Goal: Transaction & Acquisition: Book appointment/travel/reservation

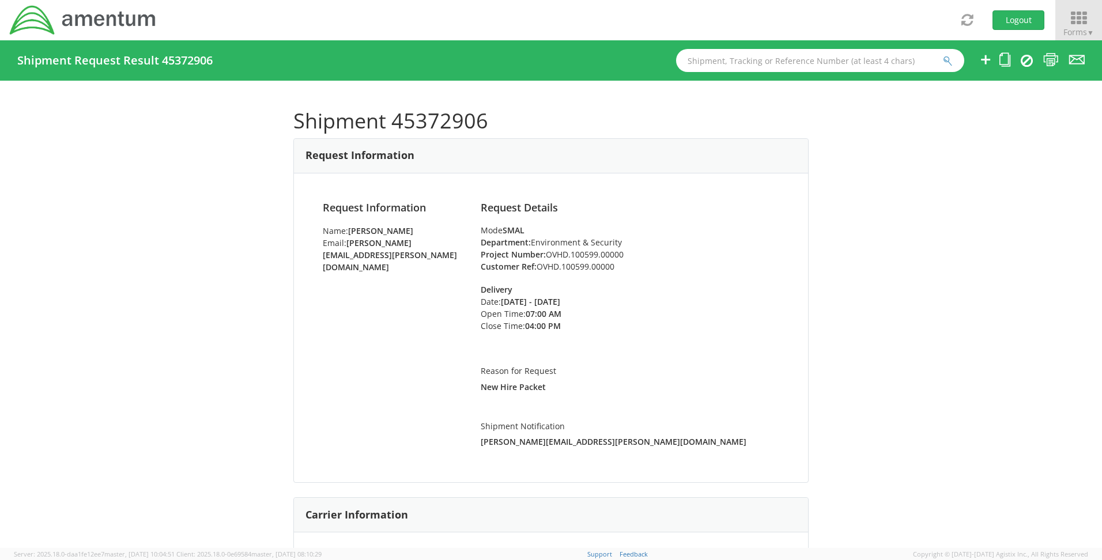
click at [1076, 15] on icon at bounding box center [1079, 18] width 54 height 16
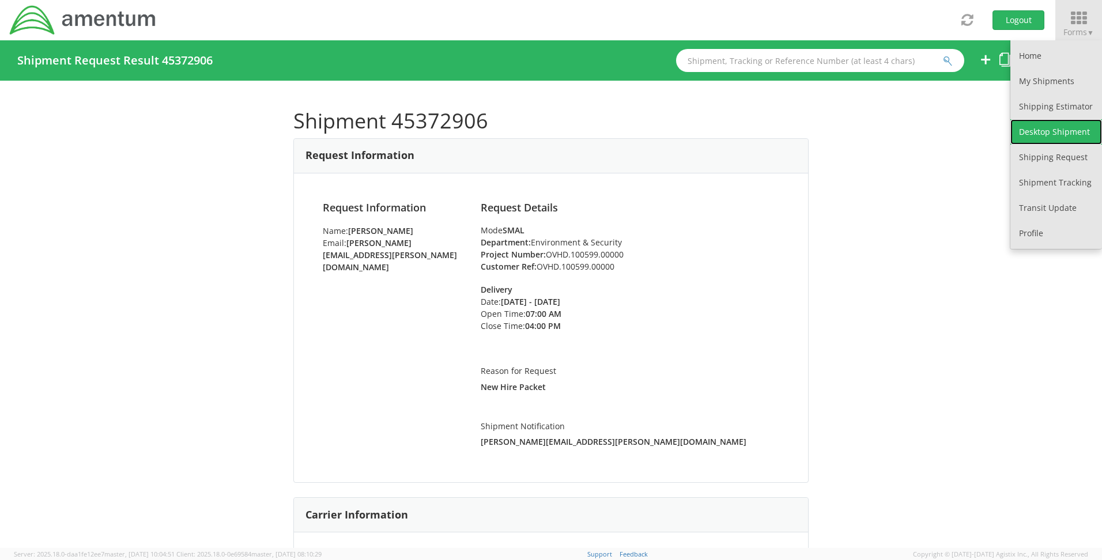
click at [1021, 134] on link "Desktop Shipment" at bounding box center [1057, 131] width 92 height 25
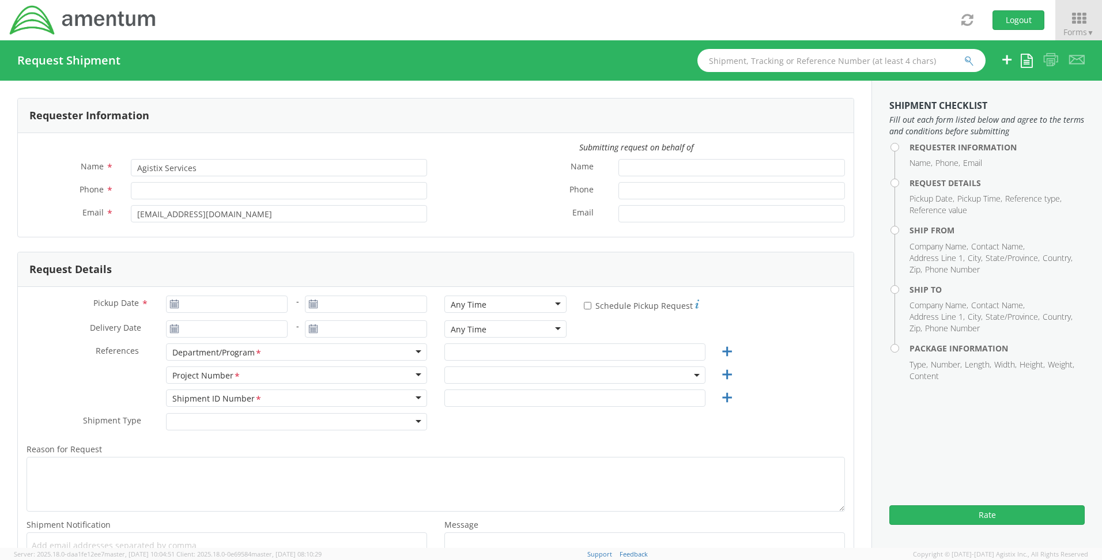
select select "OVHD.100548.OPSXX"
click at [142, 175] on input "Agistix Services" at bounding box center [279, 167] width 296 height 17
drag, startPoint x: 247, startPoint y: 182, endPoint x: 128, endPoint y: 168, distance: 119.5
click at [128, 168] on div "Name * Agistix Services" at bounding box center [227, 170] width 418 height 23
drag, startPoint x: 266, startPoint y: 164, endPoint x: -93, endPoint y: 157, distance: 359.3
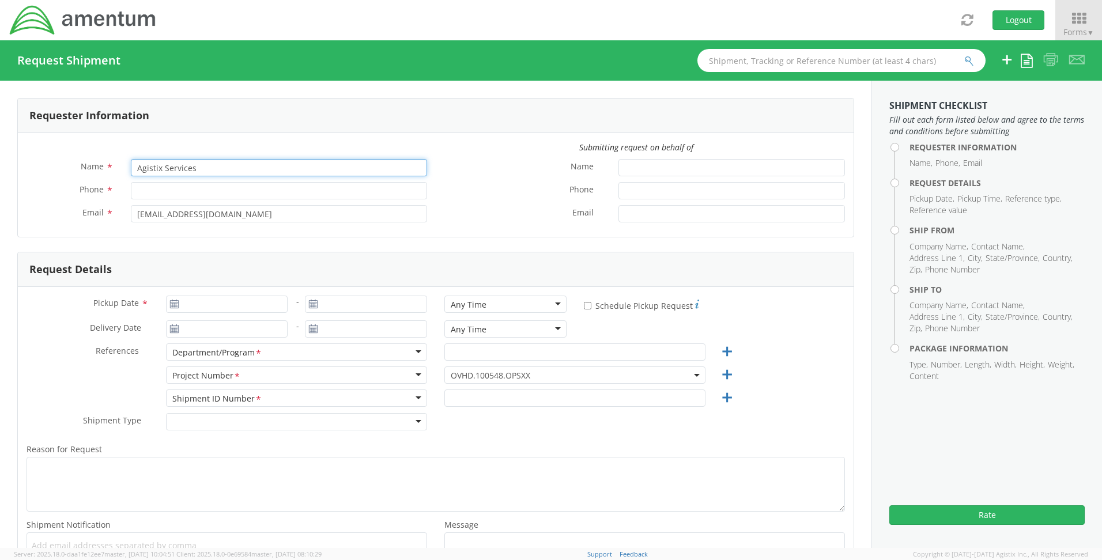
click at [0, 157] on html "annexa Batch Shipping Guide Created with Sketch. calendar Created with Sketch." at bounding box center [551, 280] width 1102 height 560
type input "[PERSON_NAME]"
type input "[PHONE_NUMBER]"
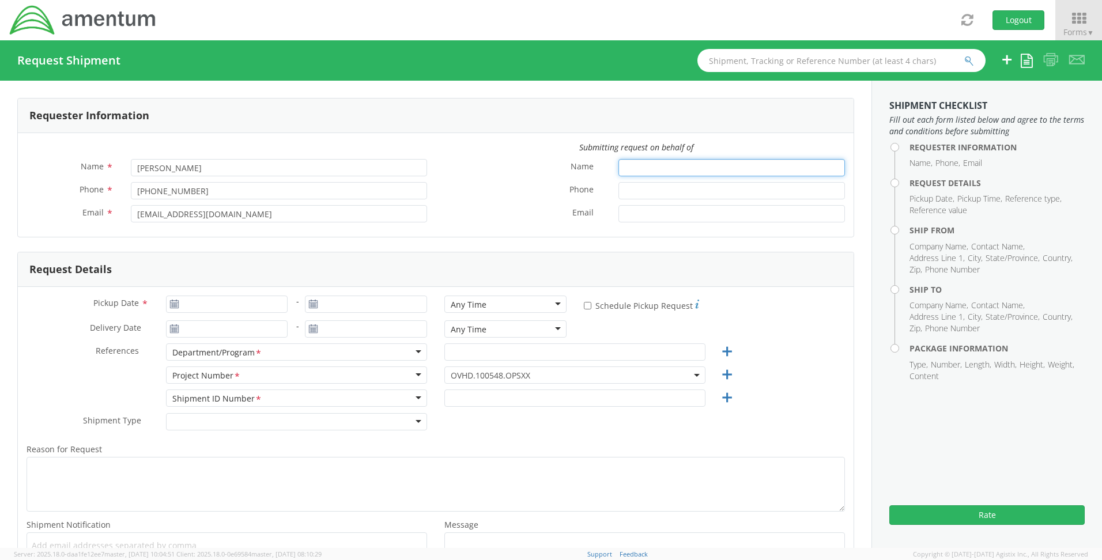
type input "[PERSON_NAME]"
type input "8035223082"
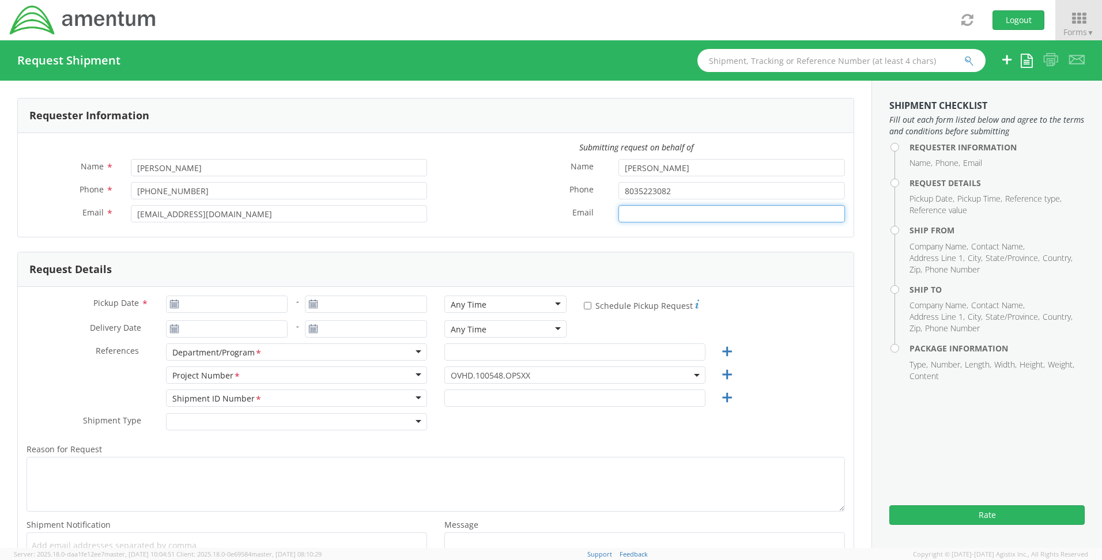
type input "[PERSON_NAME][EMAIL_ADDRESS][PERSON_NAME][DOMAIN_NAME]"
type input "[DATE]"
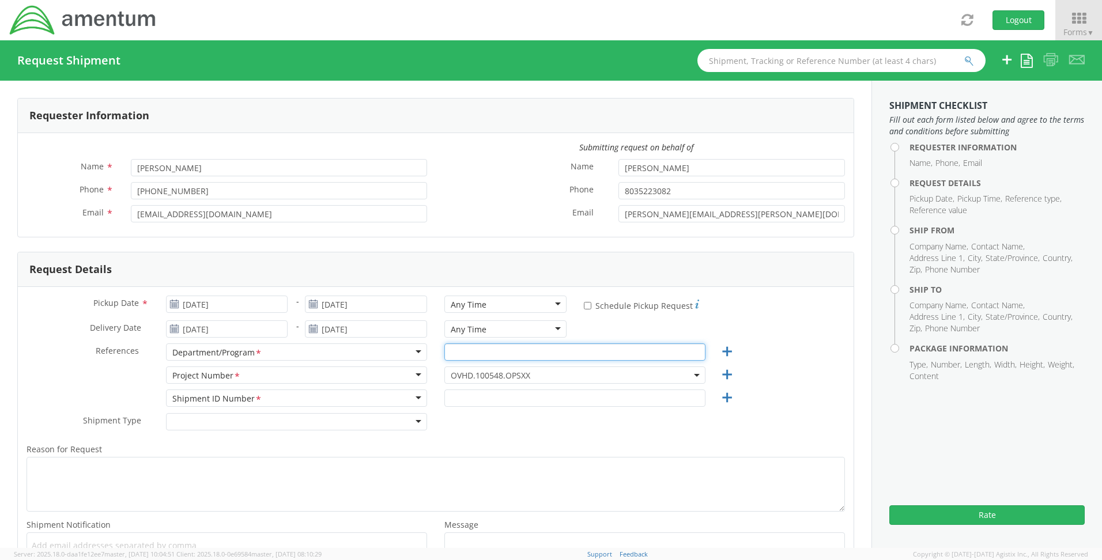
type input "E&E [GEOGRAPHIC_DATA]"
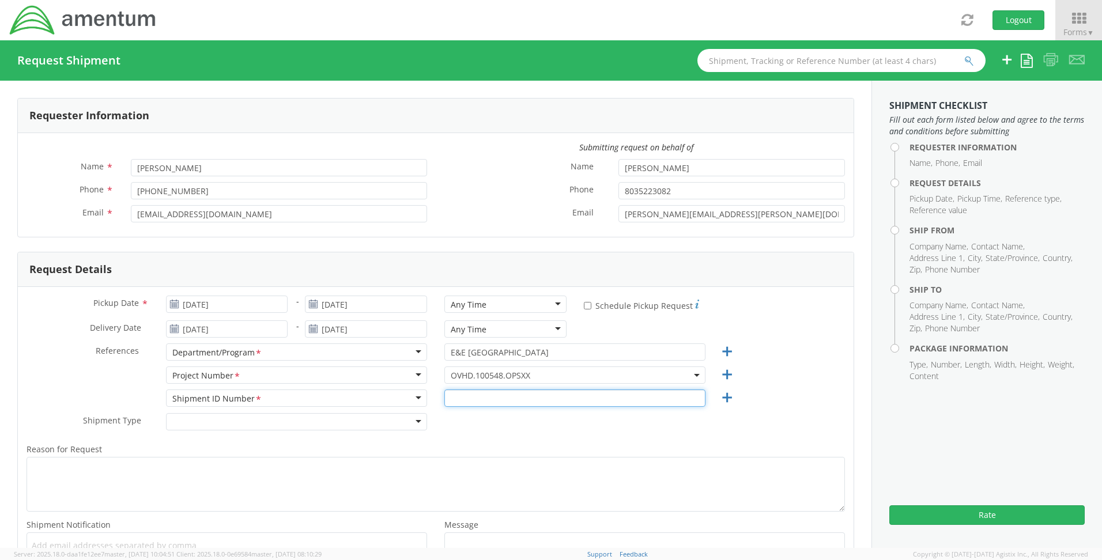
type input "1"
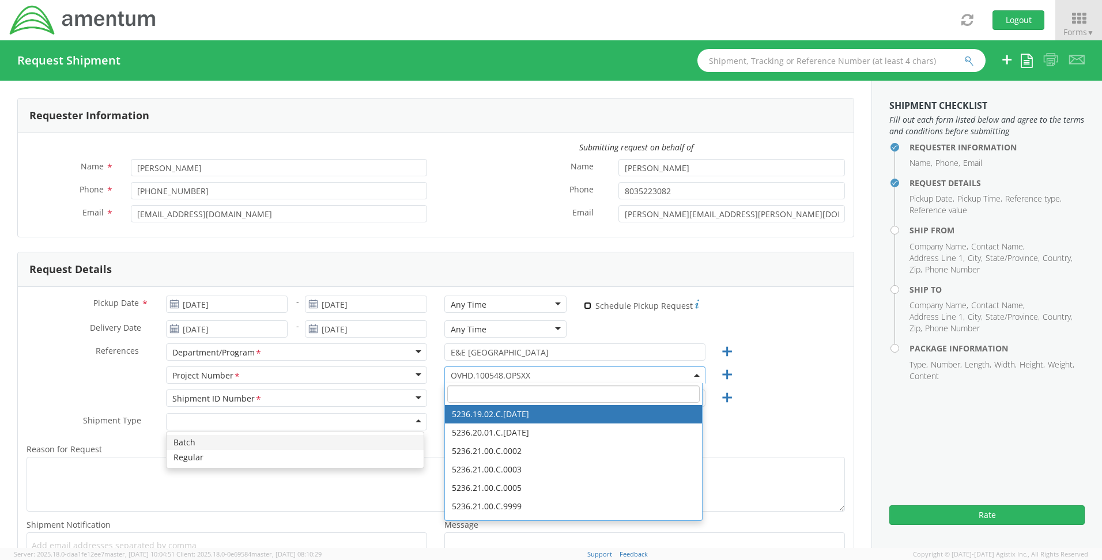
click at [584, 306] on input "* Schedule Pickup Request" at bounding box center [587, 305] width 7 height 7
checkbox input "true"
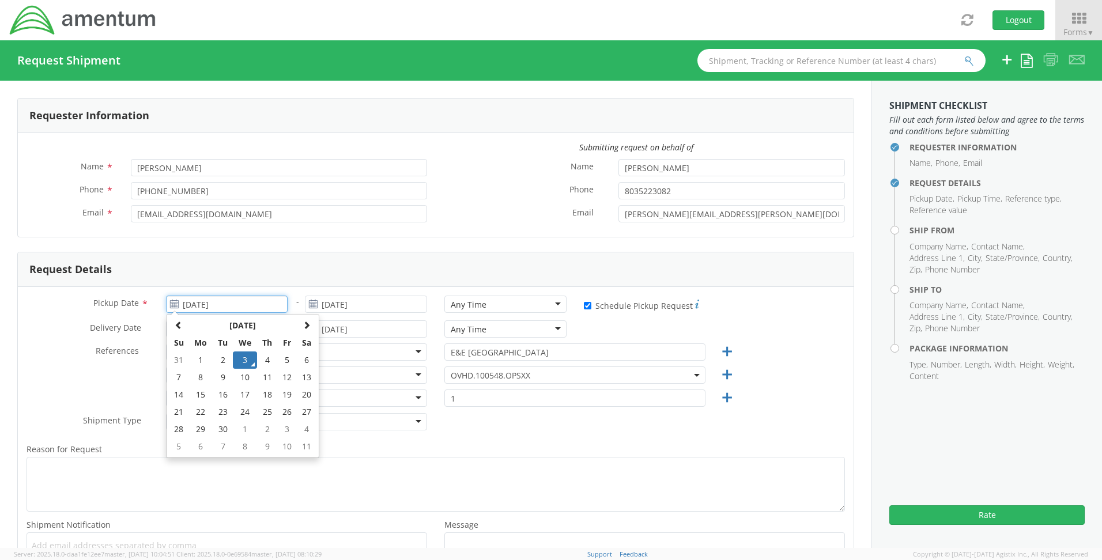
click at [269, 308] on input "[DATE]" at bounding box center [227, 304] width 122 height 17
click at [266, 360] on td "4" at bounding box center [267, 360] width 20 height 17
type input "[DATE]"
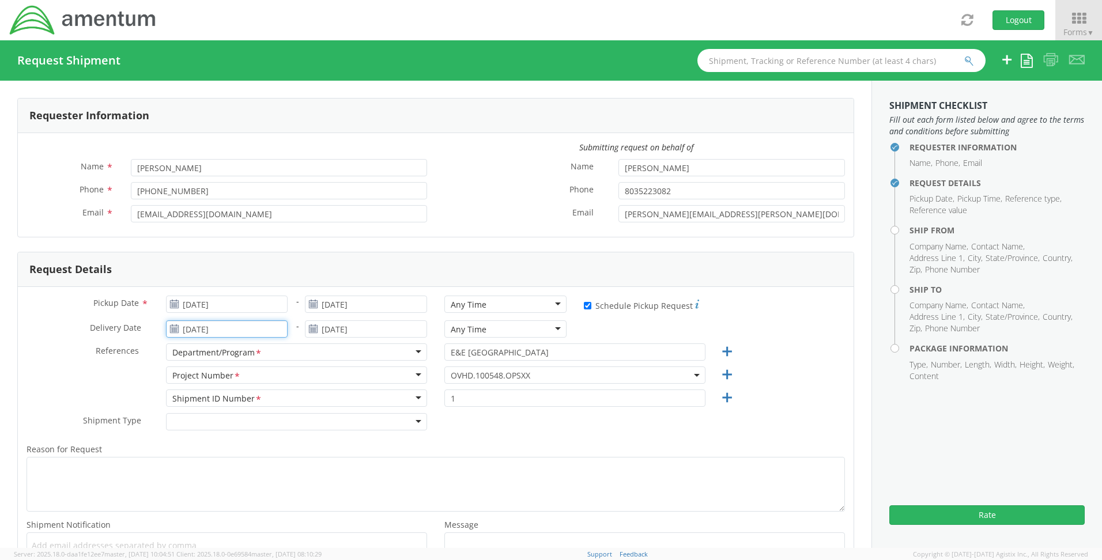
click at [232, 333] on input "[DATE]" at bounding box center [227, 329] width 122 height 17
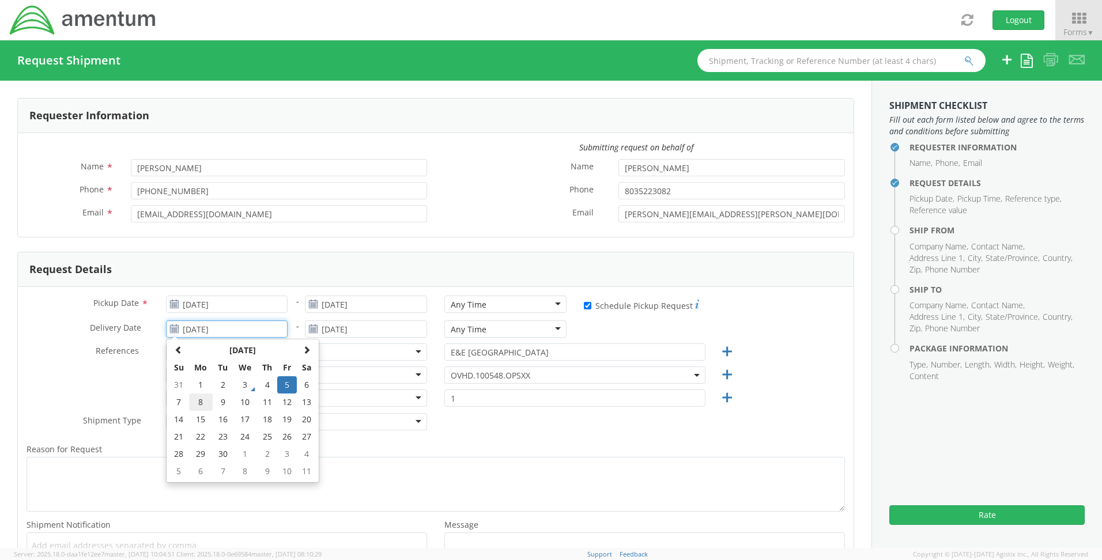
click at [200, 399] on td "8" at bounding box center [201, 402] width 24 height 17
type input "[DATE]"
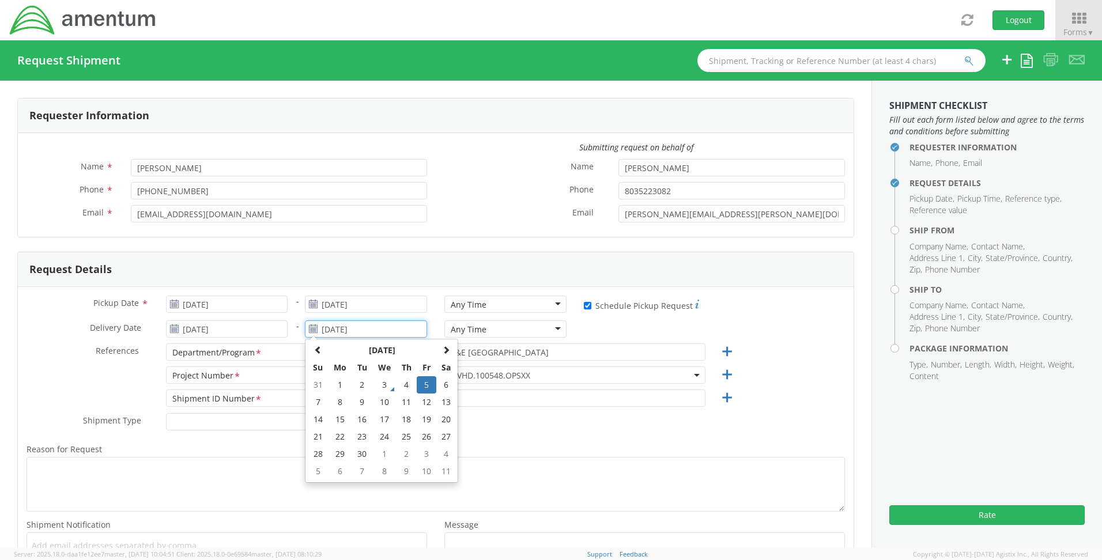
click at [375, 328] on input "[DATE]" at bounding box center [366, 329] width 122 height 17
click at [338, 399] on td "8" at bounding box center [340, 402] width 24 height 17
type input "[DATE]"
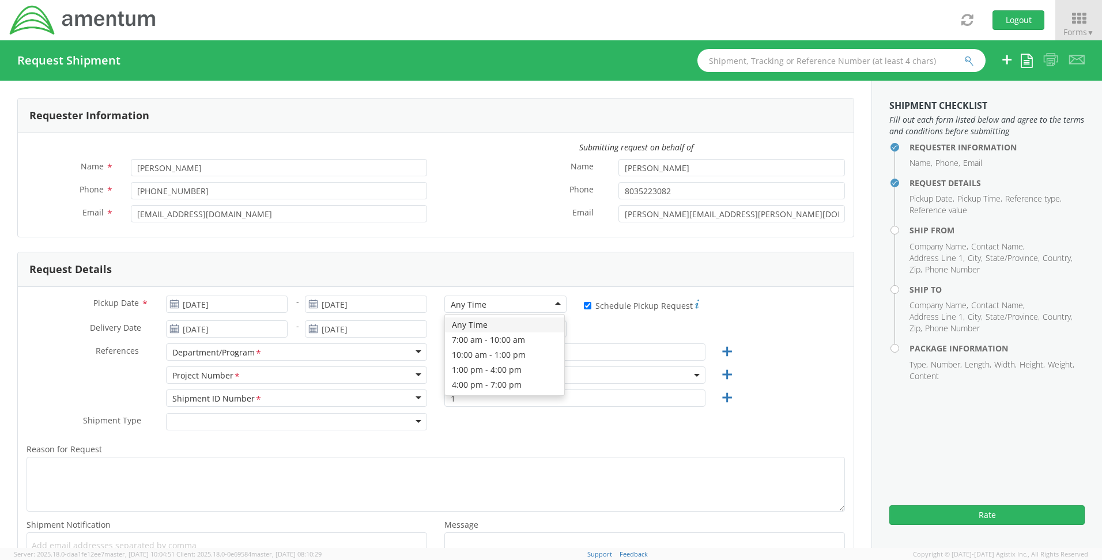
click at [556, 308] on div "Any Time" at bounding box center [506, 304] width 122 height 17
click at [558, 366] on div "E&E [GEOGRAPHIC_DATA]" at bounding box center [575, 355] width 279 height 23
click at [554, 371] on span "OVHD.100548.OPSXX" at bounding box center [575, 375] width 249 height 11
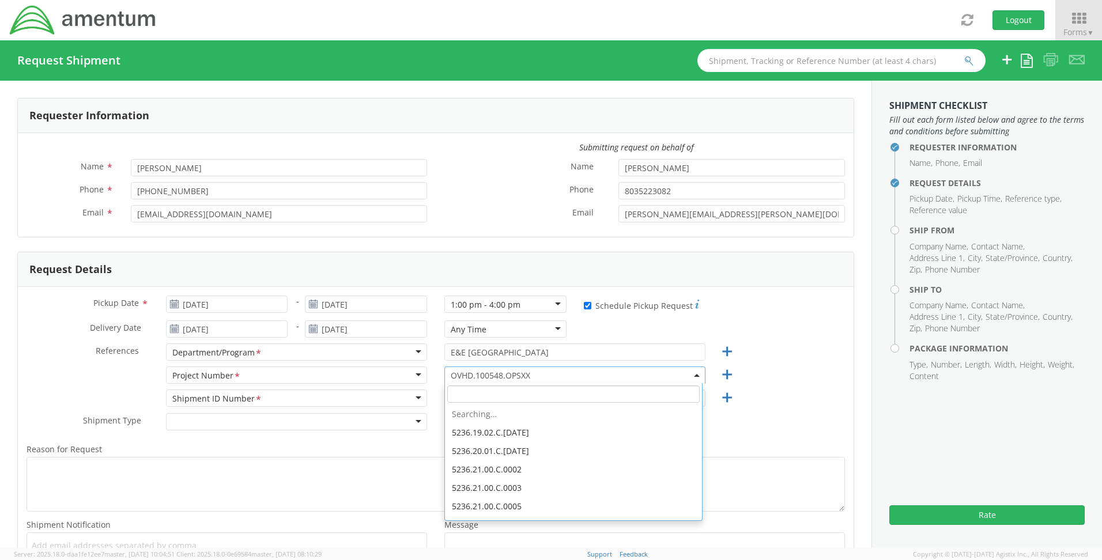
click at [549, 372] on span "OVHD.100548.OPSXX" at bounding box center [575, 375] width 249 height 11
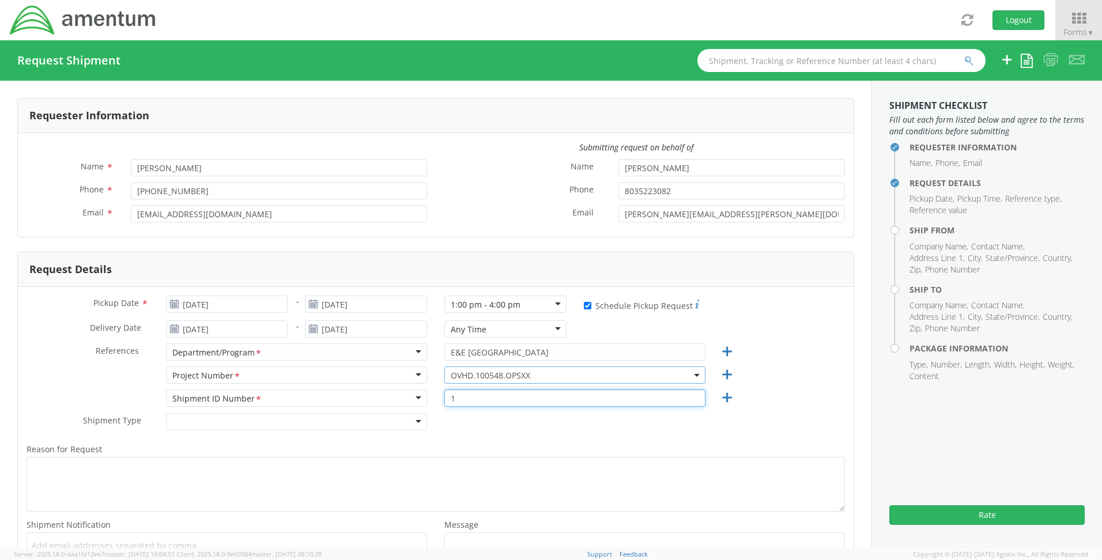
click at [470, 394] on input "1" at bounding box center [575, 398] width 261 height 17
click at [521, 371] on span "OVHD.100548.OPSXX" at bounding box center [575, 375] width 249 height 11
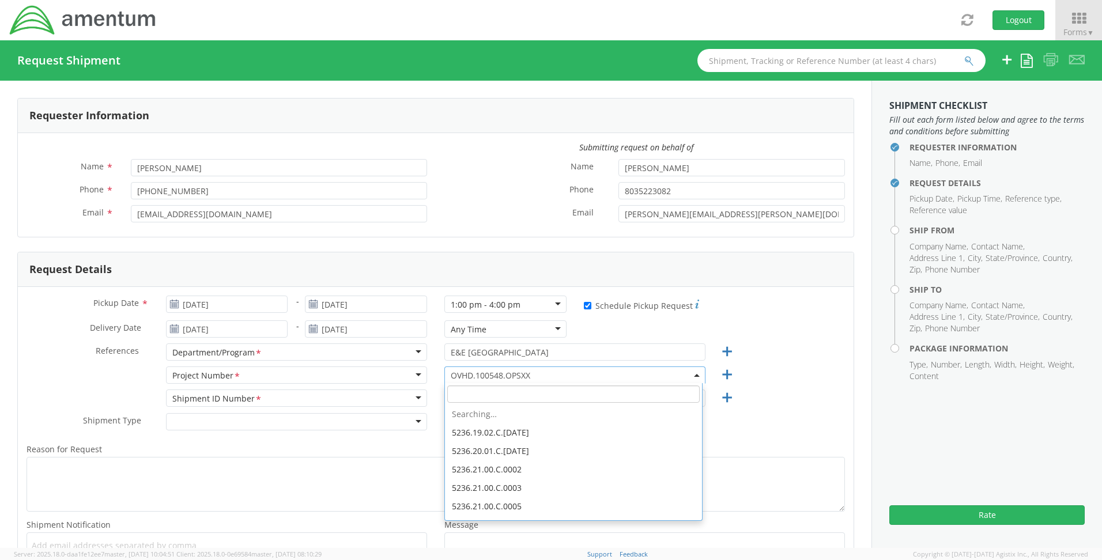
click at [501, 396] on input "search" at bounding box center [573, 394] width 253 height 17
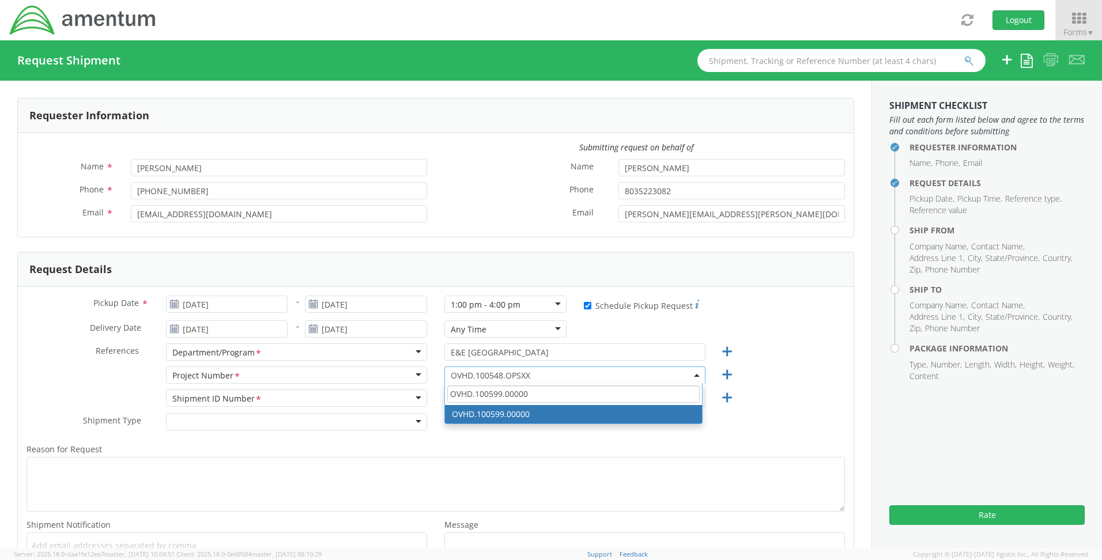
type input "OVHD.100599.00000"
select select "OVHD.100599.00000"
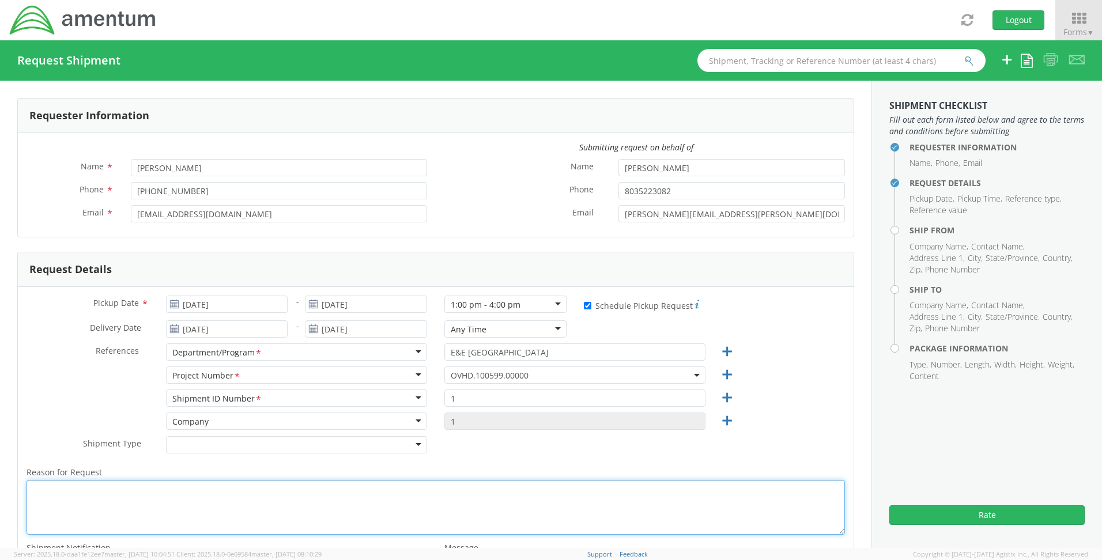
click at [111, 487] on textarea "Reason for Request *" at bounding box center [436, 507] width 819 height 55
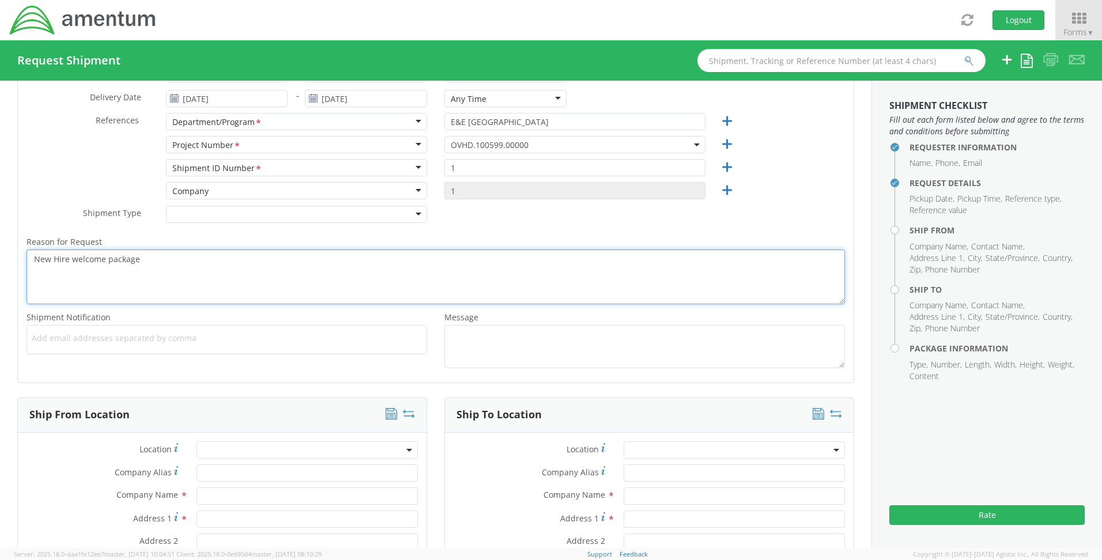
scroll to position [346, 0]
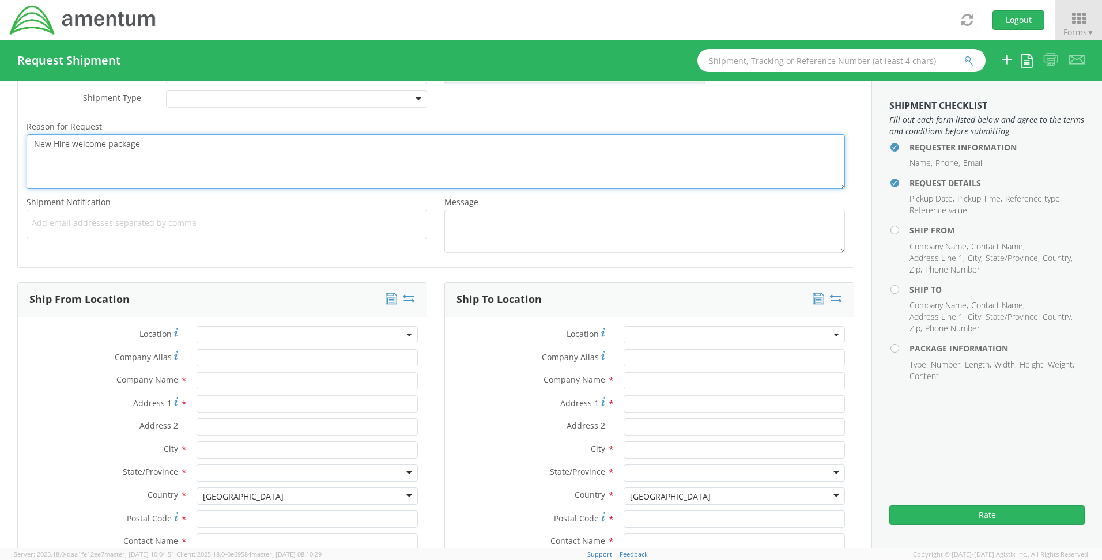
type textarea "New Hire welcome package"
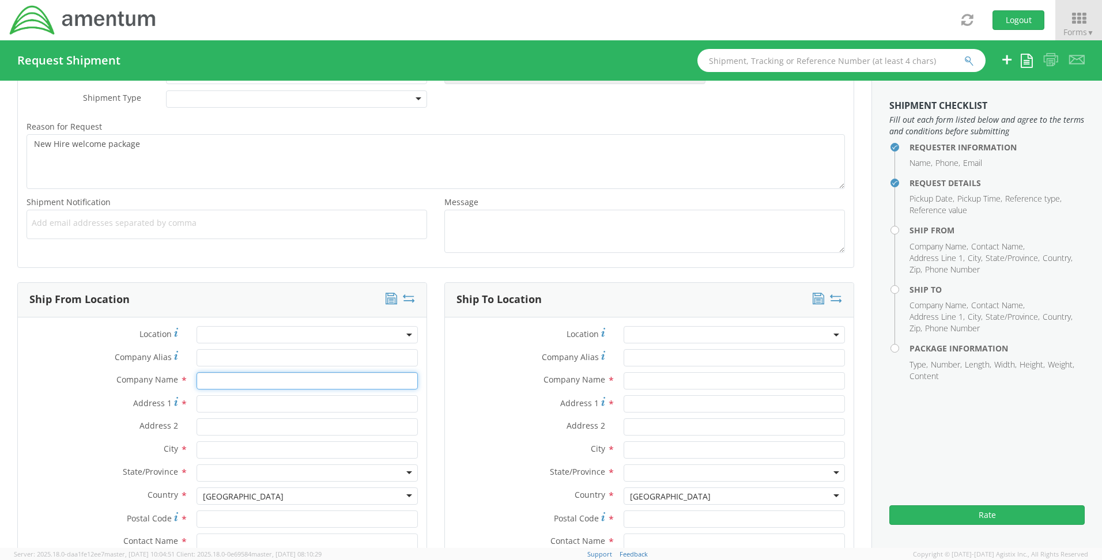
click at [233, 377] on input "text" at bounding box center [307, 380] width 221 height 17
type input "Amentum"
type input "[STREET_ADDRESS][PERSON_NAME]"
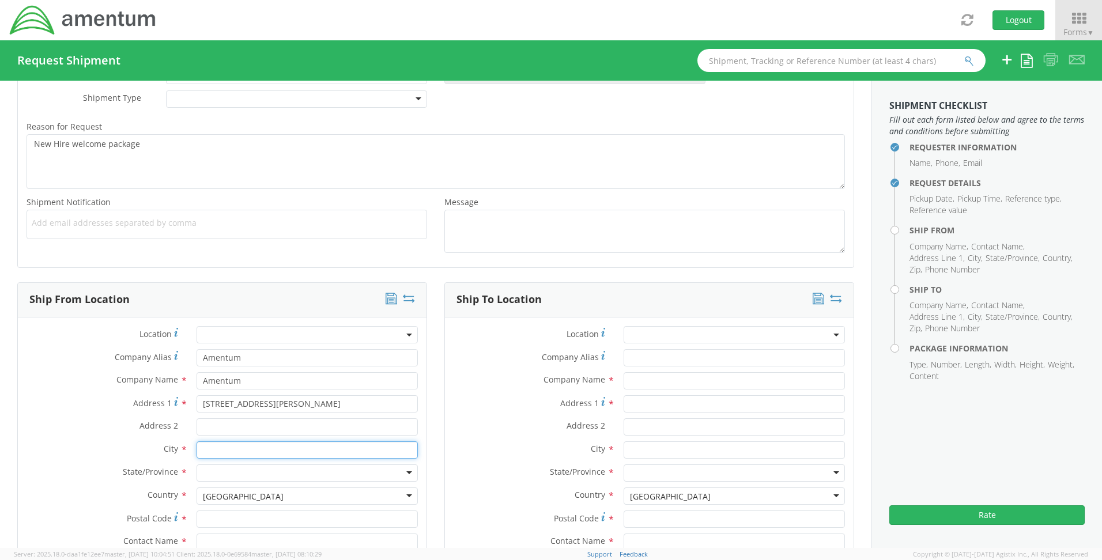
type input "Aiken"
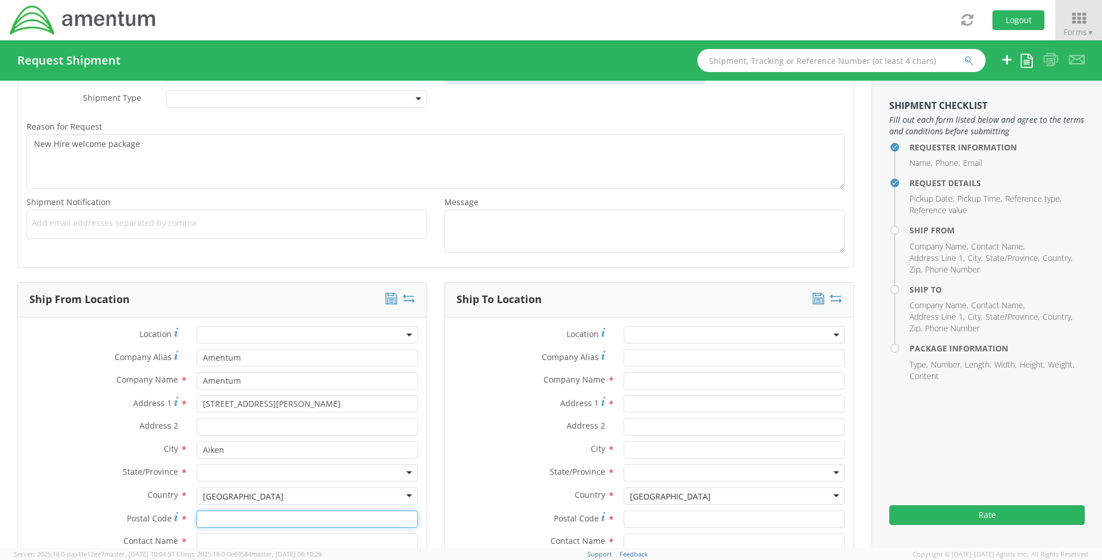
type input "29801"
type input "[PERSON_NAME]"
type input "8035223082"
type input "[PERSON_NAME][EMAIL_ADDRESS][PERSON_NAME][DOMAIN_NAME]"
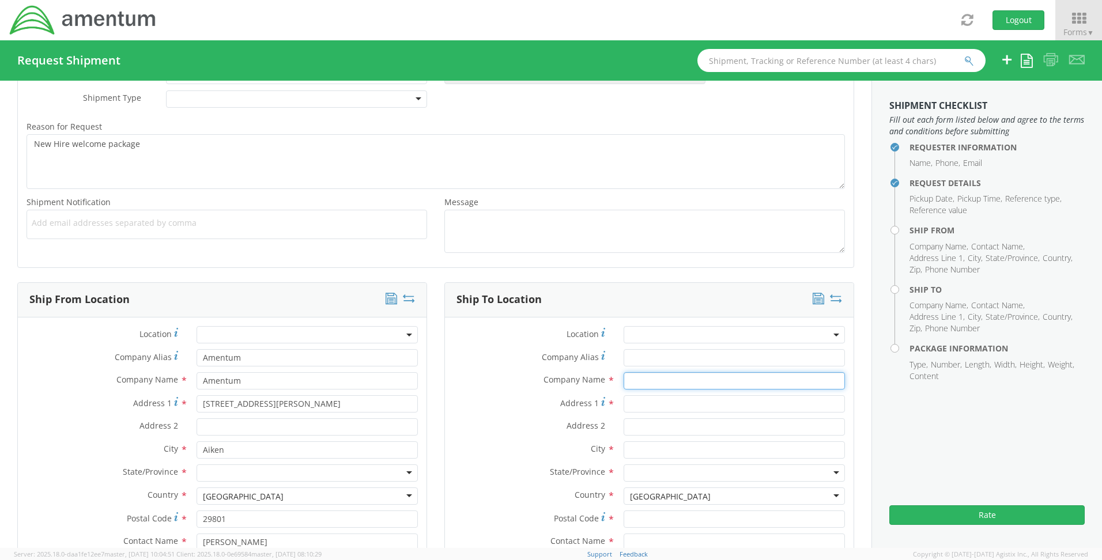
type input "Amentum"
type input "[STREET_ADDRESS][PERSON_NAME]"
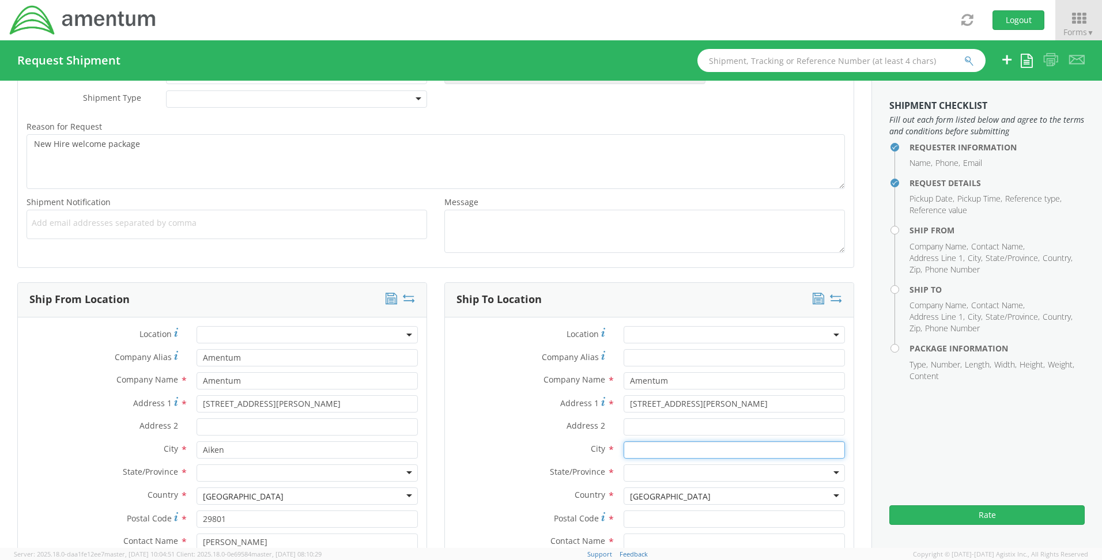
type input "Fredonia"
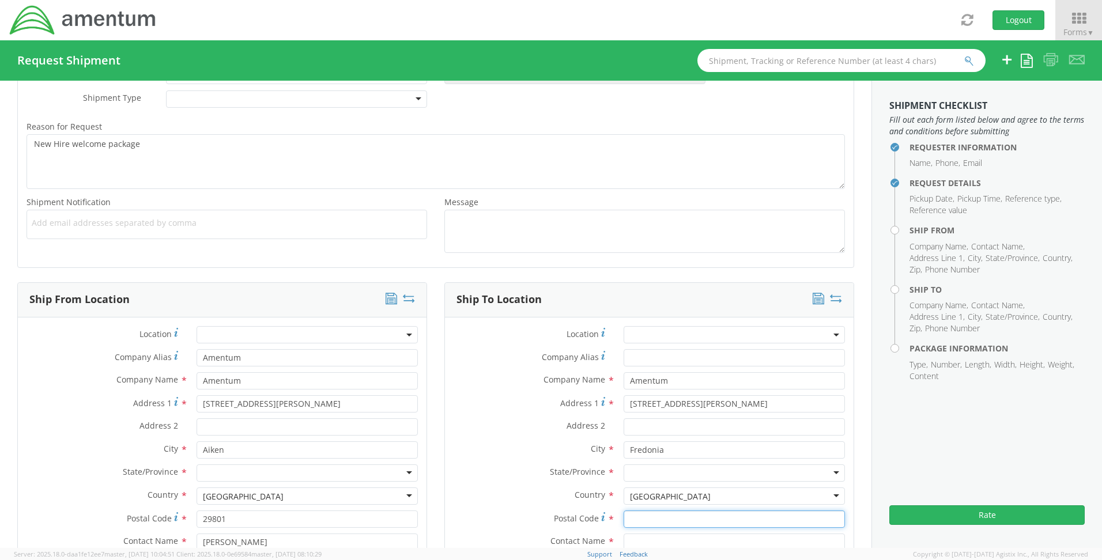
type input "14063"
type input "[PERSON_NAME]"
type input "[PHONE_NUMBER]"
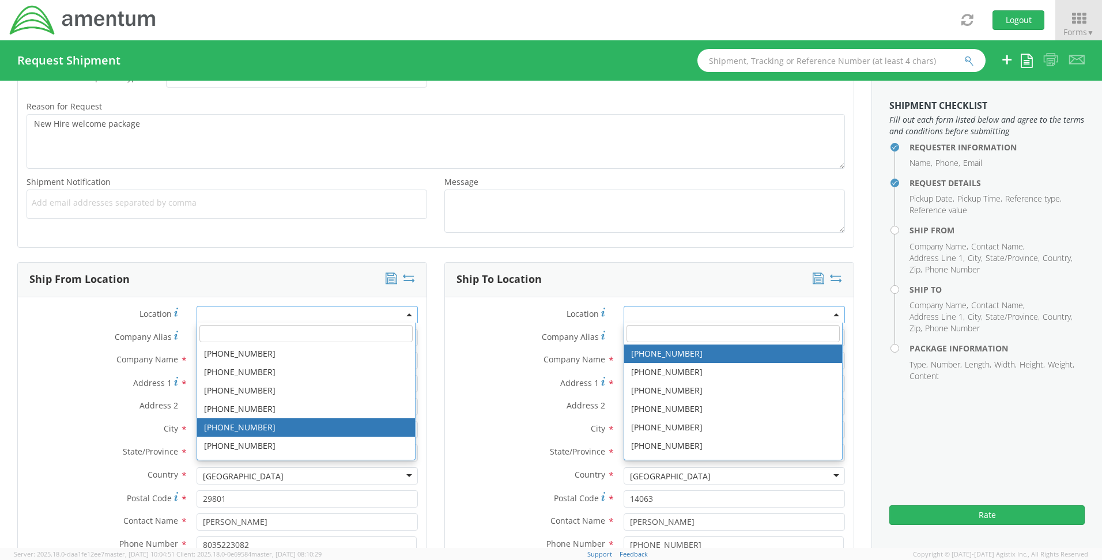
scroll to position [366, 0]
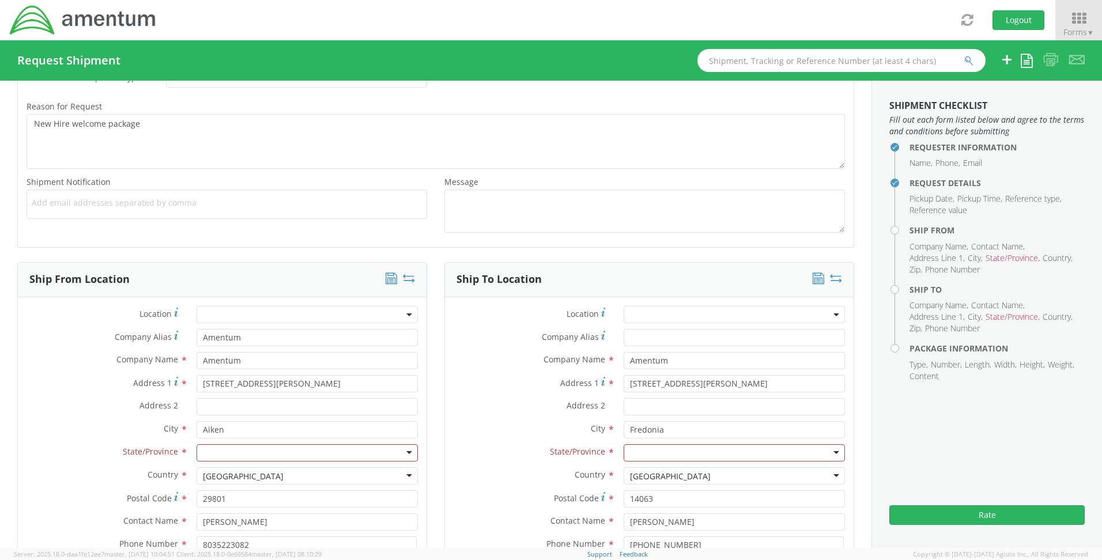
click at [57, 412] on label "Address 2 *" at bounding box center [103, 405] width 170 height 15
click at [197, 412] on input "Address 2 *" at bounding box center [307, 406] width 221 height 17
click at [232, 450] on div at bounding box center [307, 453] width 221 height 17
type input "s"
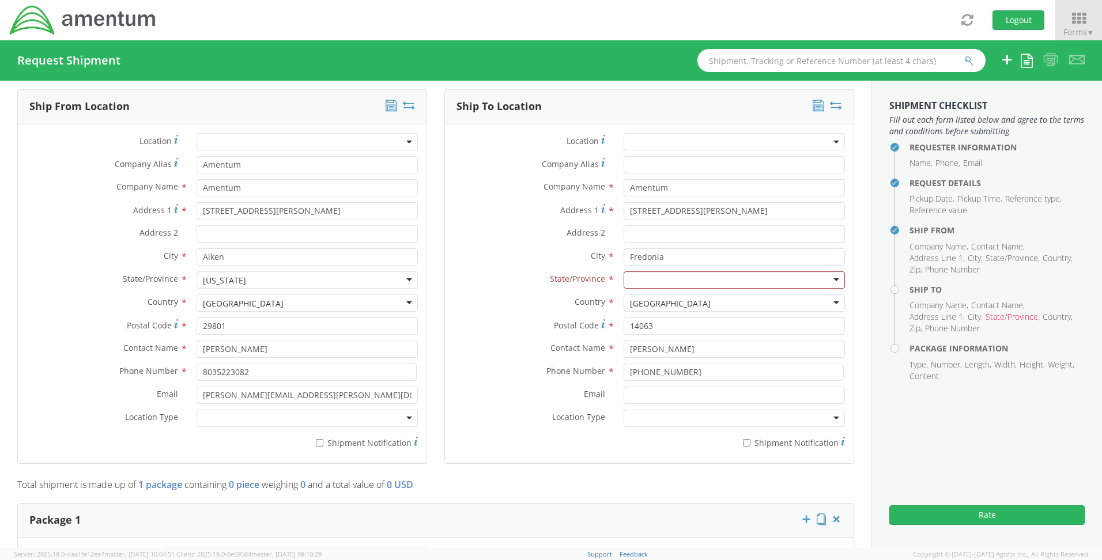
click at [231, 417] on div at bounding box center [307, 418] width 221 height 17
drag, startPoint x: 716, startPoint y: 212, endPoint x: 584, endPoint y: 202, distance: 132.4
click at [584, 202] on div "Address [STREET_ADDRESS][PERSON_NAME]" at bounding box center [649, 210] width 409 height 17
click at [488, 246] on div "Address 2 *" at bounding box center [649, 236] width 409 height 23
drag, startPoint x: 629, startPoint y: 254, endPoint x: 615, endPoint y: 255, distance: 14.4
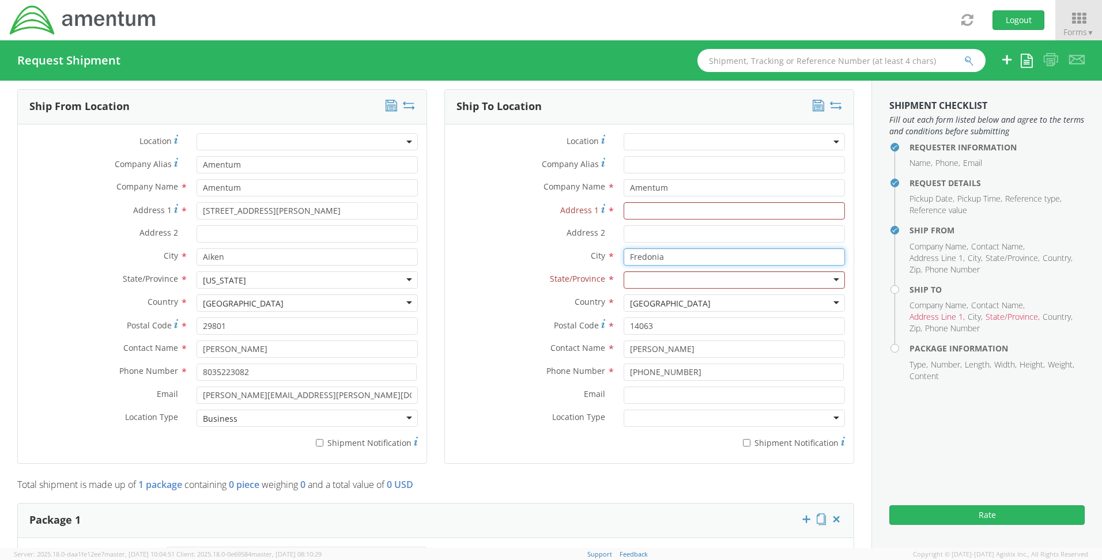
click at [615, 255] on div "Fredonia searching..." at bounding box center [734, 257] width 239 height 17
click at [456, 259] on label "City *" at bounding box center [530, 256] width 170 height 15
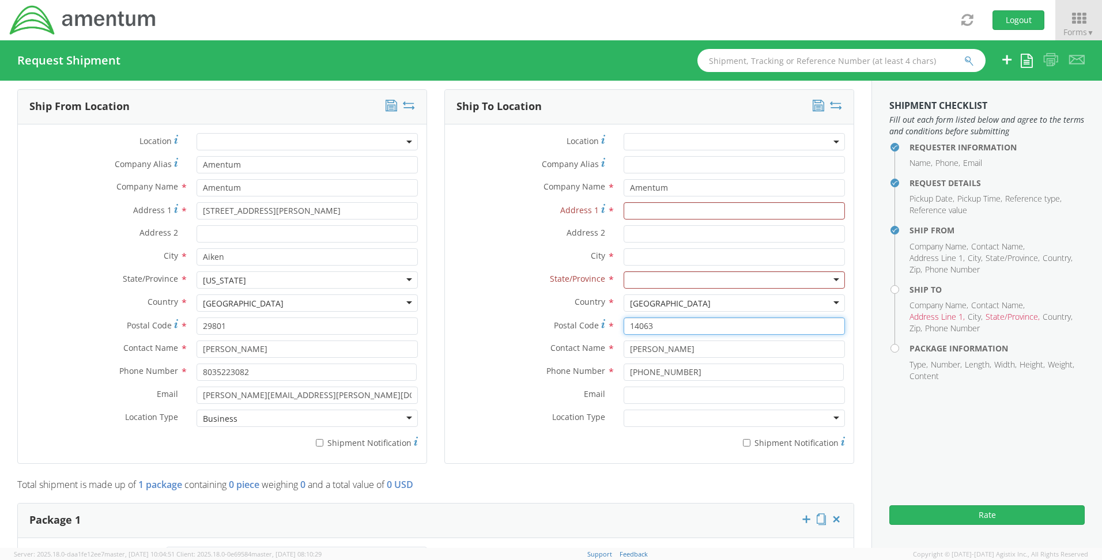
drag, startPoint x: 680, startPoint y: 326, endPoint x: 592, endPoint y: 326, distance: 88.2
click at [592, 326] on div "Postal Code * 14063" at bounding box center [649, 326] width 409 height 17
click at [484, 345] on label "Contact Name *" at bounding box center [530, 348] width 170 height 15
drag, startPoint x: 649, startPoint y: 348, endPoint x: 567, endPoint y: 351, distance: 81.9
click at [567, 351] on div "Contact Name * [PERSON_NAME]" at bounding box center [649, 349] width 409 height 17
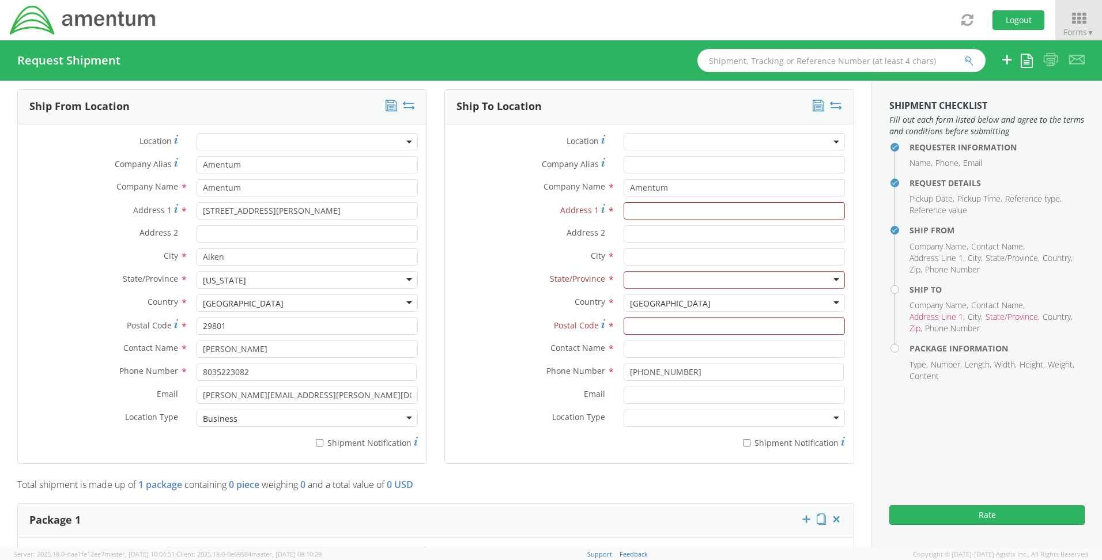
click at [526, 365] on label "Phone Number *" at bounding box center [530, 371] width 170 height 15
drag, startPoint x: 714, startPoint y: 374, endPoint x: 533, endPoint y: 366, distance: 181.3
click at [533, 366] on div "Phone Number * [PHONE_NUMBER]" at bounding box center [649, 372] width 409 height 17
click at [638, 212] on input "Address 1 *" at bounding box center [734, 210] width 221 height 17
type input "[STREET_ADDRESS]"
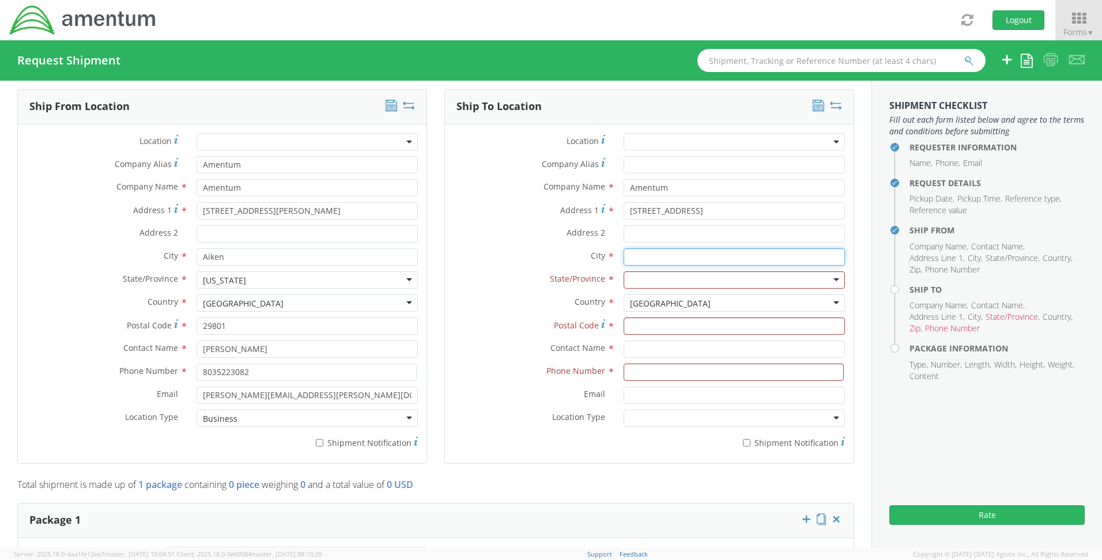
click at [631, 259] on input "text" at bounding box center [734, 257] width 221 height 17
type input "Carlsbad"
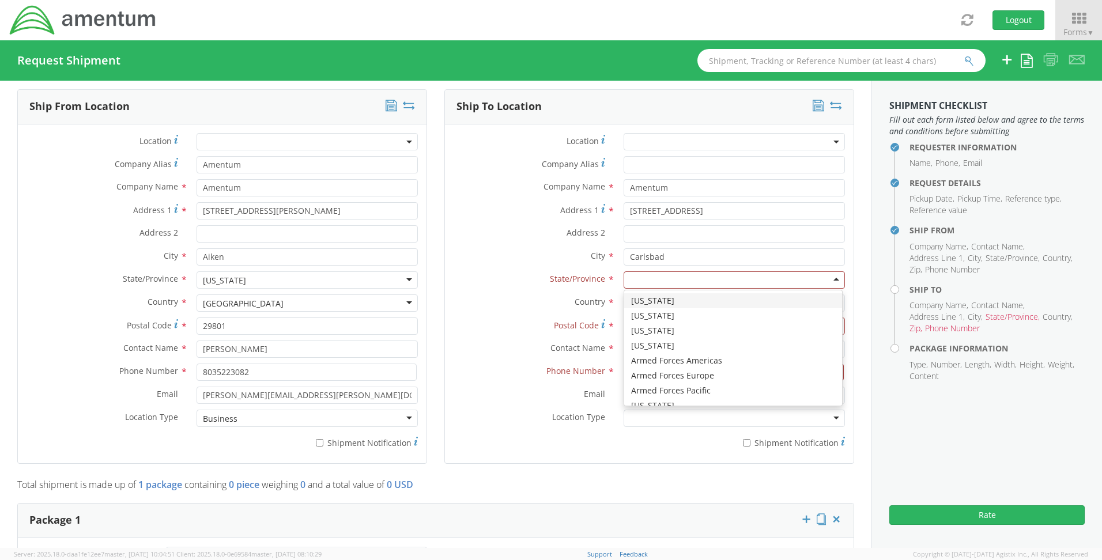
click at [630, 276] on input "select-one" at bounding box center [631, 281] width 2 height 12
type input "n"
type input "CA"
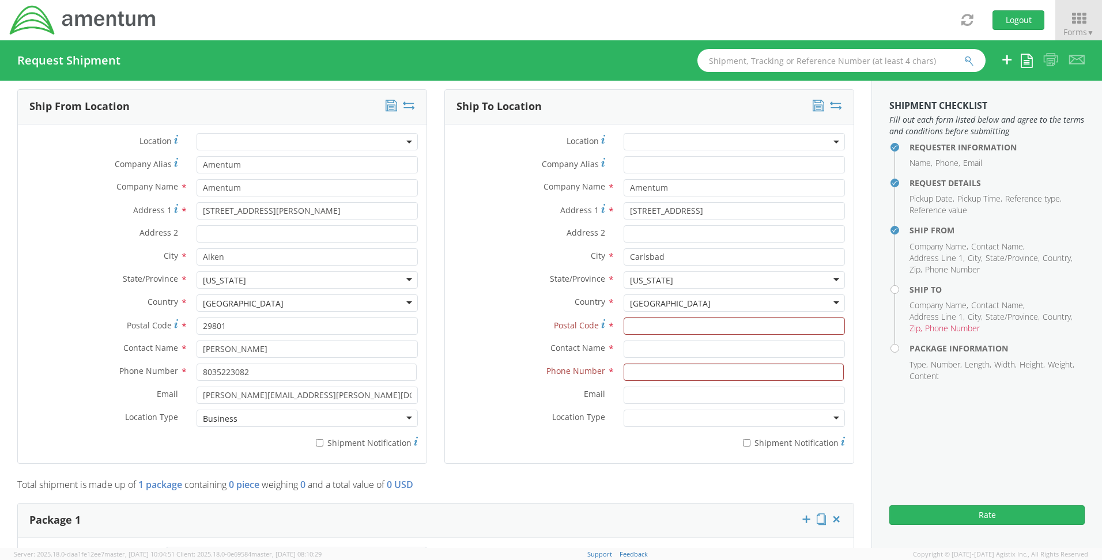
scroll to position [0, 0]
click at [624, 330] on input "Postal Code *" at bounding box center [734, 326] width 221 height 17
type input "92009"
click at [631, 351] on input "text" at bounding box center [734, 349] width 221 height 17
type input "[PERSON_NAME]"
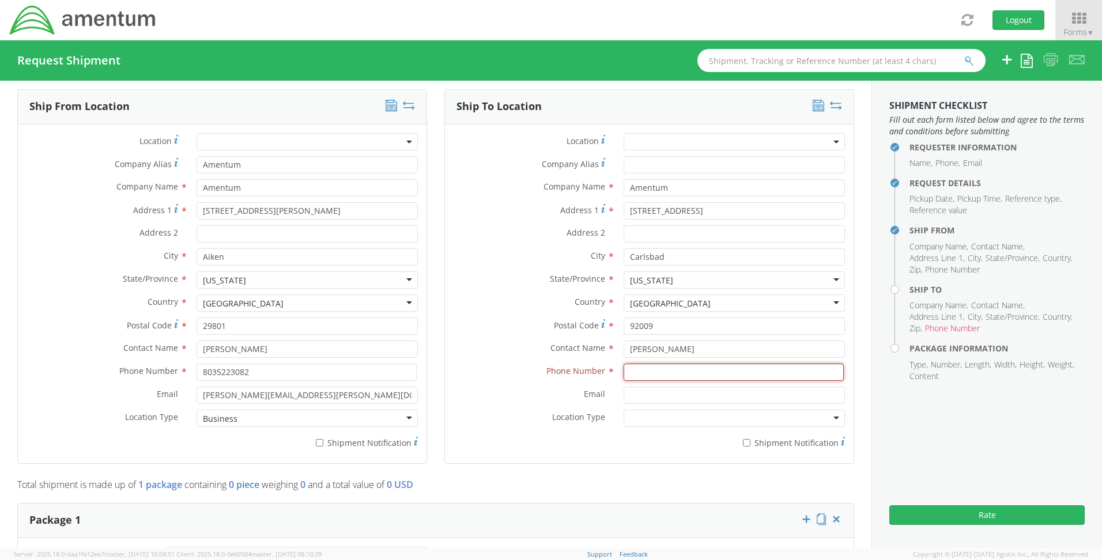
click at [633, 370] on input at bounding box center [734, 372] width 220 height 17
click at [632, 377] on input at bounding box center [734, 372] width 220 height 17
type input "[PHONE_NUMBER]"
click at [628, 420] on div at bounding box center [734, 418] width 221 height 17
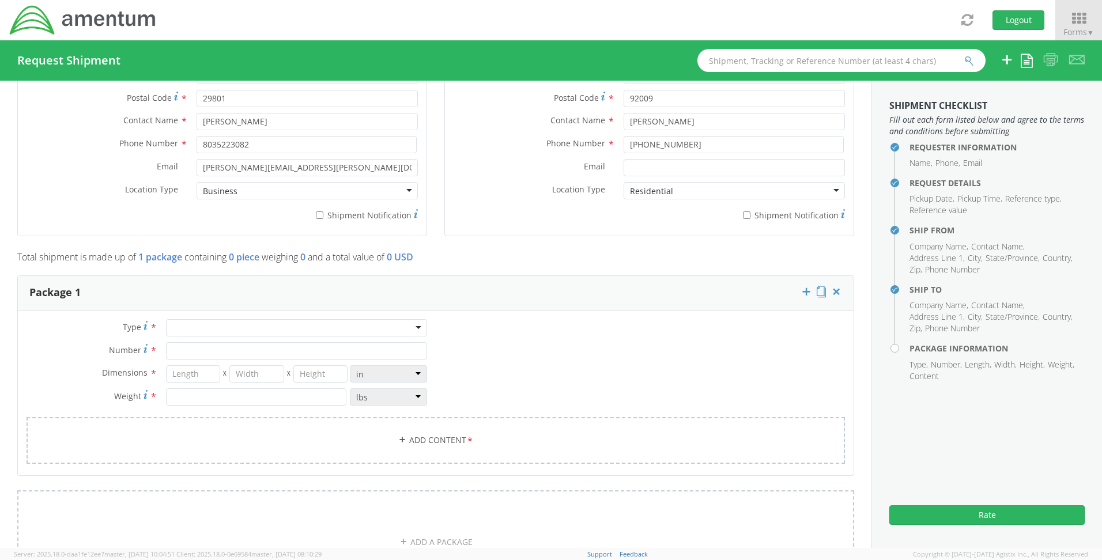
scroll to position [770, 0]
click at [198, 324] on div at bounding box center [296, 325] width 261 height 17
click at [181, 346] on input "Number *" at bounding box center [296, 348] width 261 height 17
type input "1"
click at [186, 377] on input "number" at bounding box center [193, 371] width 55 height 17
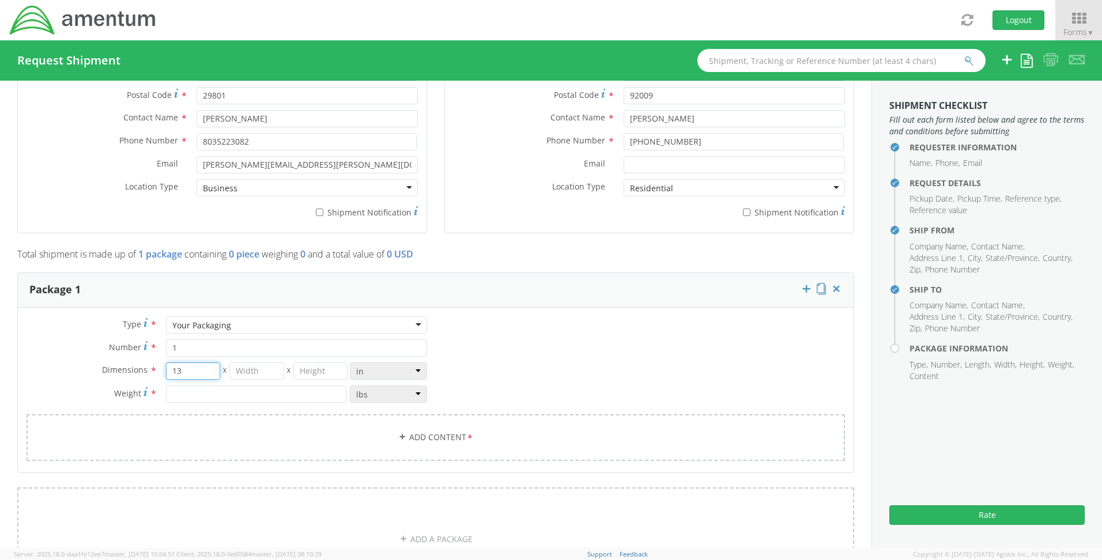
type input "13"
click at [232, 375] on input "number" at bounding box center [256, 371] width 55 height 17
type input "10"
click at [313, 377] on input "number" at bounding box center [320, 371] width 55 height 17
type input "6"
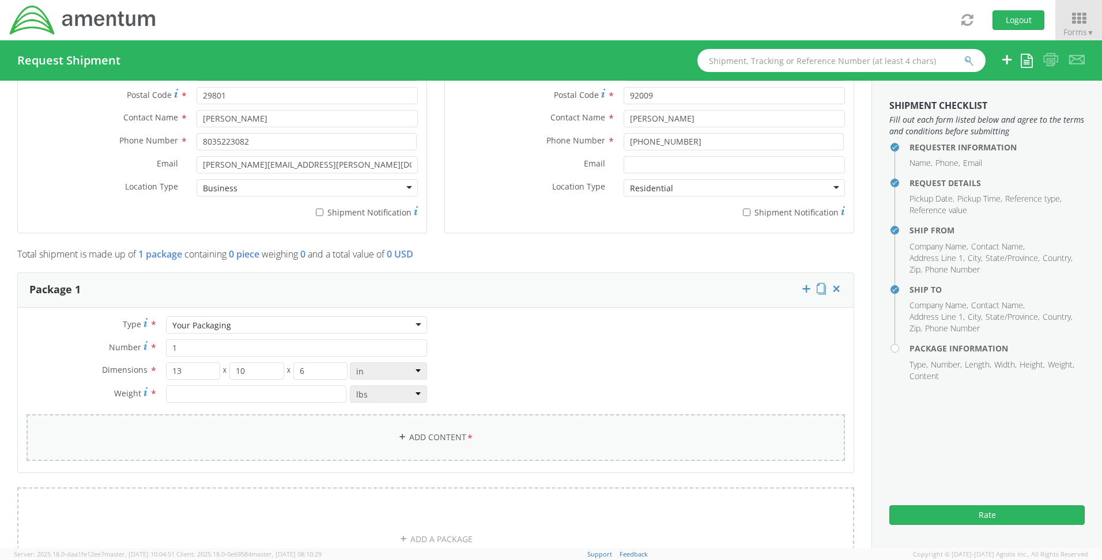
click at [359, 445] on link "Add Content *" at bounding box center [436, 438] width 819 height 47
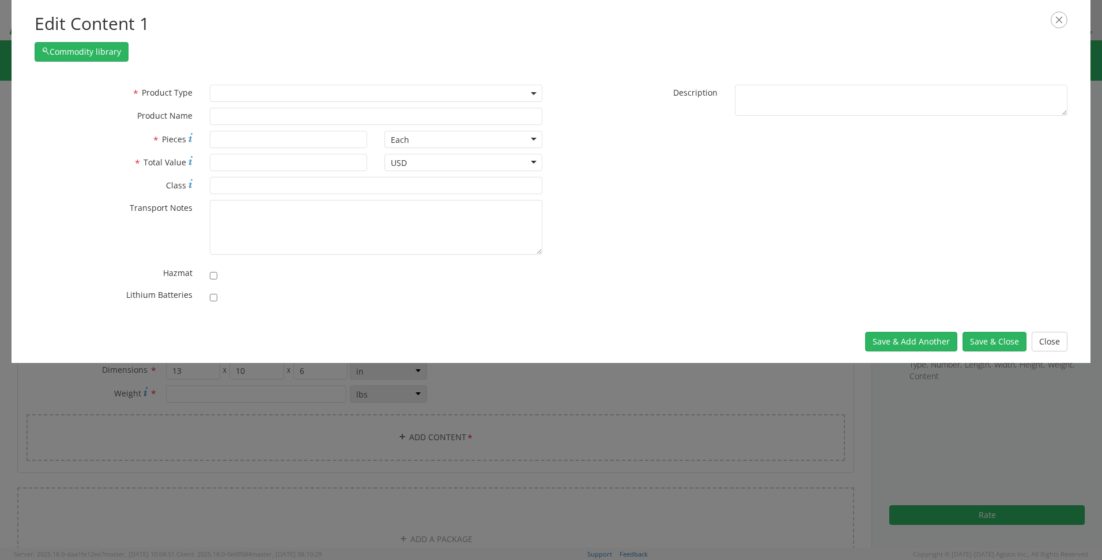
click at [223, 91] on span at bounding box center [376, 93] width 333 height 17
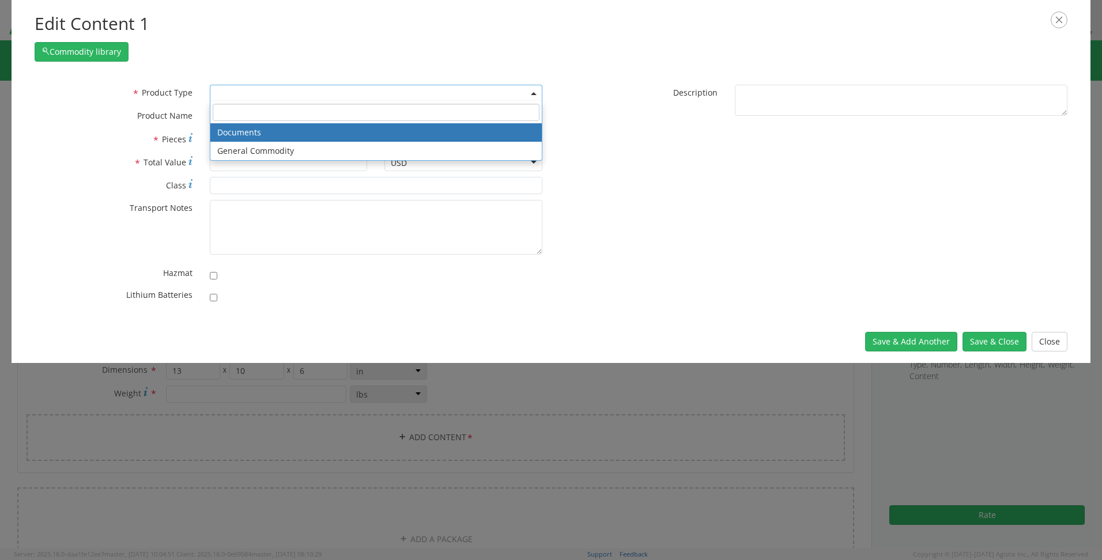
select select "DOCUMENT"
type input "Documents"
type input "1"
type textarea "Documents"
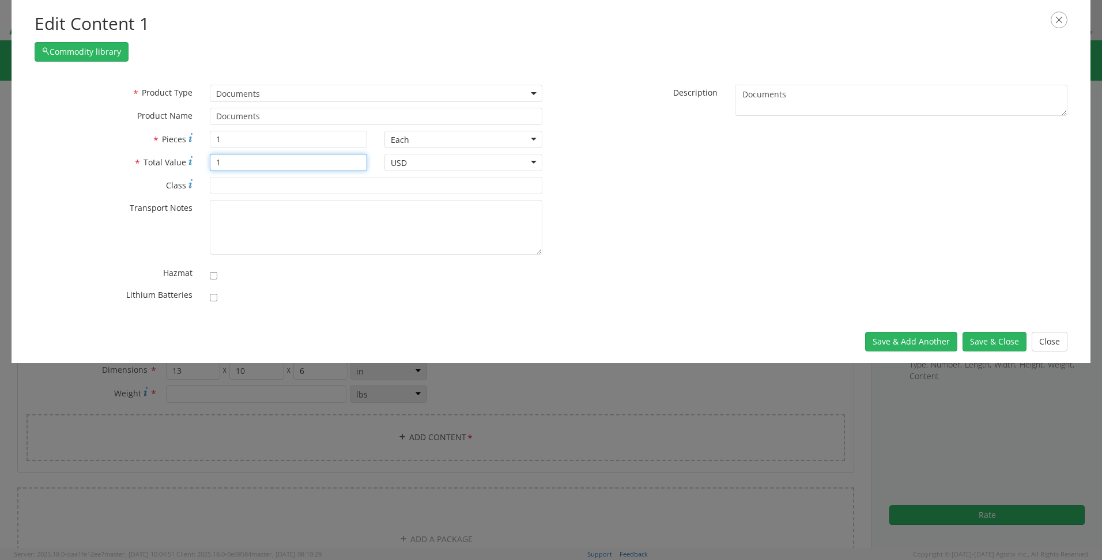
drag, startPoint x: 229, startPoint y: 159, endPoint x: 195, endPoint y: 163, distance: 34.2
click at [195, 163] on div "* Total Value 1" at bounding box center [201, 162] width 350 height 17
type input "150"
click at [934, 336] on button "Save & Add Another" at bounding box center [912, 342] width 92 height 20
select select
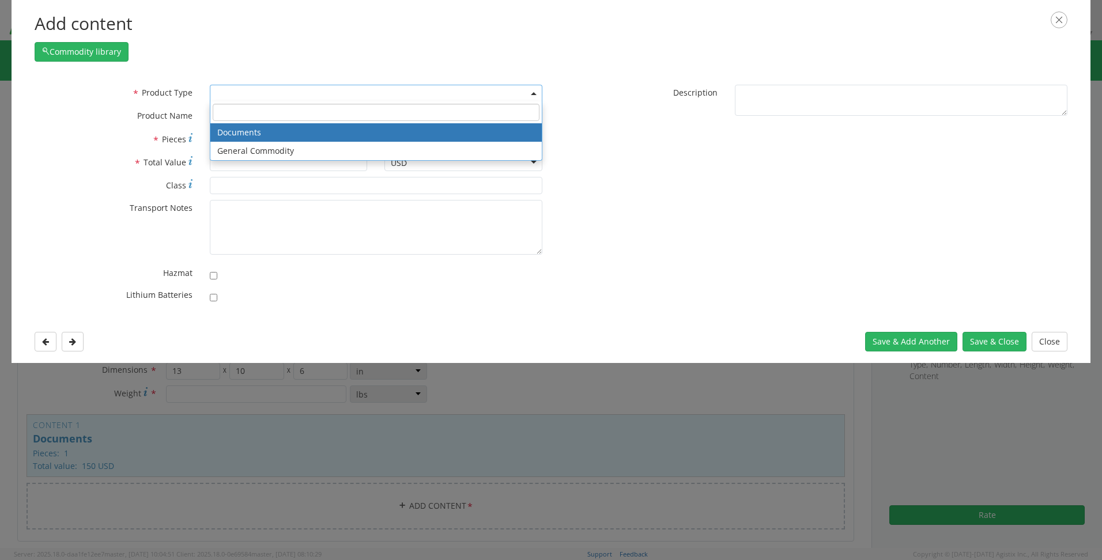
click at [457, 91] on span at bounding box center [376, 93] width 333 height 17
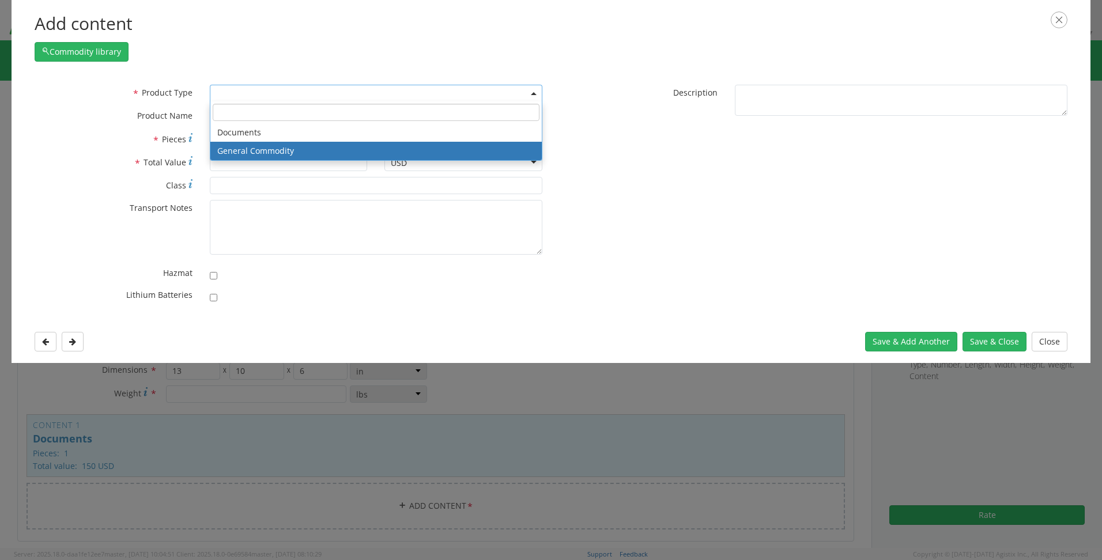
select select "COMMODITY"
type input "General Commodity"
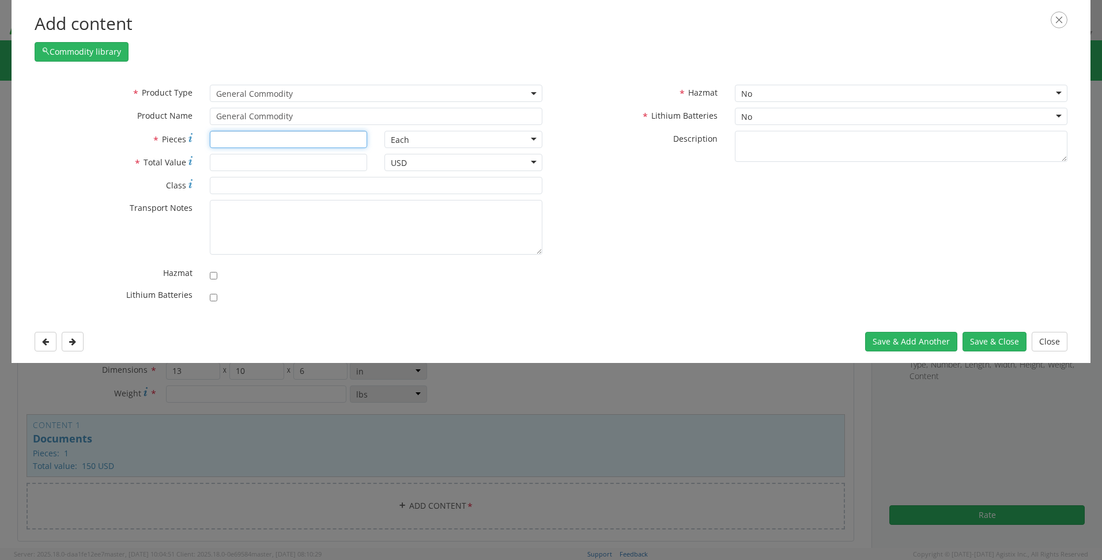
click at [219, 138] on input "* Pieces" at bounding box center [289, 139] width 158 height 17
type input "8"
click at [226, 160] on input "* Total Value" at bounding box center [289, 162] width 158 height 17
type input "100"
click at [962, 340] on base-modal-view-footer "Save & Add Another Save & Close Close" at bounding box center [967, 341] width 202 height 11
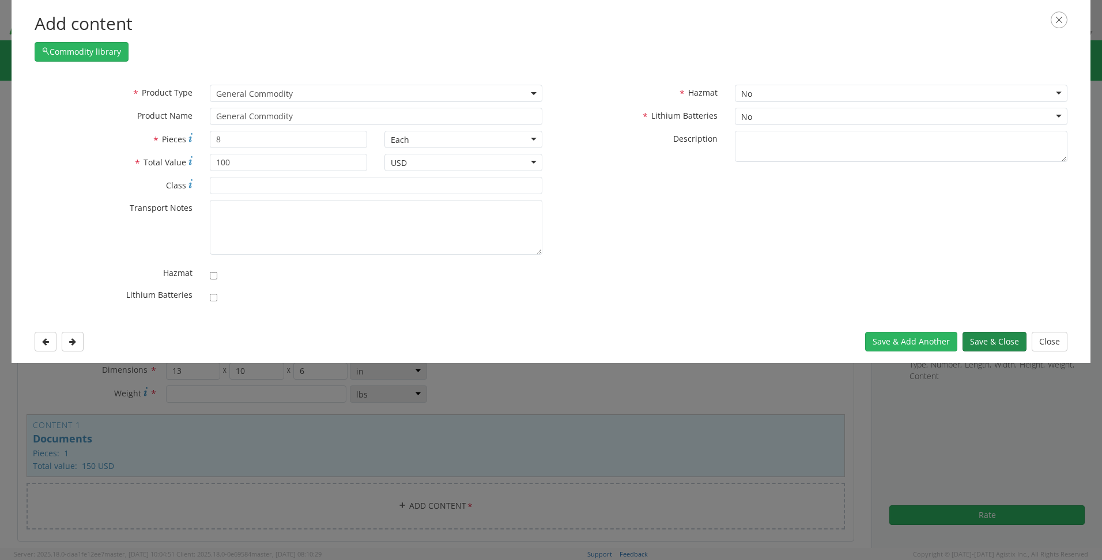
click at [974, 340] on button "Save & Close" at bounding box center [995, 342] width 64 height 20
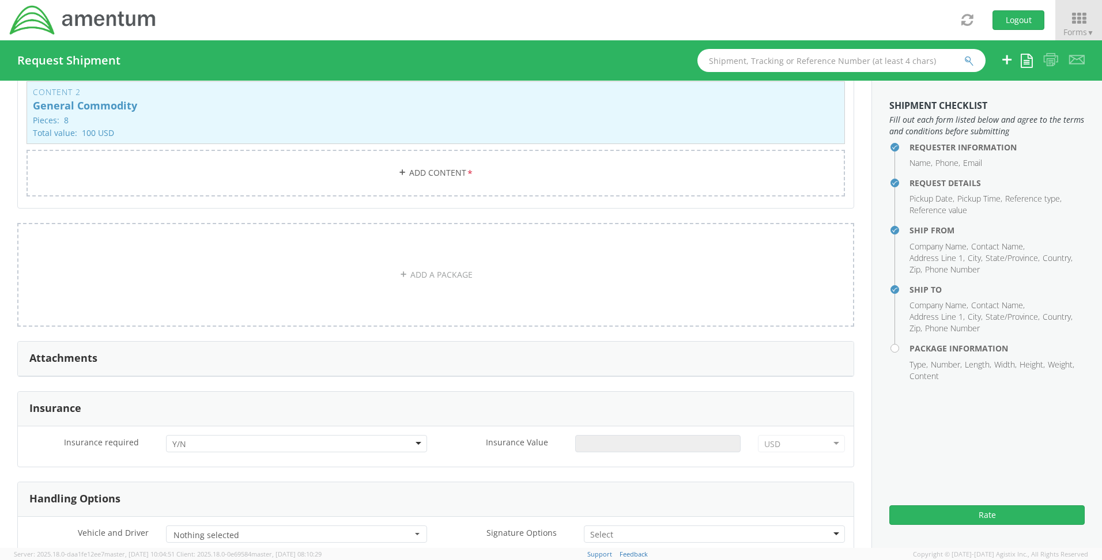
scroll to position [1173, 0]
click at [921, 517] on button "Rate" at bounding box center [987, 516] width 195 height 20
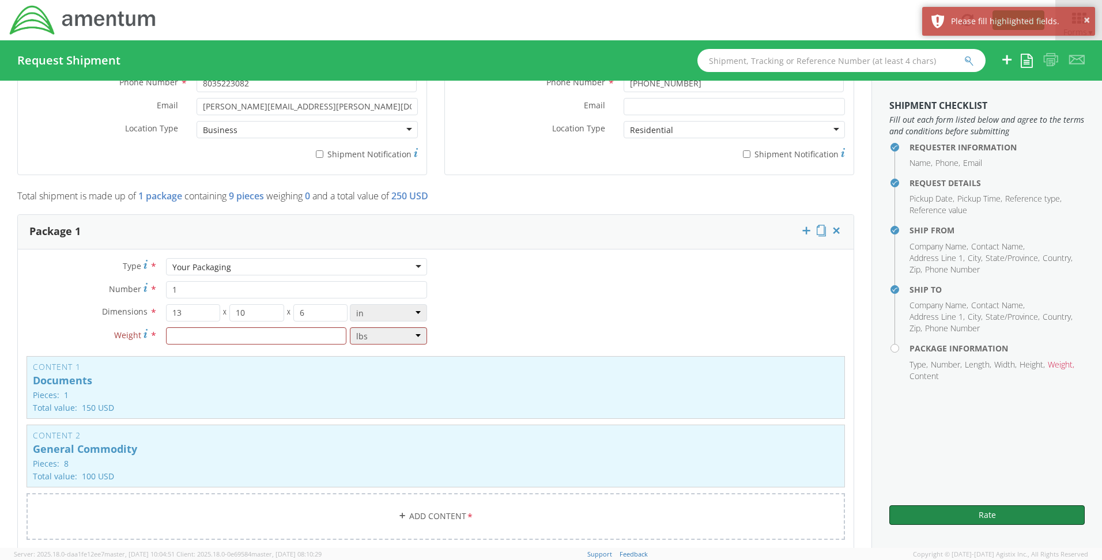
scroll to position [827, 0]
click at [174, 340] on input "number" at bounding box center [256, 336] width 180 height 17
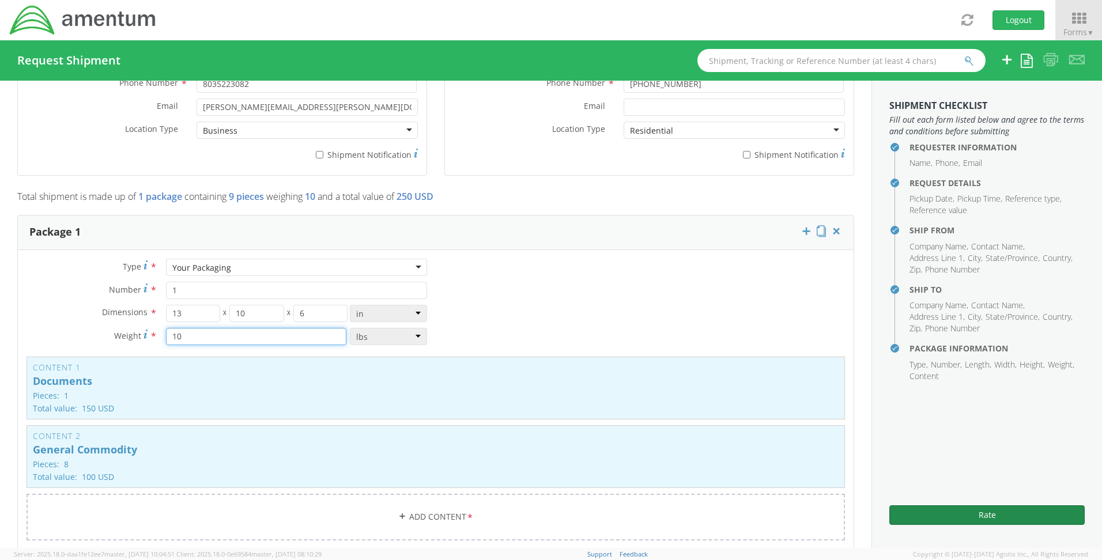
type input "10"
click at [992, 515] on button "Rate" at bounding box center [987, 516] width 195 height 20
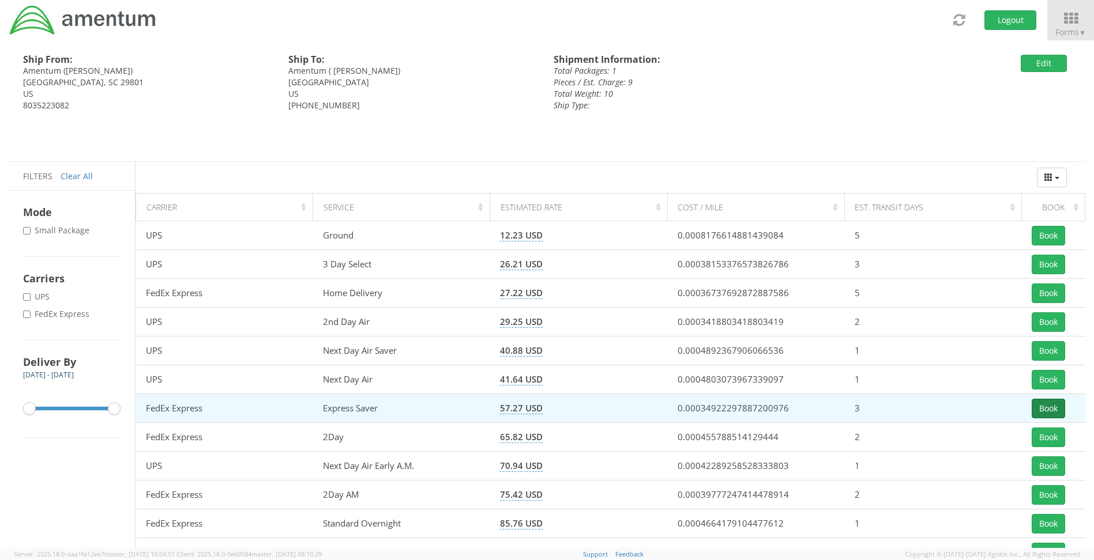
click at [1053, 408] on button "Book" at bounding box center [1048, 409] width 33 height 20
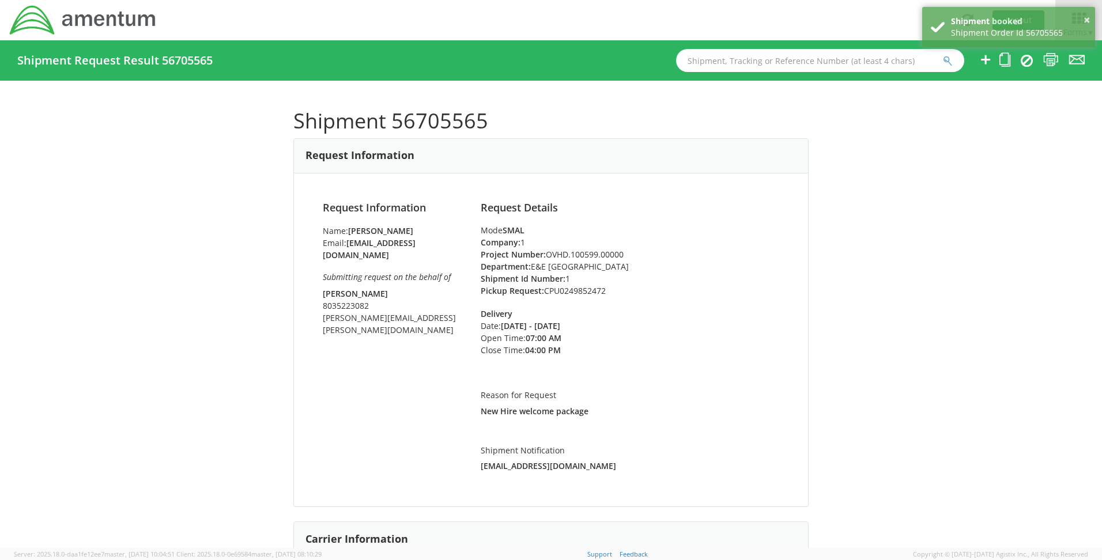
click at [1007, 157] on div "Shipment 56705565 Request Information Request Information Name: [PERSON_NAME] E…" at bounding box center [551, 315] width 1102 height 468
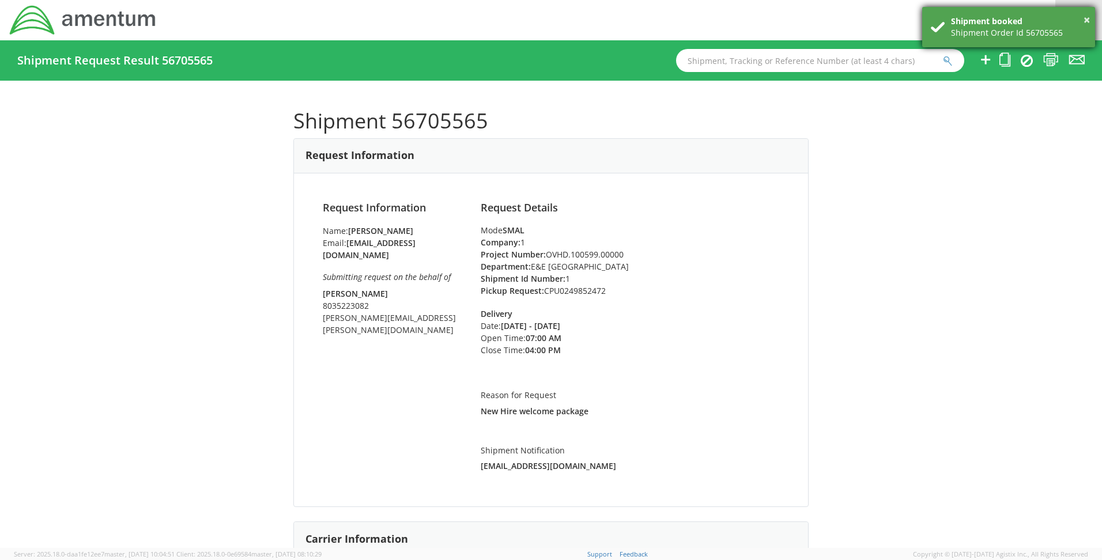
click at [1094, 16] on div "× Shipment booked Shipment Order Id 56705565" at bounding box center [1009, 27] width 173 height 40
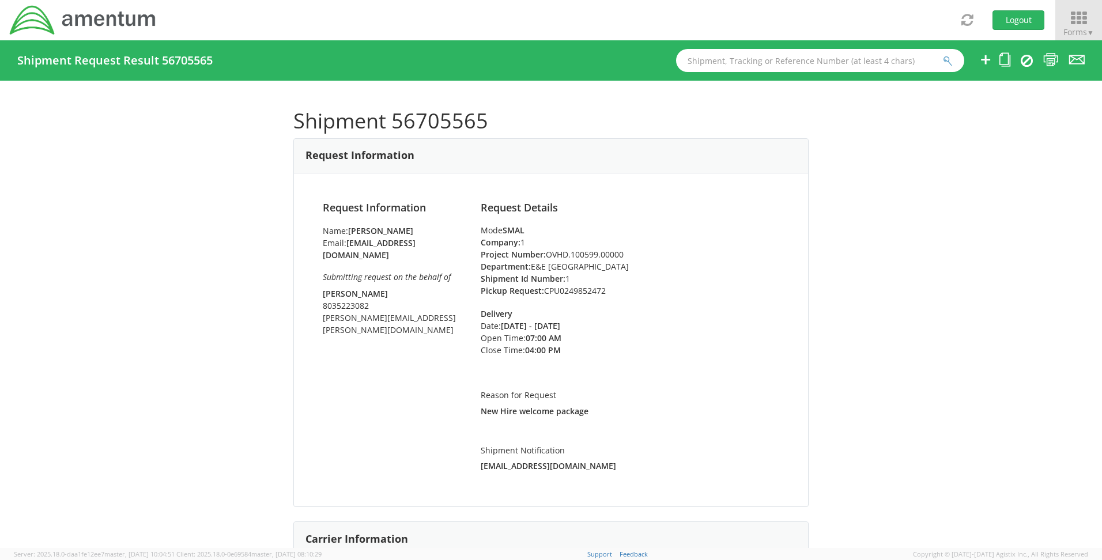
click at [1083, 16] on icon at bounding box center [1079, 18] width 54 height 16
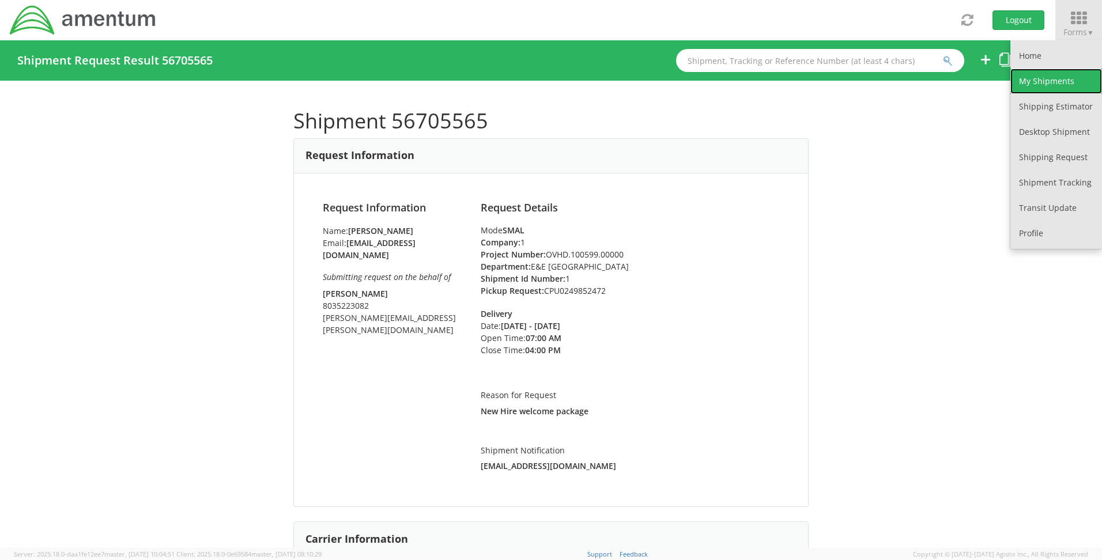
click at [1049, 81] on link "My Shipments" at bounding box center [1057, 81] width 92 height 25
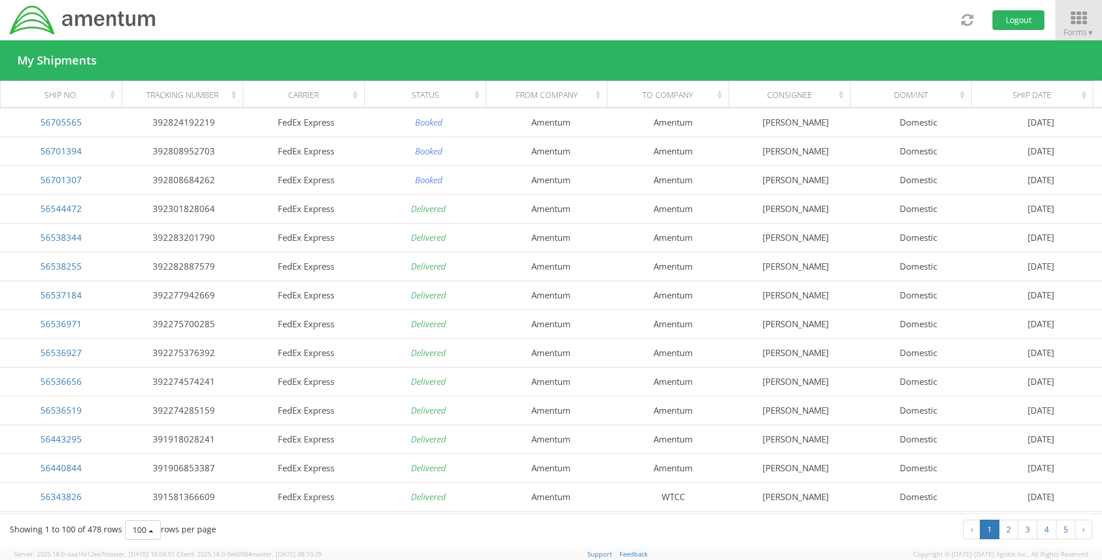
click at [1074, 20] on icon at bounding box center [1079, 18] width 54 height 16
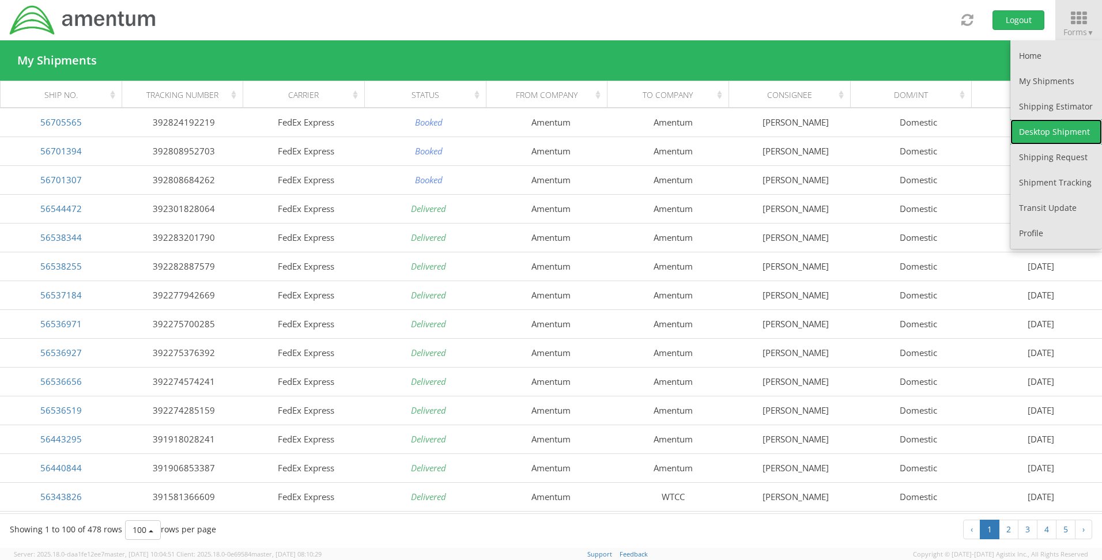
click at [1040, 126] on link "Desktop Shipment" at bounding box center [1057, 131] width 92 height 25
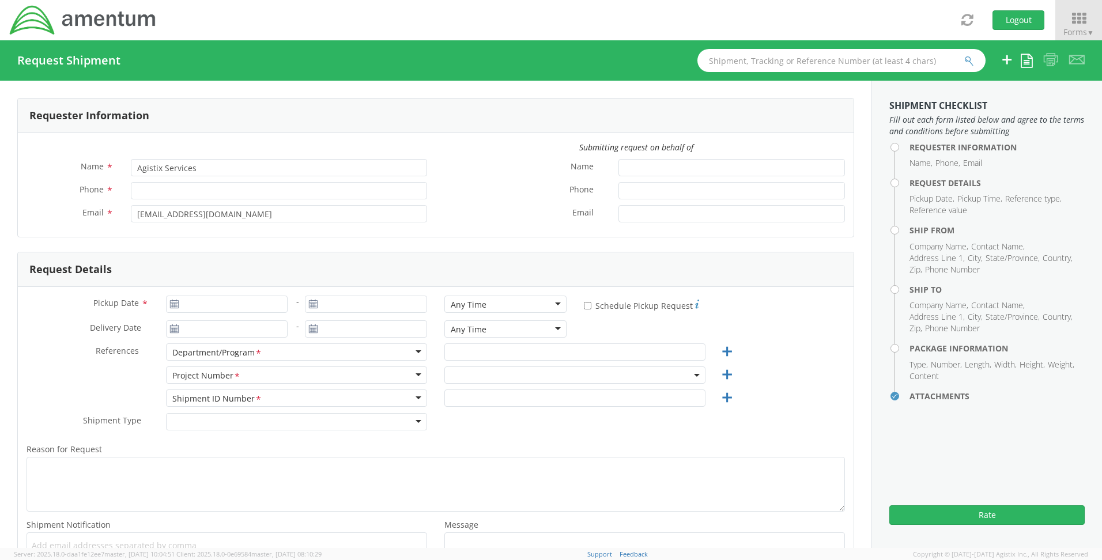
click at [162, 157] on div "Submitting request on behalf of" at bounding box center [436, 150] width 836 height 17
click at [165, 166] on input "Agistix Services" at bounding box center [279, 167] width 296 height 17
select select "OVHD.100548.OPSXX"
drag, startPoint x: 232, startPoint y: 169, endPoint x: 61, endPoint y: 162, distance: 172.0
click at [61, 162] on div "Name * Agistix SJanellervices" at bounding box center [227, 167] width 418 height 17
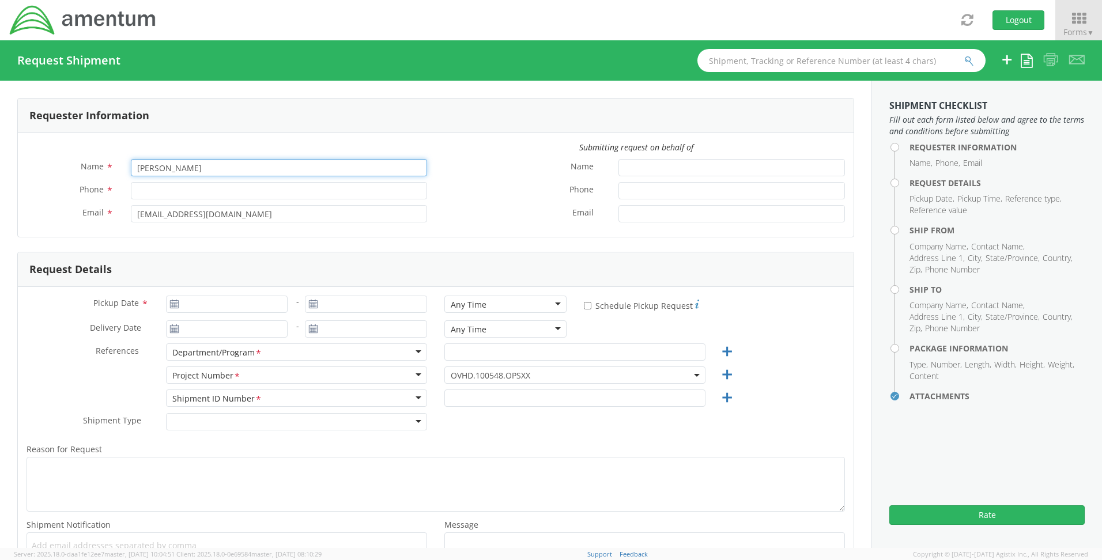
type input "[PERSON_NAME]"
type input "[PHONE_NUMBER]"
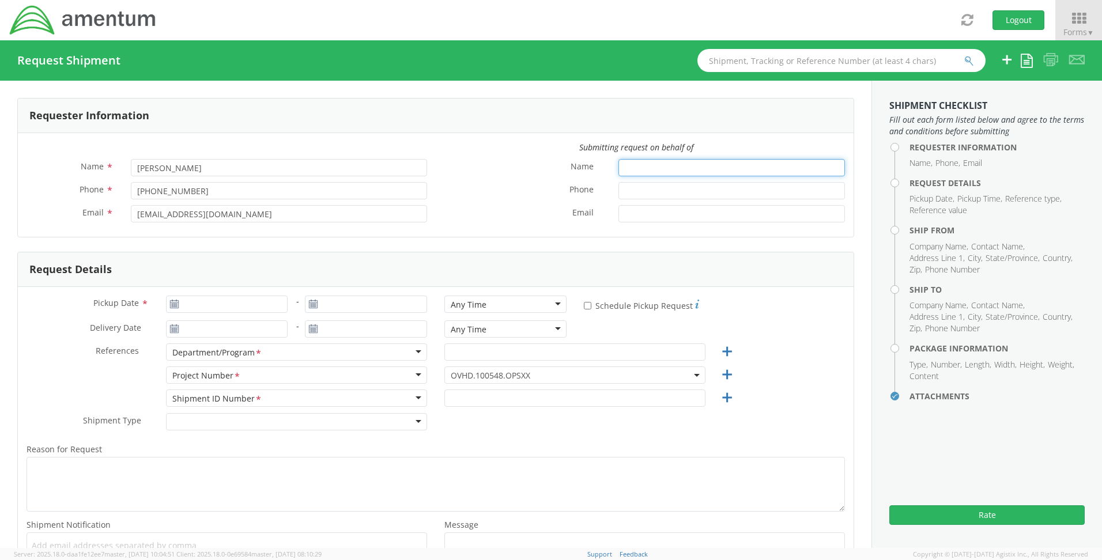
type input "[PERSON_NAME]"
type input "8035223082"
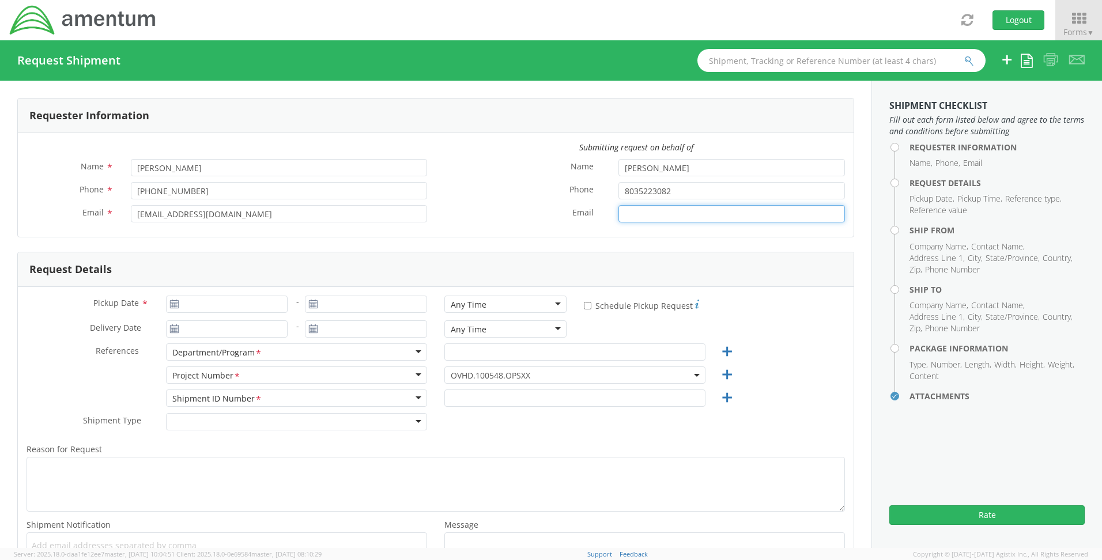
type input "[PERSON_NAME][EMAIL_ADDRESS][PERSON_NAME][DOMAIN_NAME]"
type input "[DATE]"
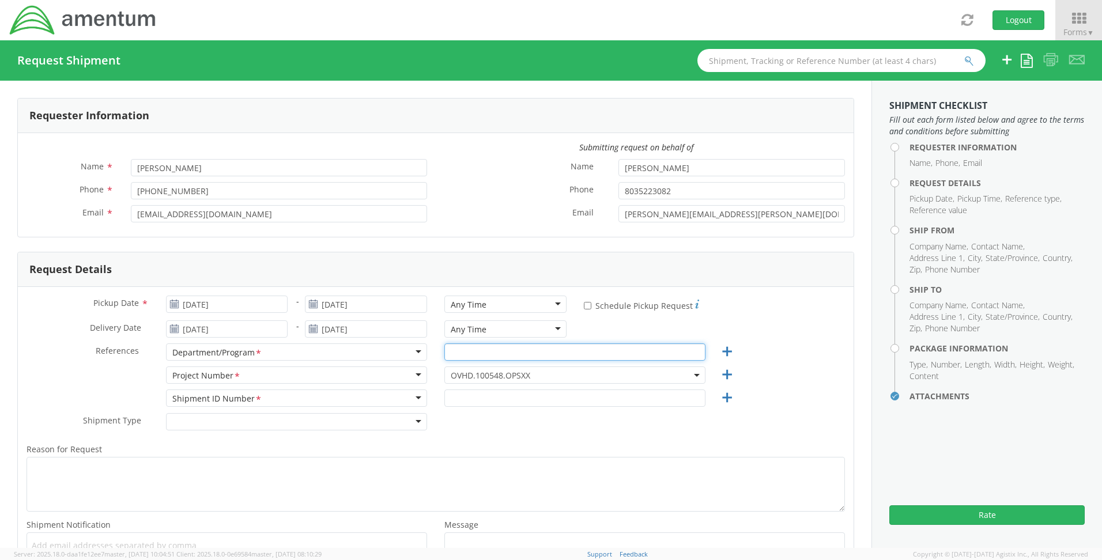
type input "E&E [GEOGRAPHIC_DATA]"
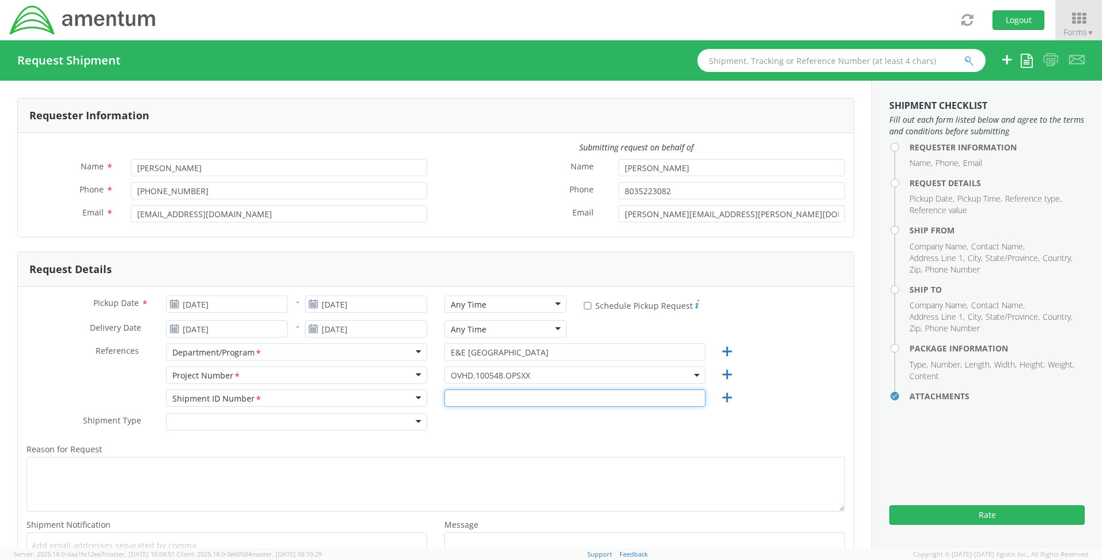
type input "1"
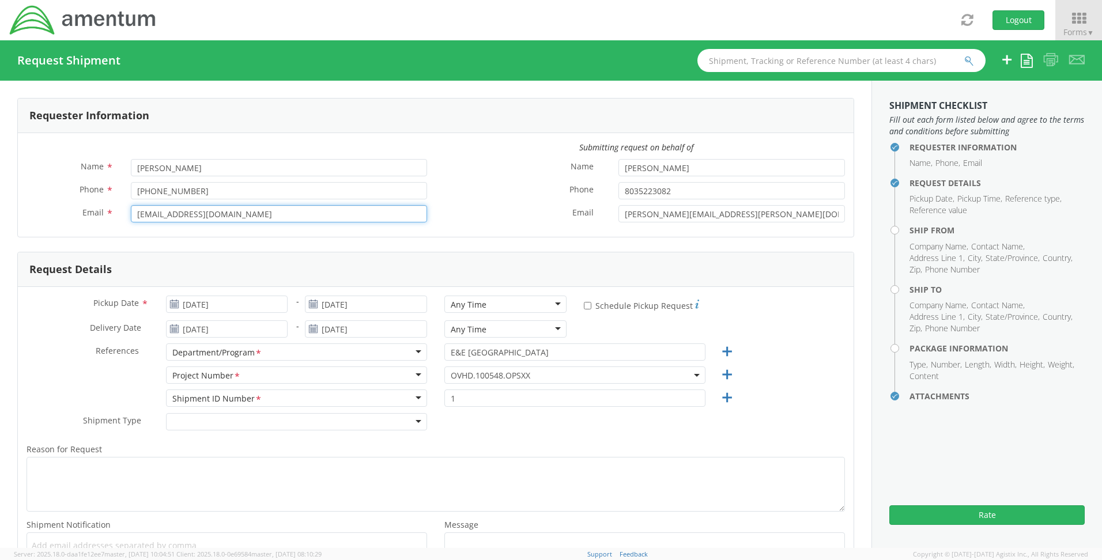
drag, startPoint x: 318, startPoint y: 217, endPoint x: 37, endPoint y: 213, distance: 280.8
click at [37, 213] on div "Email * [EMAIL_ADDRESS][DOMAIN_NAME]" at bounding box center [227, 213] width 418 height 17
type input "[PERSON_NAME][EMAIL_ADDRESS][PERSON_NAME][DOMAIN_NAME]"
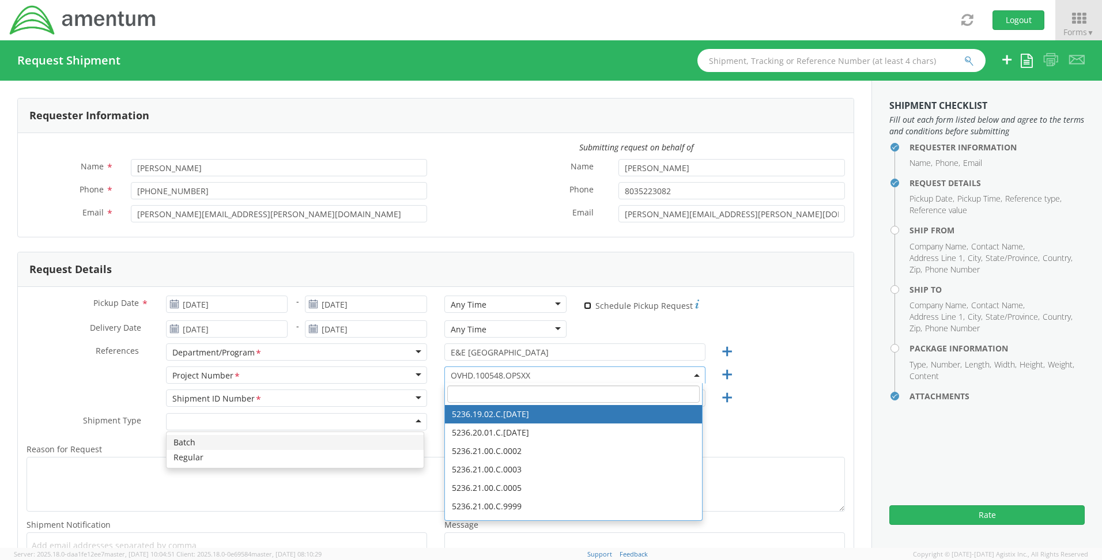
click at [584, 303] on input "* Schedule Pickup Request" at bounding box center [587, 305] width 7 height 7
checkbox input "true"
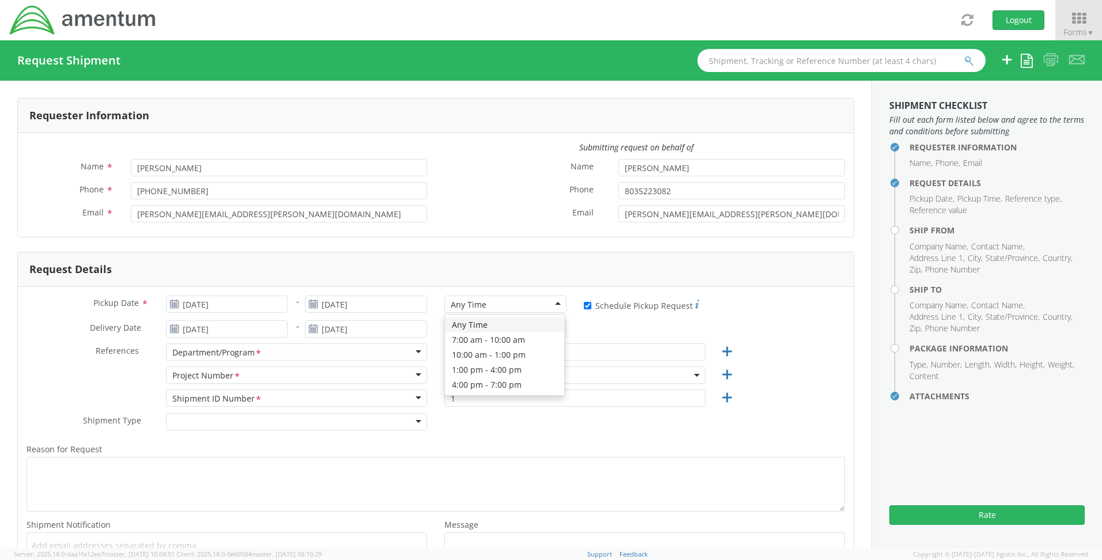
click at [556, 310] on div "Any Time" at bounding box center [506, 304] width 122 height 17
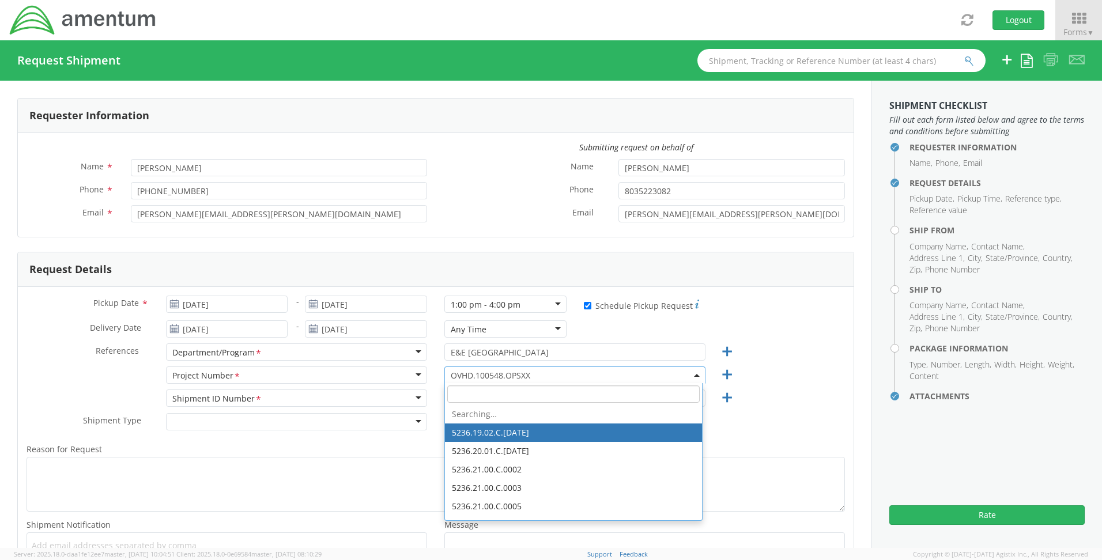
click at [544, 374] on span "OVHD.100548.OPSXX" at bounding box center [575, 375] width 249 height 11
click at [497, 397] on input "search" at bounding box center [573, 394] width 253 height 17
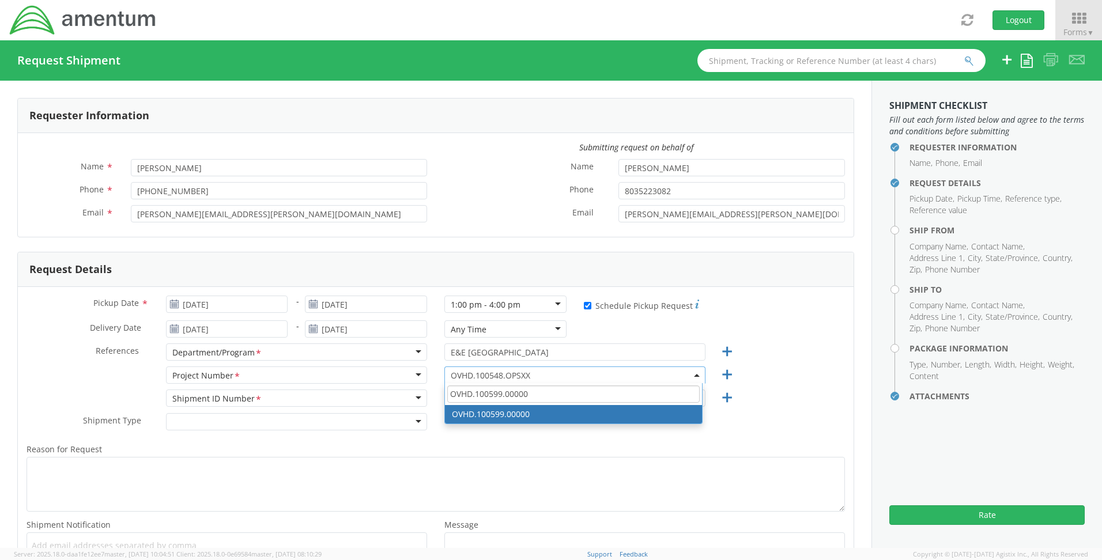
type input "OVHD.100599.00000"
select select "OVHD.100599.00000"
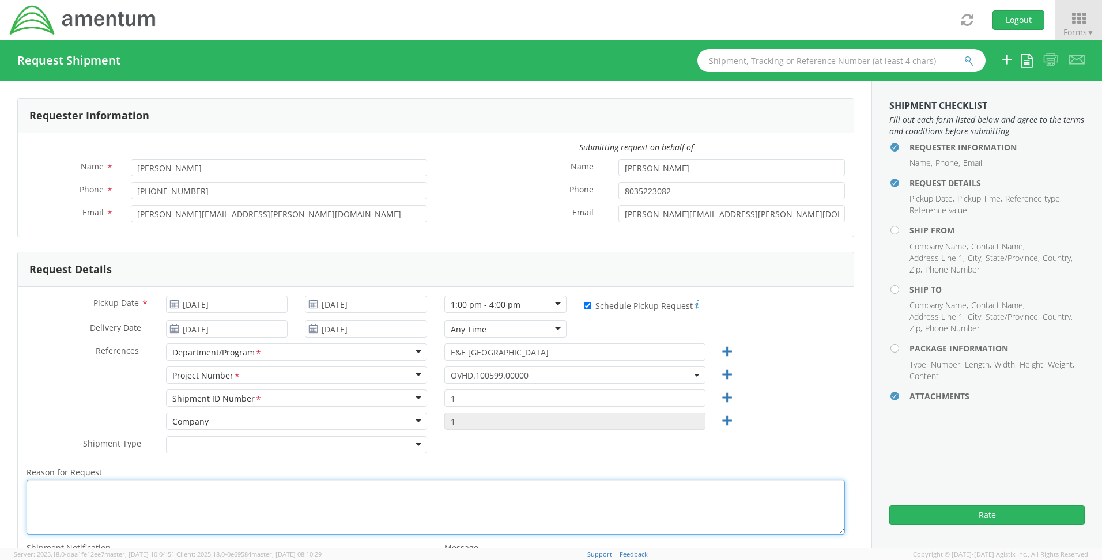
click at [130, 501] on textarea "Reason for Request *" at bounding box center [436, 507] width 819 height 55
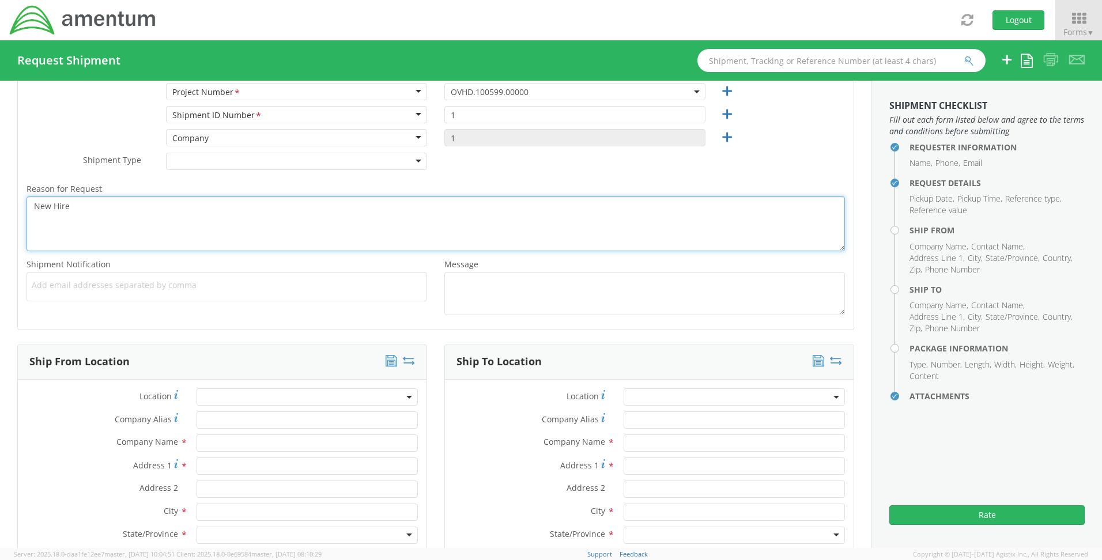
scroll to position [288, 0]
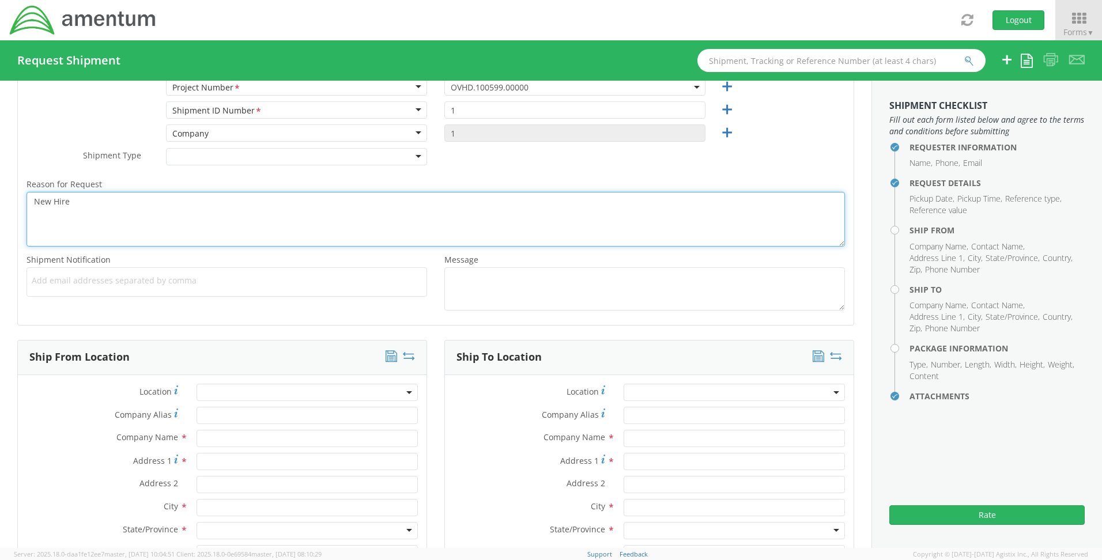
type textarea "New Hire"
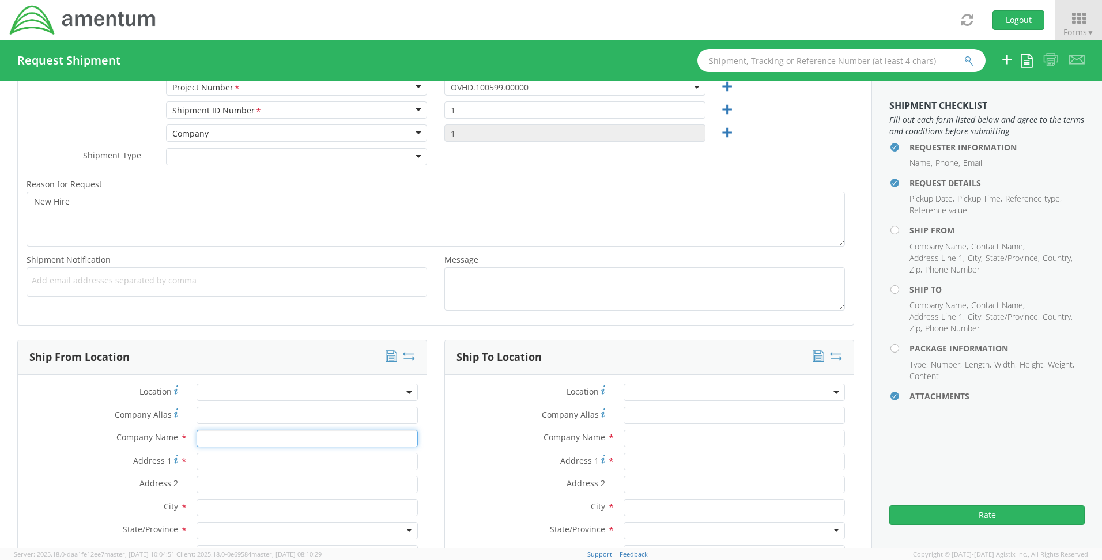
click at [230, 435] on input "text" at bounding box center [307, 438] width 221 height 17
type input "Amentum"
type input "[STREET_ADDRESS][PERSON_NAME]"
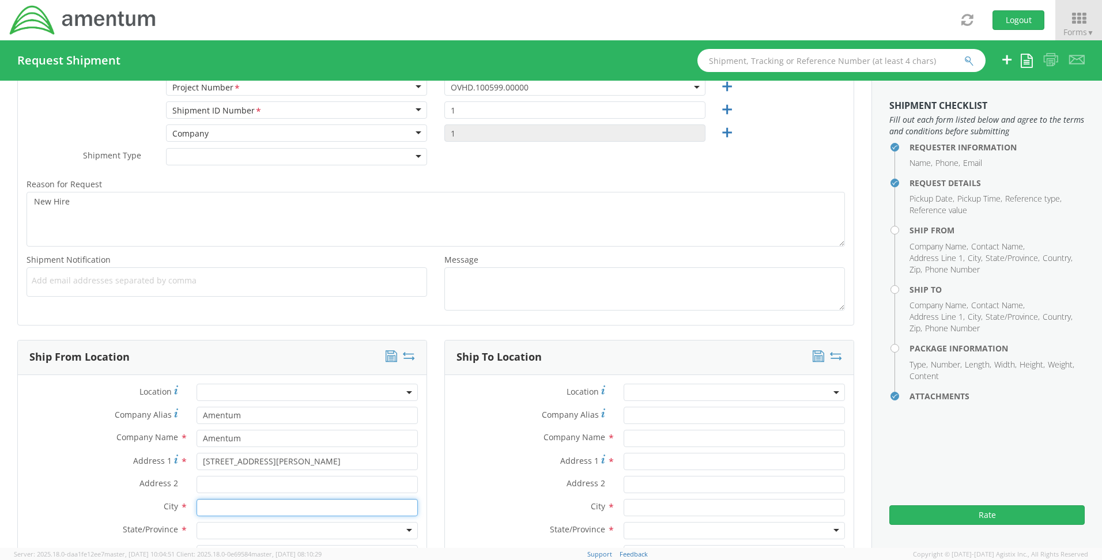
type input "Aiken"
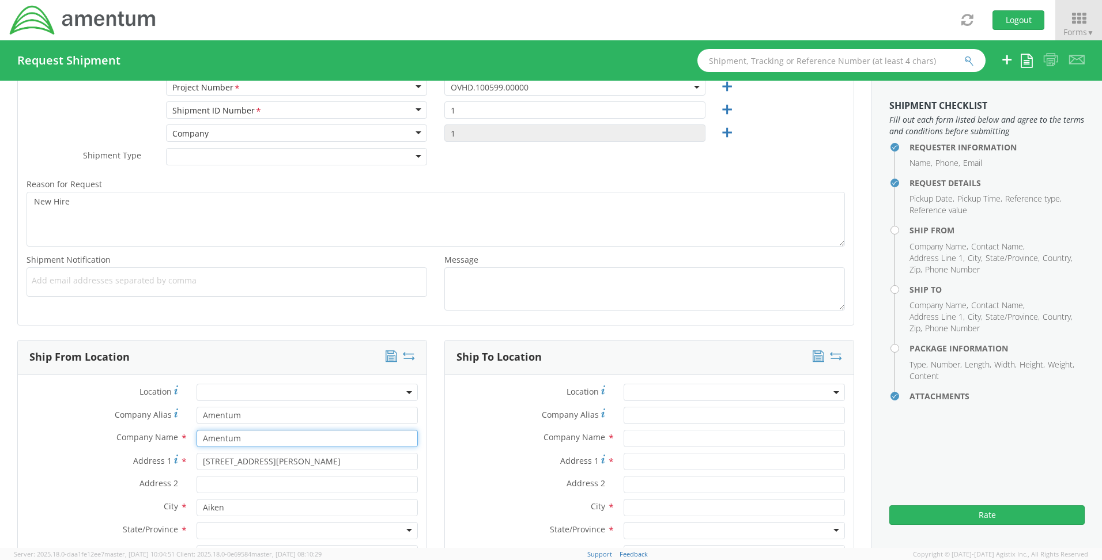
scroll to position [404, 0]
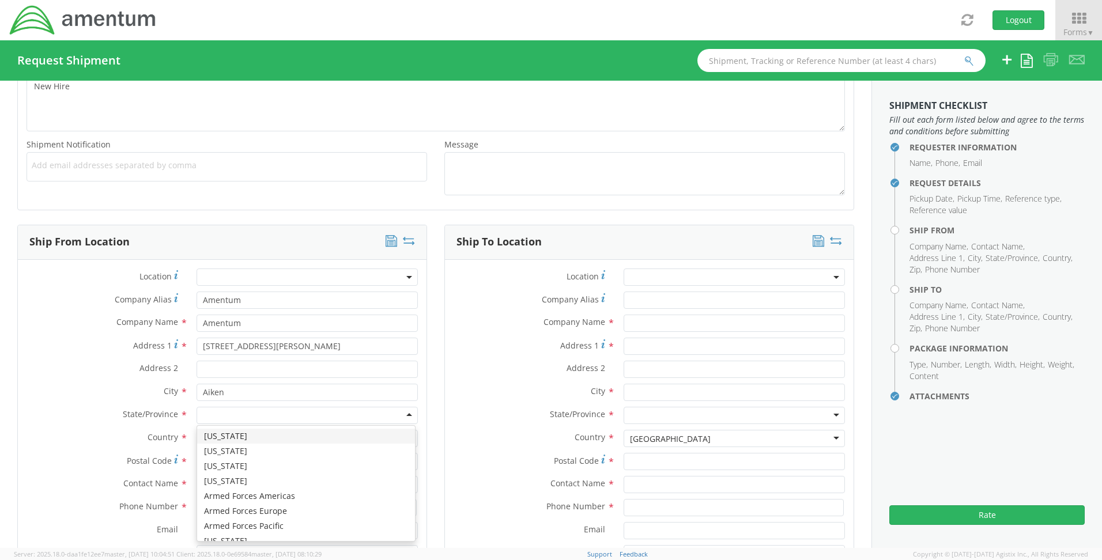
click at [217, 413] on div at bounding box center [307, 415] width 221 height 17
type input "s"
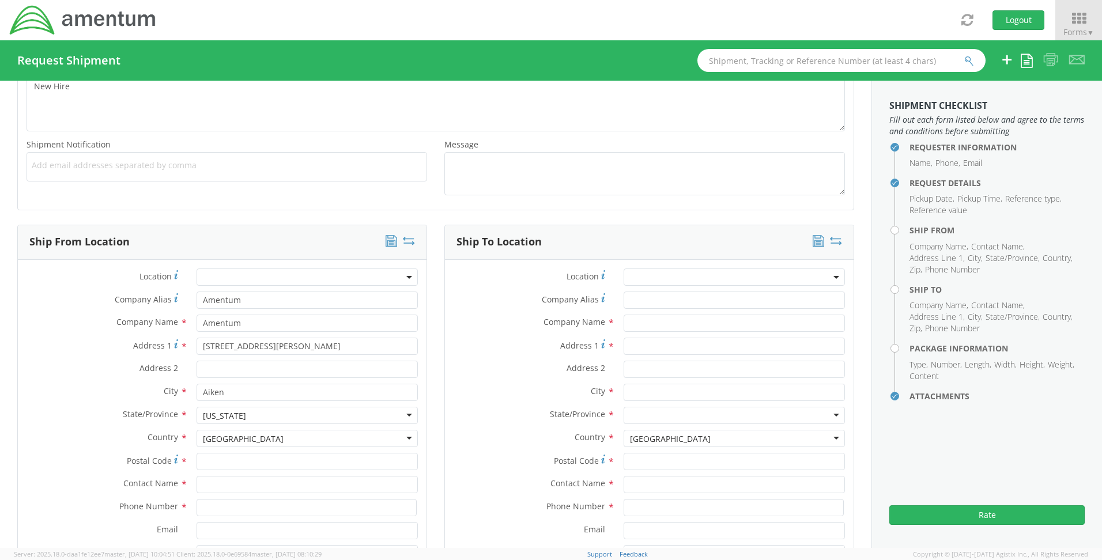
scroll to position [0, 0]
click at [219, 455] on input "Postal Code *" at bounding box center [307, 461] width 221 height 17
type input "3"
type input "29801"
click at [207, 490] on input "text" at bounding box center [307, 484] width 221 height 17
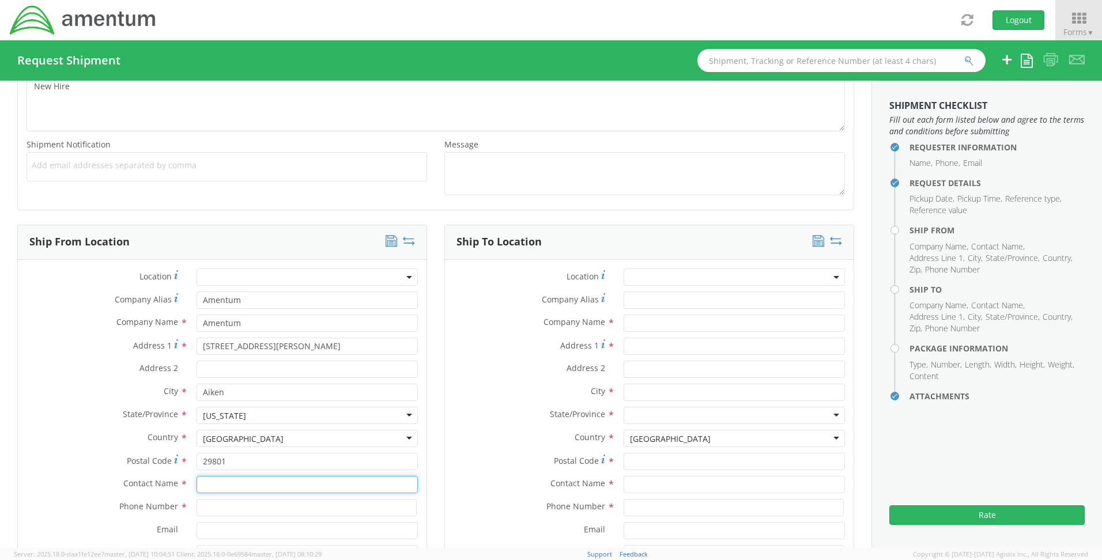
type input "[PERSON_NAME] [PERSON_NAME]"
type input "8035223082"
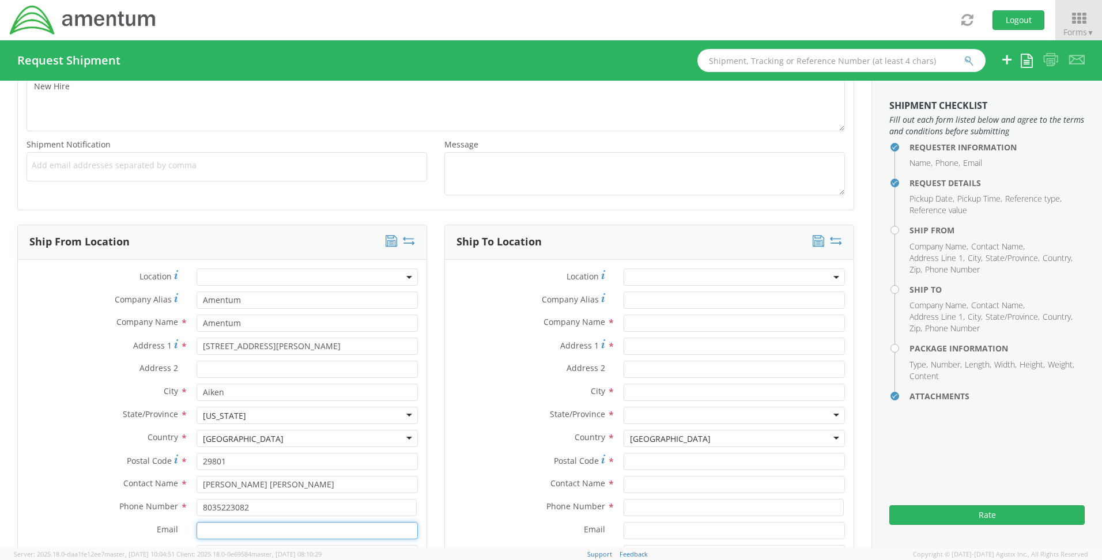
type input "[PERSON_NAME][EMAIL_ADDRESS][PERSON_NAME][DOMAIN_NAME]"
type input "Amentum"
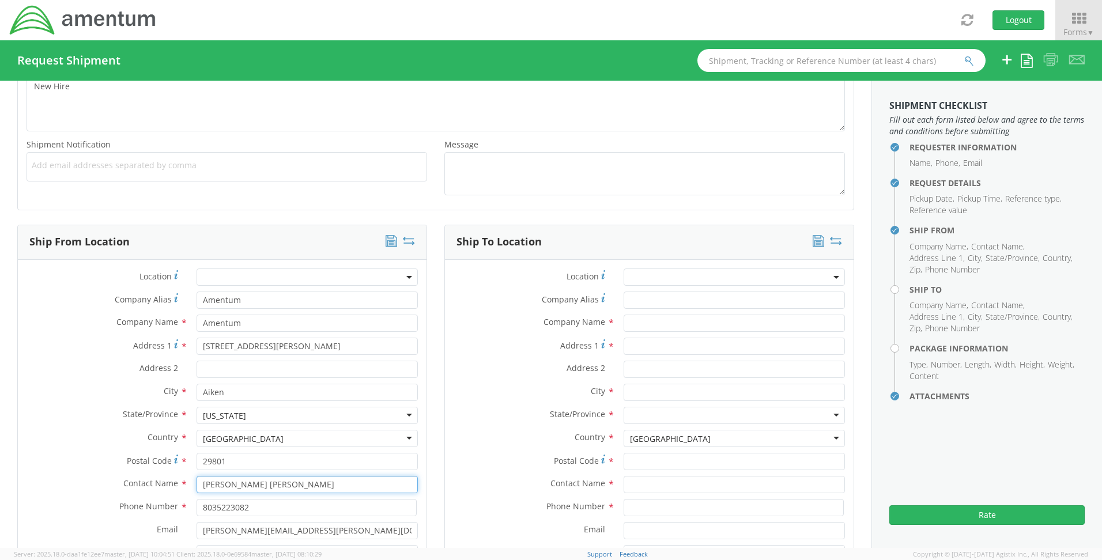
scroll to position [644, 0]
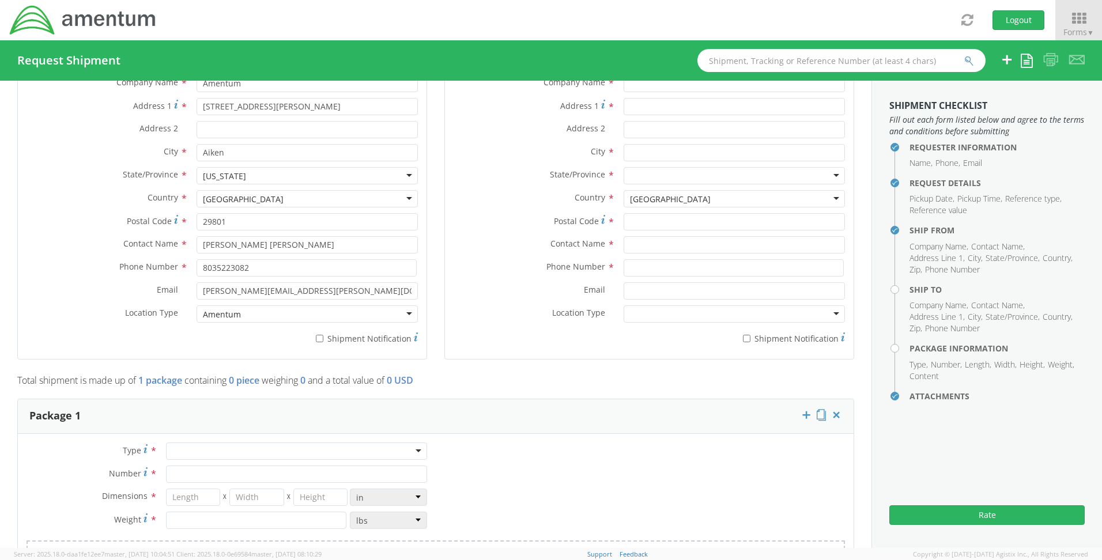
type input "Amentum"
type input "486 [PERSON_NAME] Dr"
type input "[GEOGRAPHIC_DATA]"
click at [256, 306] on div at bounding box center [307, 314] width 221 height 17
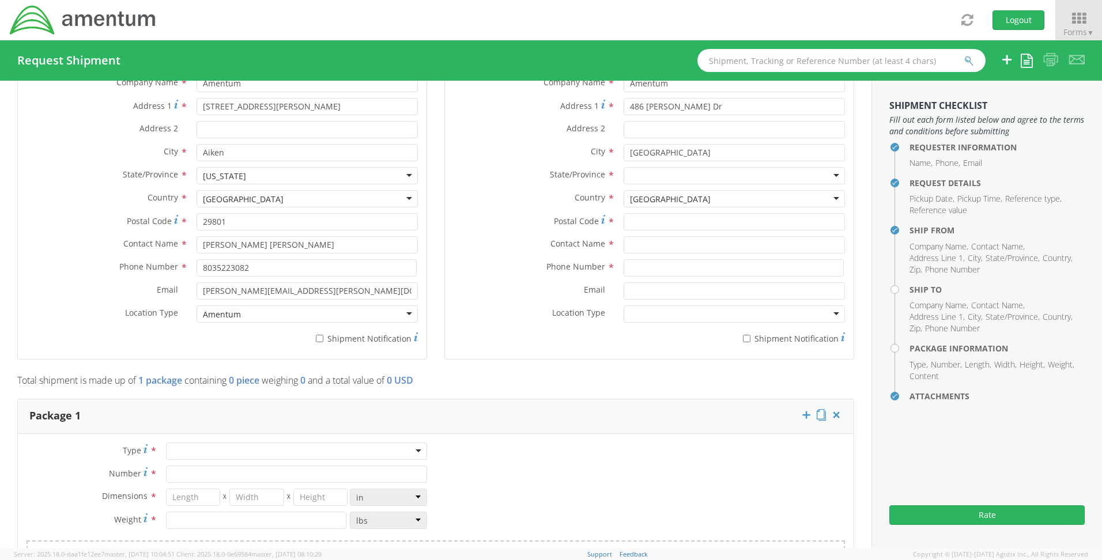
click at [407, 312] on div at bounding box center [307, 314] width 221 height 17
click at [400, 315] on div at bounding box center [307, 314] width 221 height 17
click at [406, 315] on div at bounding box center [307, 314] width 221 height 17
drag, startPoint x: 282, startPoint y: 319, endPoint x: 78, endPoint y: 317, distance: 203.6
click at [78, 317] on div "Location Type *" at bounding box center [222, 314] width 409 height 17
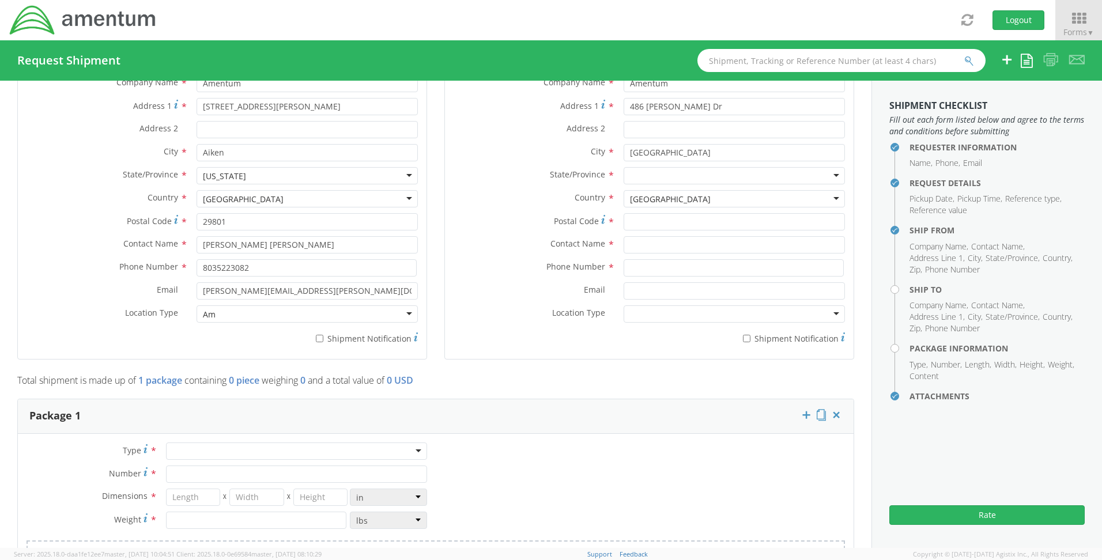
type input "A"
click at [303, 312] on div "Residential" at bounding box center [307, 314] width 221 height 17
click at [751, 316] on div at bounding box center [734, 314] width 221 height 17
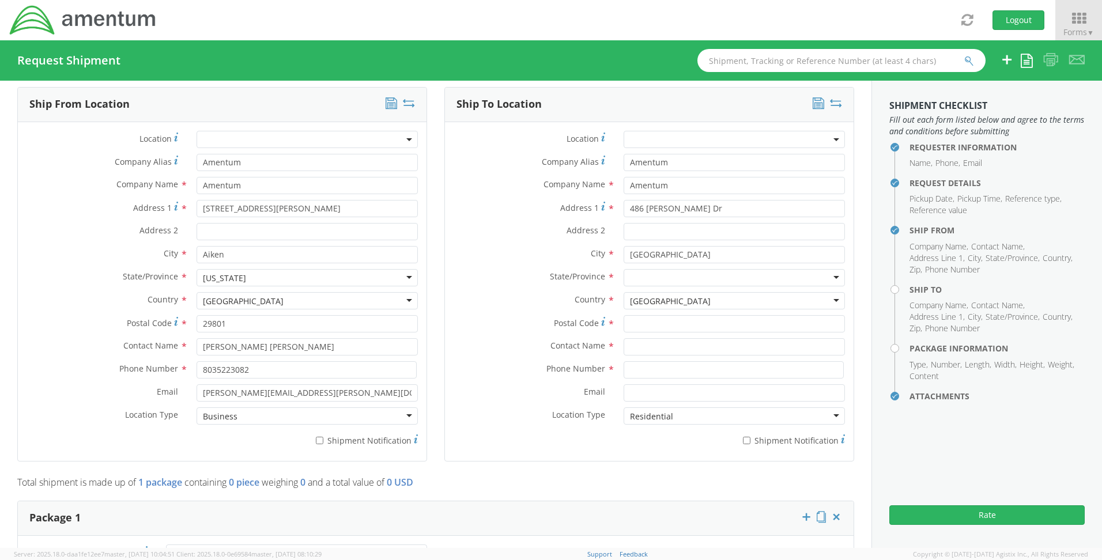
scroll to position [528, 0]
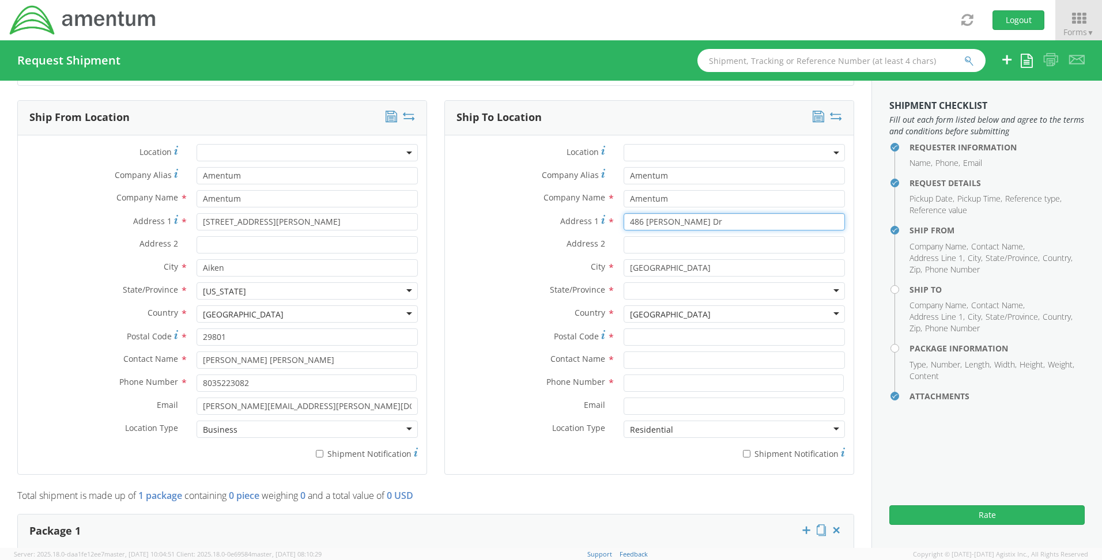
drag, startPoint x: 691, startPoint y: 219, endPoint x: 487, endPoint y: 224, distance: 204.8
click at [487, 224] on div "Address [STREET_ADDRESS][PERSON_NAME]" at bounding box center [649, 221] width 409 height 17
click at [445, 257] on div "Address 2 *" at bounding box center [649, 247] width 409 height 23
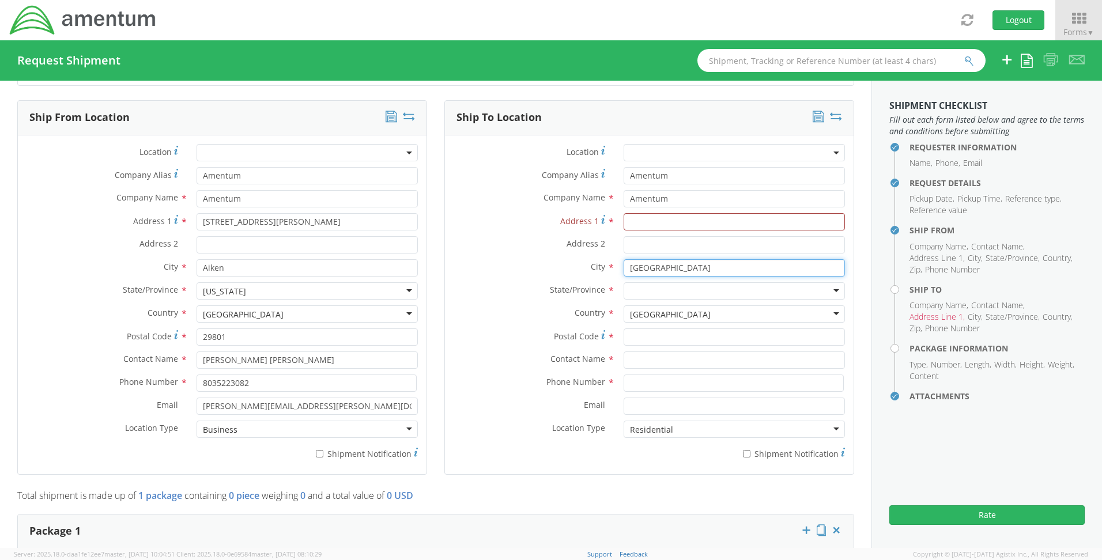
drag, startPoint x: 694, startPoint y: 265, endPoint x: 551, endPoint y: 262, distance: 143.0
click at [551, 262] on div "City * [GEOGRAPHIC_DATA]" at bounding box center [649, 267] width 409 height 17
click at [426, 287] on div "Ship From Location Location * Company Alias * Amentum Company Name * Amentum se…" at bounding box center [222, 294] width 427 height 389
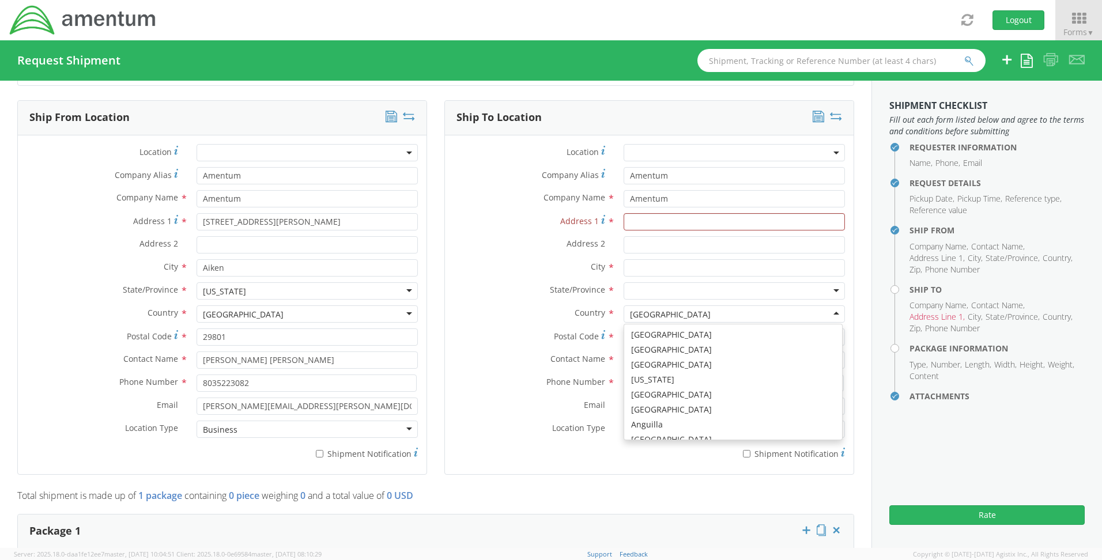
scroll to position [2907, 0]
drag, startPoint x: 686, startPoint y: 313, endPoint x: 594, endPoint y: 310, distance: 91.7
click at [594, 310] on div "Country * [GEOGRAPHIC_DATA] [GEOGRAPHIC_DATA] [GEOGRAPHIC_DATA] [GEOGRAPHIC_DAT…" at bounding box center [649, 314] width 409 height 17
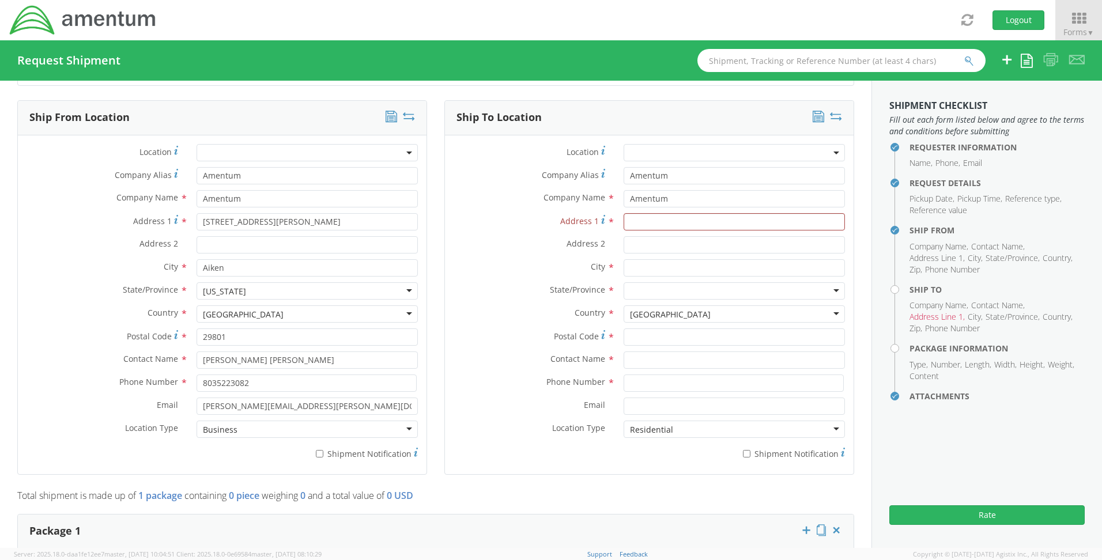
drag, startPoint x: 679, startPoint y: 313, endPoint x: 570, endPoint y: 313, distance: 109.6
click at [570, 313] on div "Country * [GEOGRAPHIC_DATA] [GEOGRAPHIC_DATA] [GEOGRAPHIC_DATA] [GEOGRAPHIC_DAT…" at bounding box center [649, 314] width 409 height 17
click at [625, 216] on input "Address 1 *" at bounding box center [734, 221] width 221 height 17
type input "[STREET_ADDRESS]"
click at [633, 263] on input "text" at bounding box center [734, 267] width 221 height 17
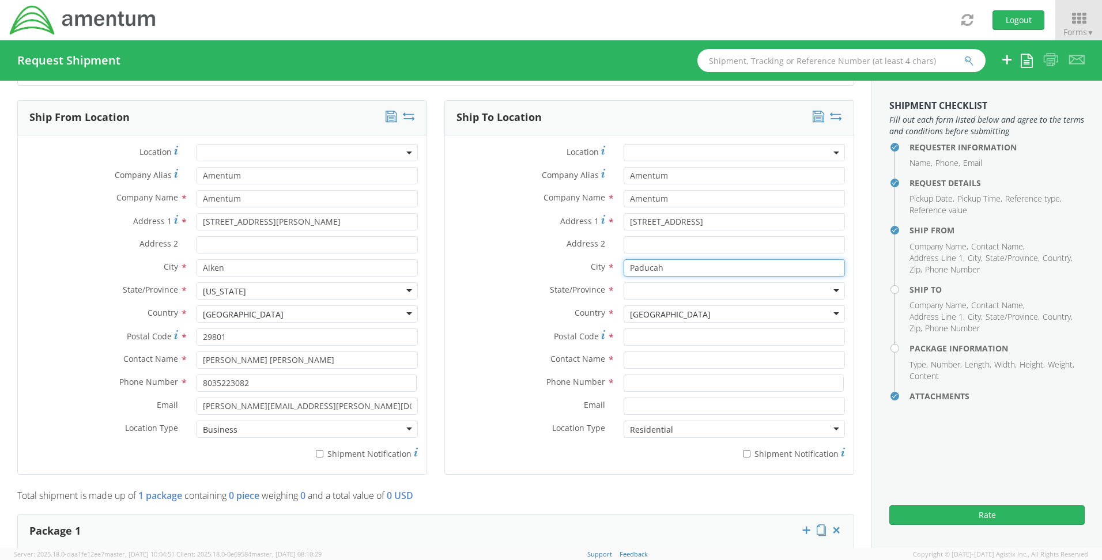
type input "Paducah"
click at [638, 287] on div at bounding box center [734, 291] width 221 height 17
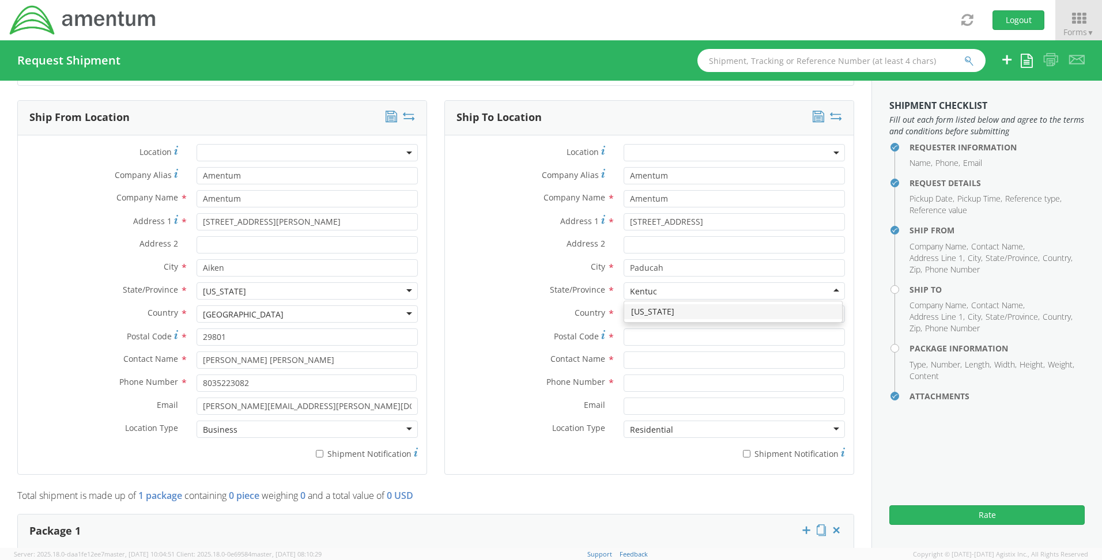
type input "Kentuck"
click at [634, 337] on input "Postal Code *" at bounding box center [734, 337] width 221 height 17
type input "42001"
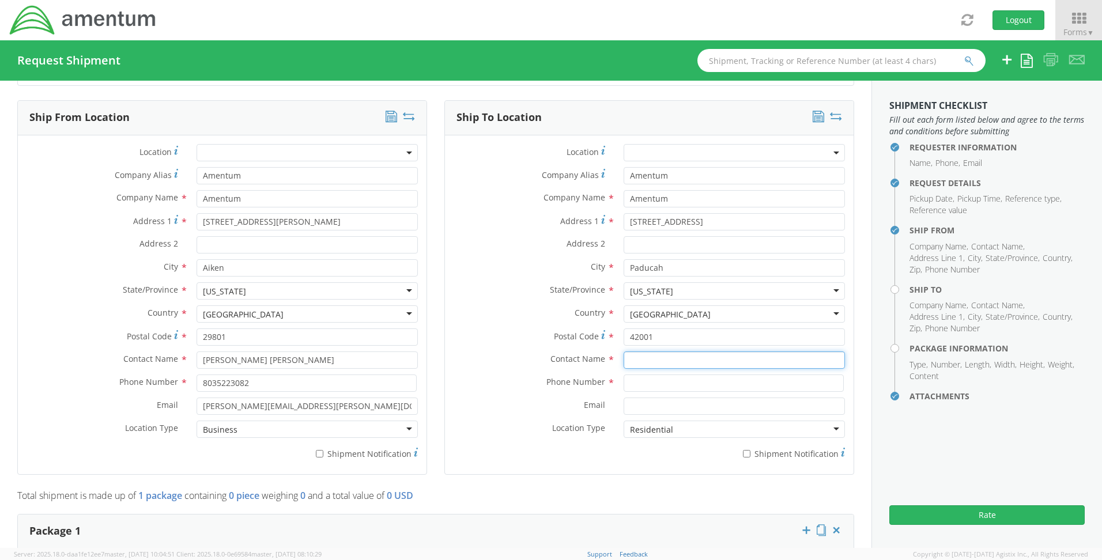
click at [633, 364] on input "text" at bounding box center [734, 360] width 221 height 17
type input "[PERSON_NAME]"
click at [650, 379] on input at bounding box center [734, 383] width 220 height 17
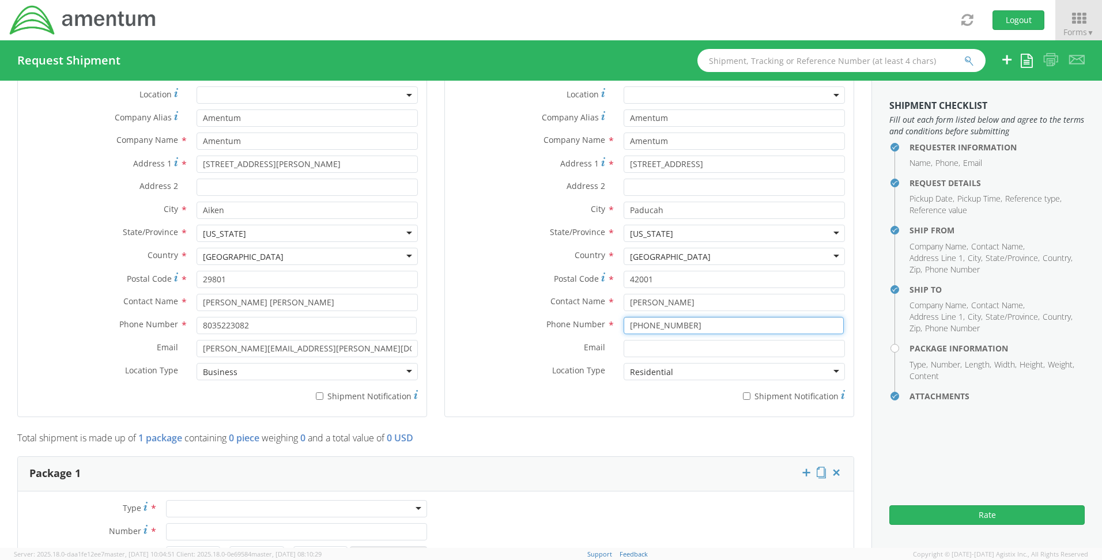
scroll to position [816, 0]
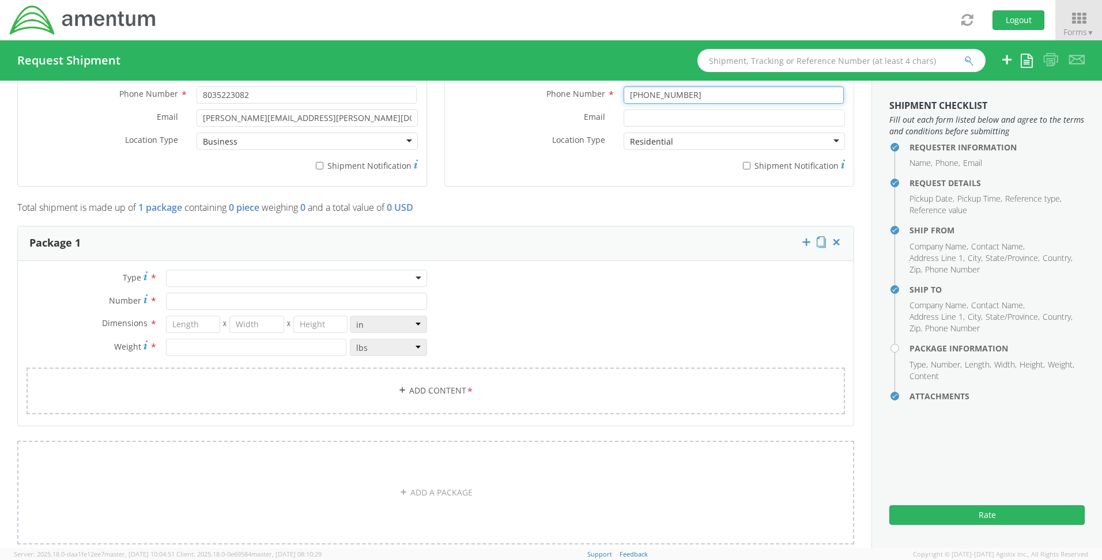
type input "[PHONE_NUMBER]"
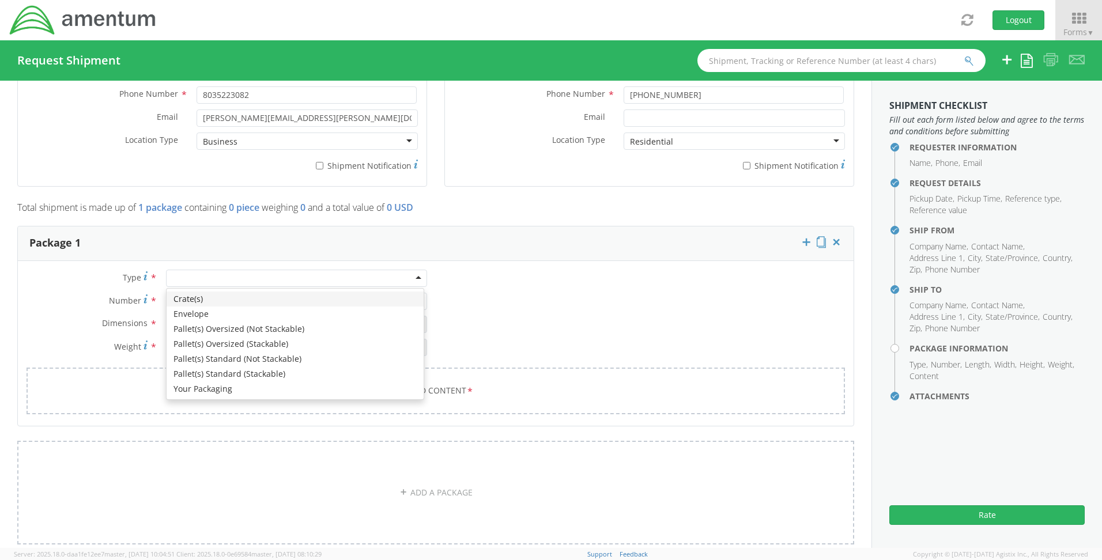
click at [205, 280] on div at bounding box center [296, 278] width 261 height 17
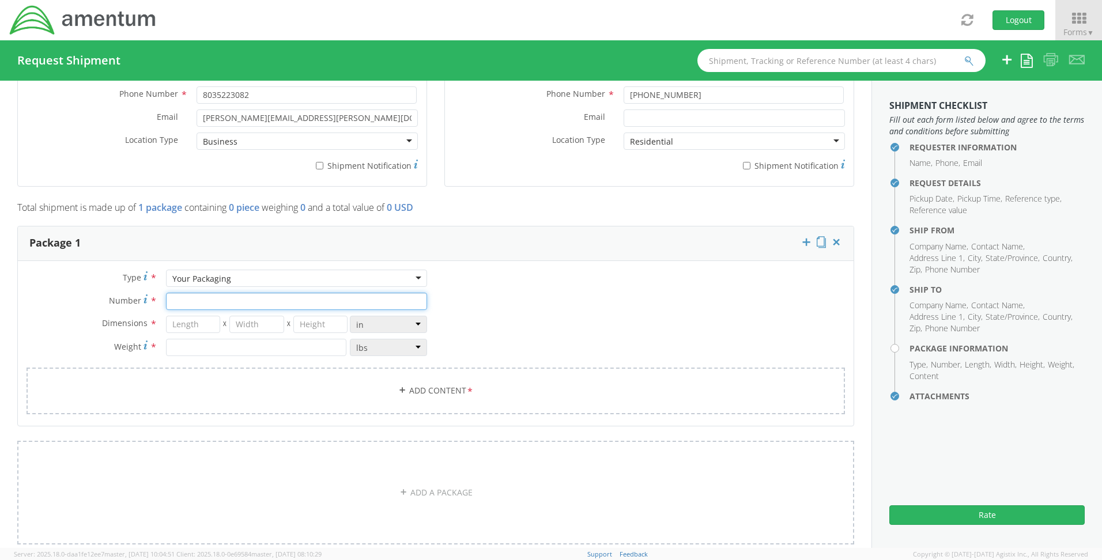
click at [191, 304] on input "Number *" at bounding box center [296, 301] width 261 height 17
type input "1"
click at [192, 327] on input "number" at bounding box center [193, 324] width 55 height 17
type input "13"
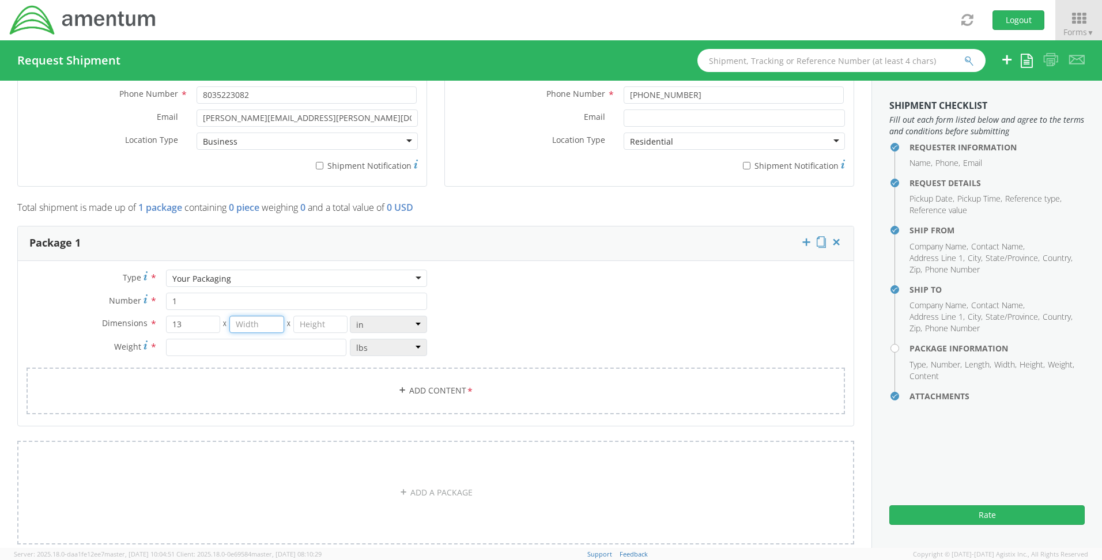
click at [243, 326] on input "number" at bounding box center [256, 324] width 55 height 17
type input "10"
click at [296, 328] on input "number" at bounding box center [320, 324] width 55 height 17
type input "6"
click at [202, 345] on input "number" at bounding box center [256, 347] width 180 height 17
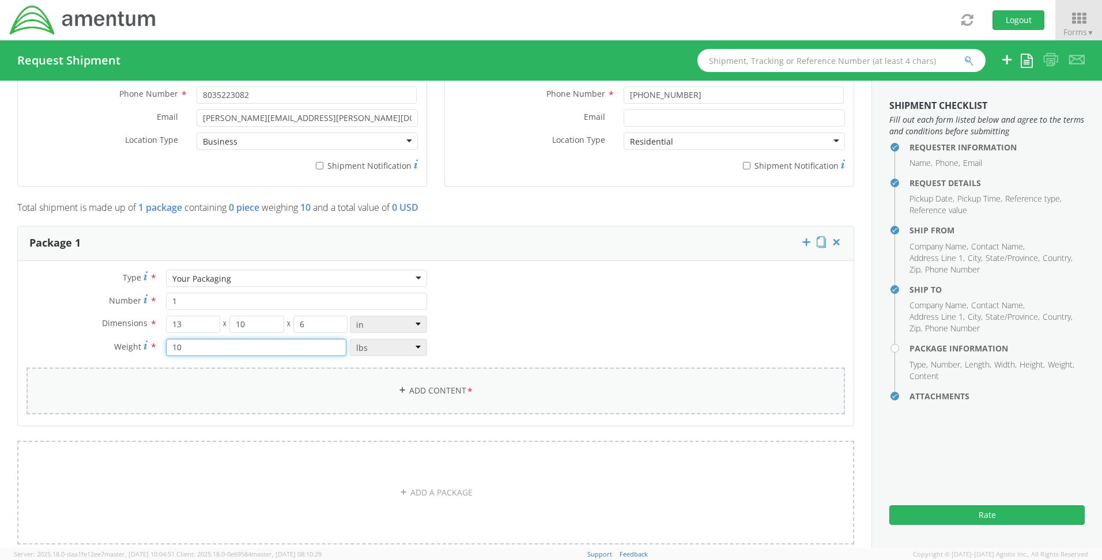
type input "10"
click at [333, 390] on link "Add Content *" at bounding box center [436, 391] width 819 height 47
select select
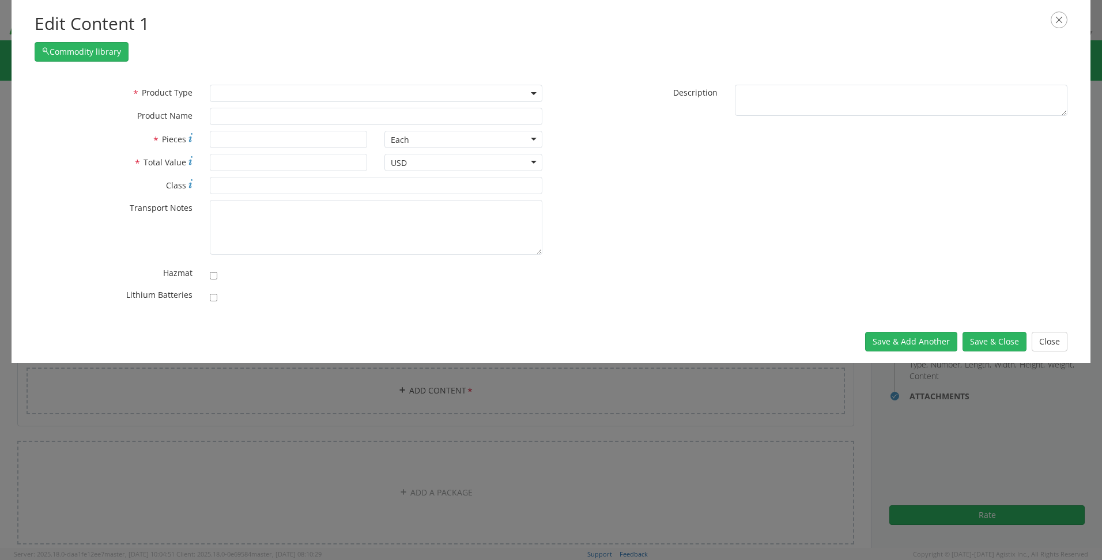
click at [332, 93] on span at bounding box center [376, 93] width 333 height 17
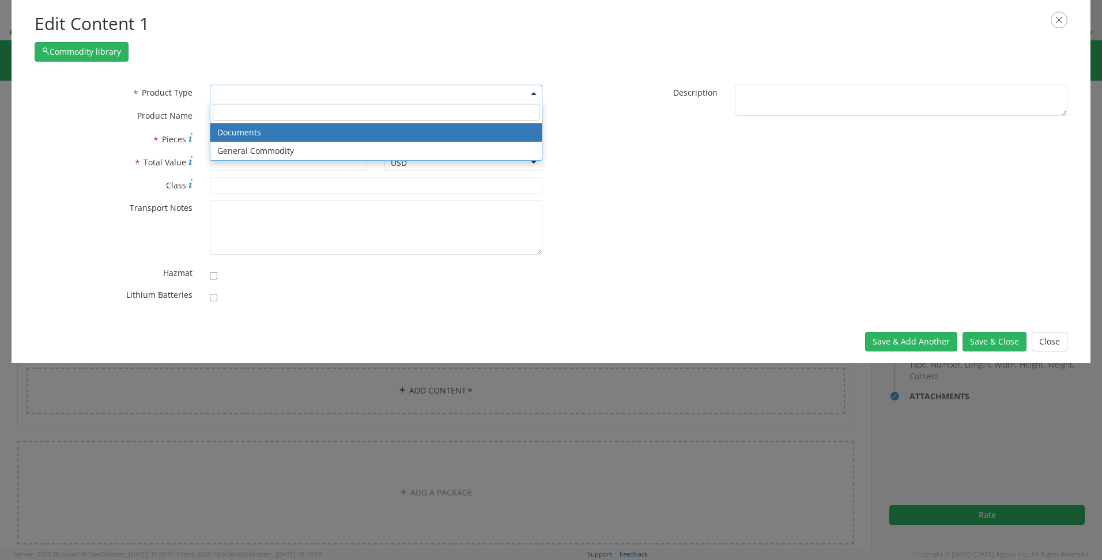
select select "DOCUMENT"
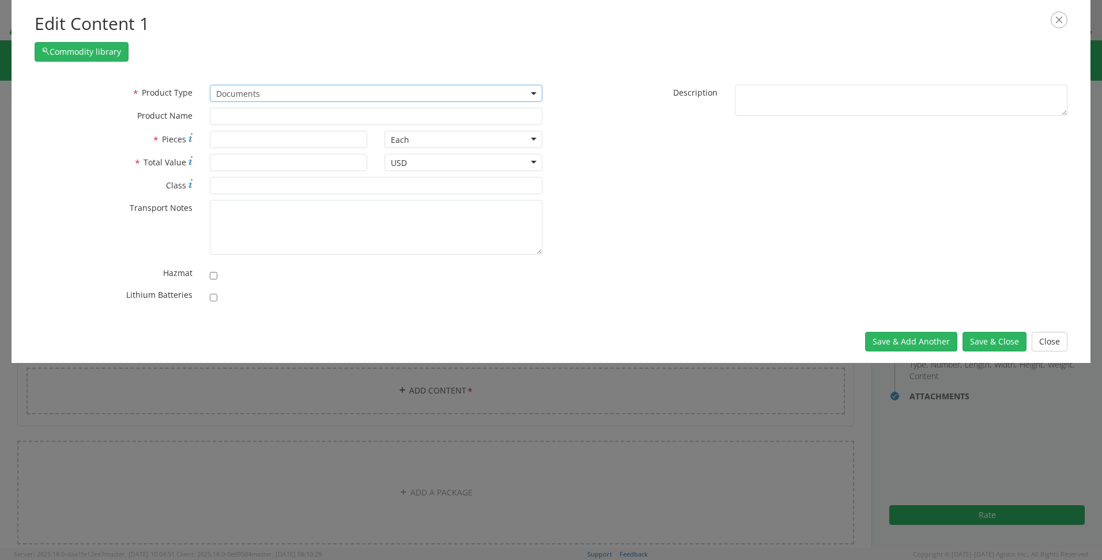
type input "Documents"
type input "1"
type textarea "Documents"
drag, startPoint x: 236, startPoint y: 139, endPoint x: 128, endPoint y: 129, distance: 108.3
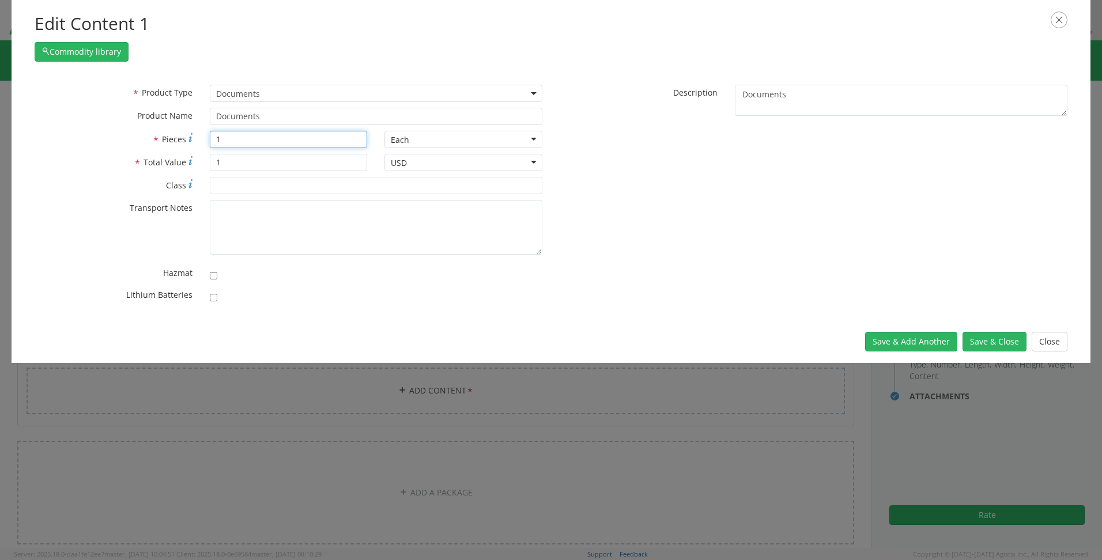
click at [128, 129] on div "* Product Type Documents General Commodity Documents * Product Name Documents *…" at bounding box center [288, 197] width 525 height 224
type input "150"
click at [928, 338] on button "Save & Add Another" at bounding box center [912, 342] width 92 height 20
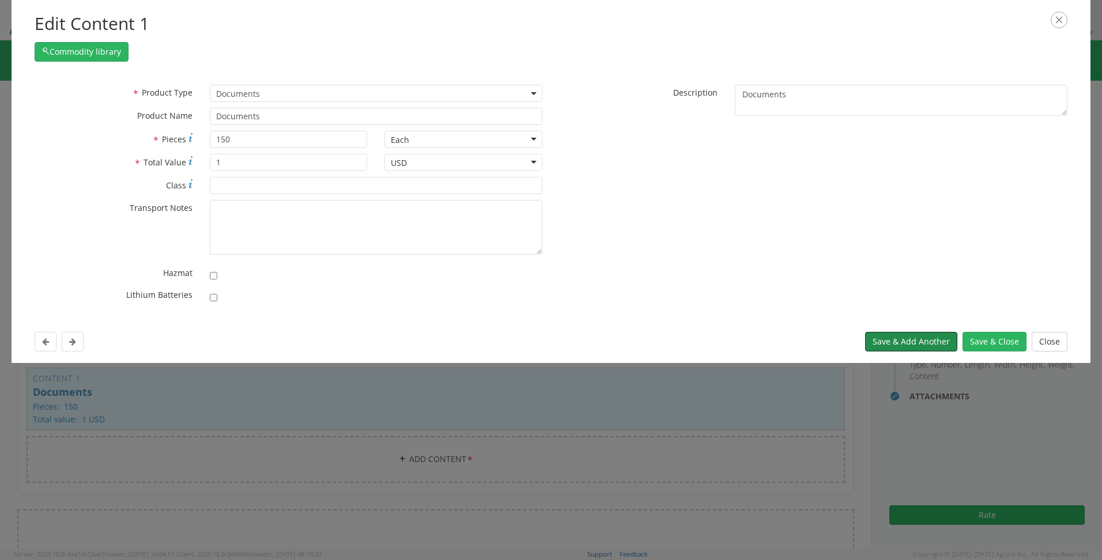
select select
click at [238, 91] on span at bounding box center [376, 93] width 333 height 17
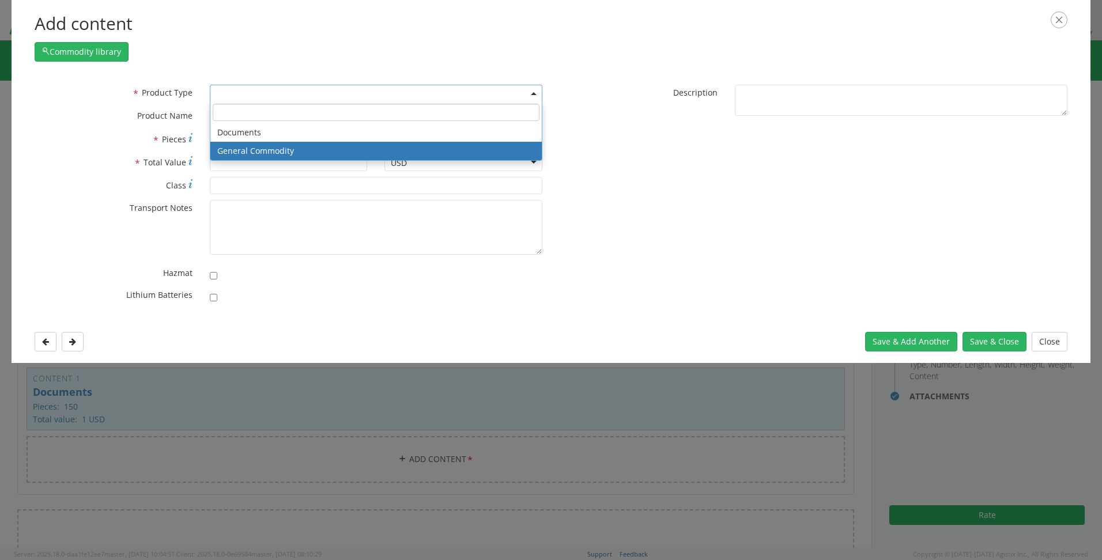
select select "COMMODITY"
type input "General Commodity"
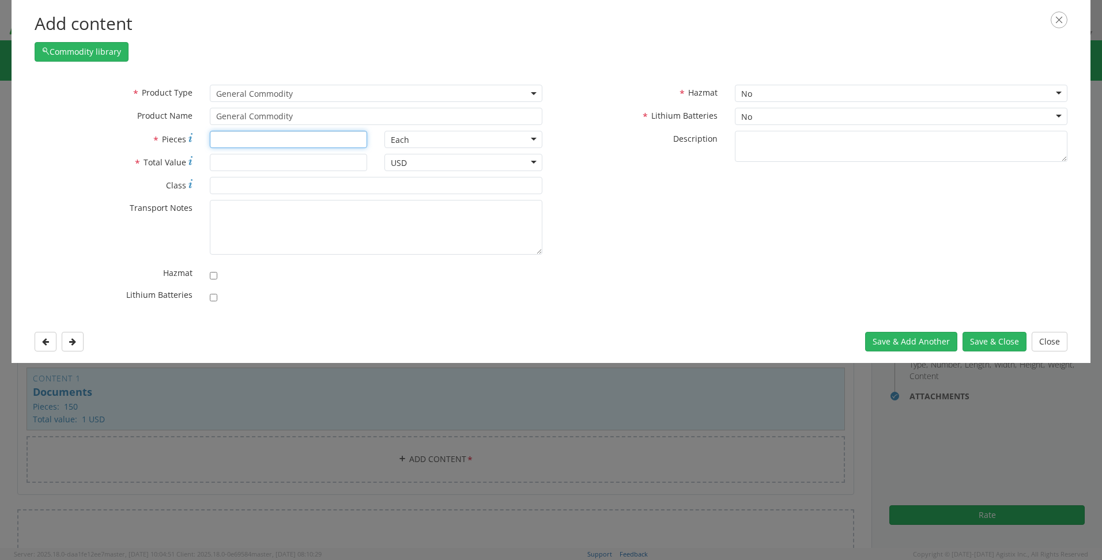
click at [228, 143] on input "* Pieces" at bounding box center [289, 139] width 158 height 17
type input "8"
click at [244, 165] on input "* Total Value" at bounding box center [289, 162] width 158 height 17
type input "100"
click at [986, 343] on button "Save & Close" at bounding box center [995, 342] width 64 height 20
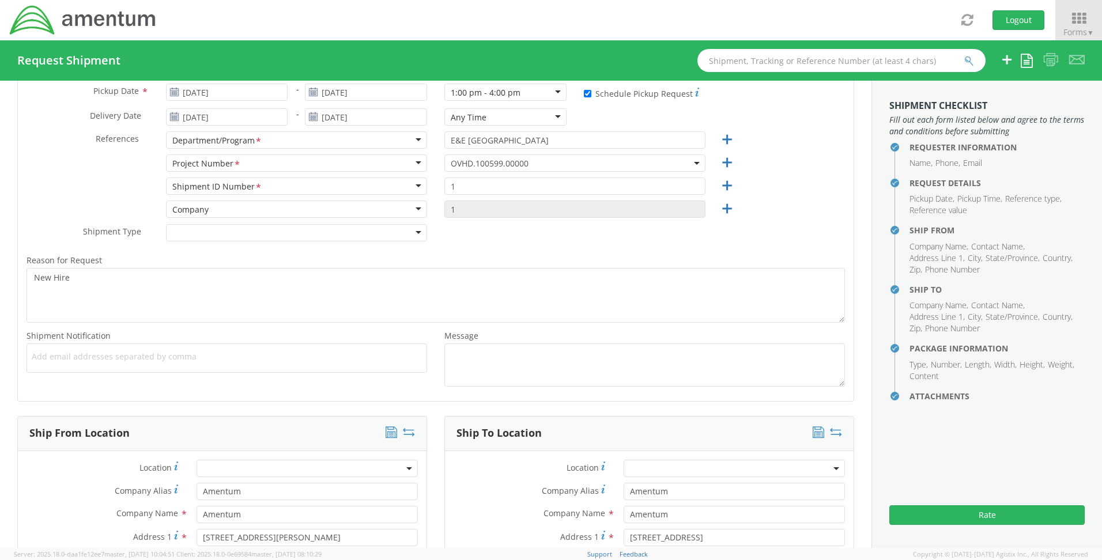
scroll to position [67, 0]
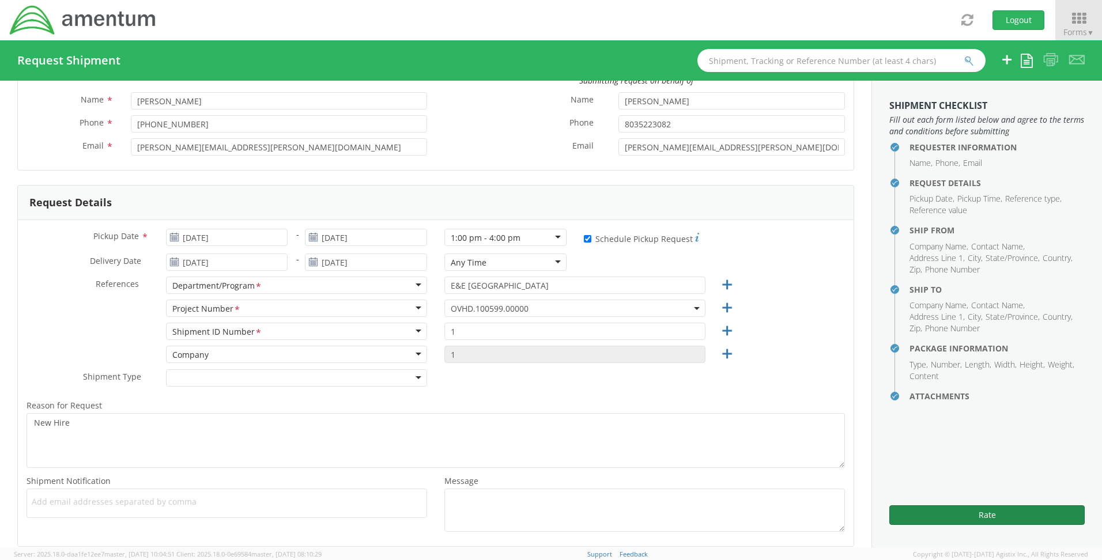
click at [991, 513] on button "Rate" at bounding box center [987, 516] width 195 height 20
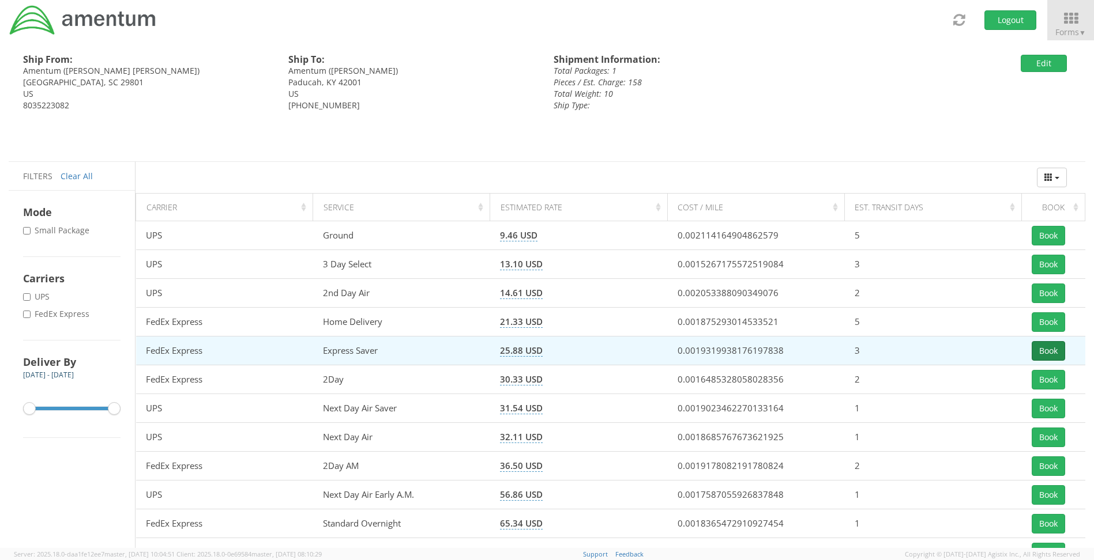
click at [1047, 352] on button "Book" at bounding box center [1048, 351] width 33 height 20
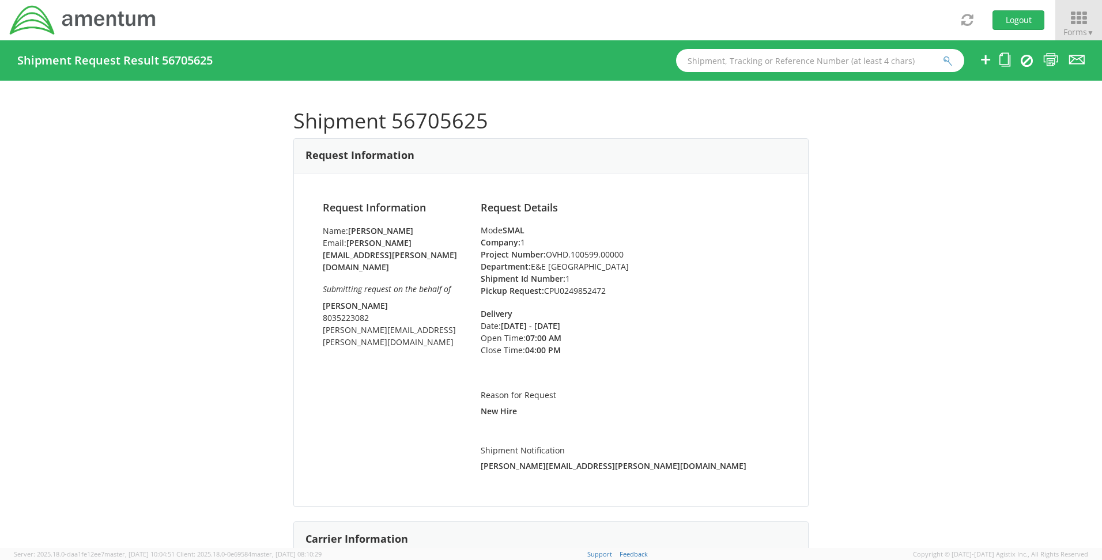
click at [1079, 22] on icon at bounding box center [1079, 18] width 54 height 16
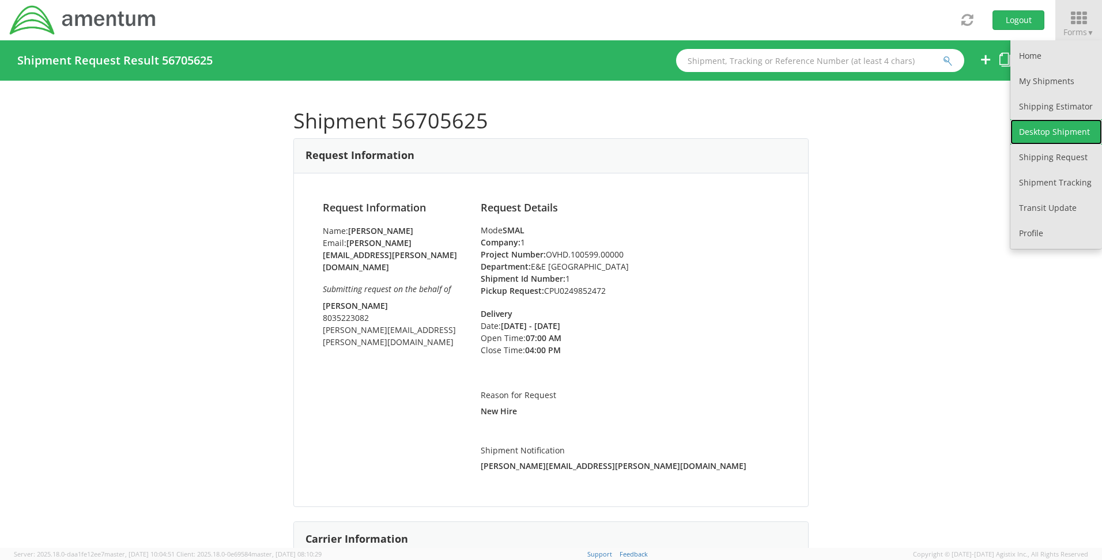
click at [1060, 132] on link "Desktop Shipment" at bounding box center [1057, 131] width 92 height 25
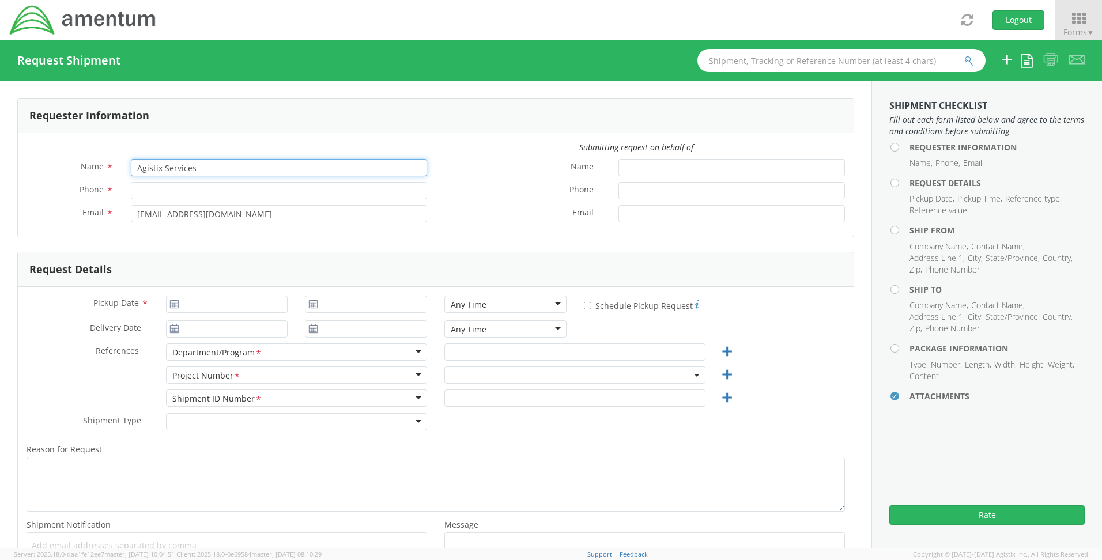
click at [225, 173] on input "Agistix Services" at bounding box center [279, 167] width 296 height 17
drag, startPoint x: 225, startPoint y: 173, endPoint x: 1, endPoint y: 160, distance: 224.1
type input "[PERSON_NAME]"
type input "[PHONE_NUMBER]"
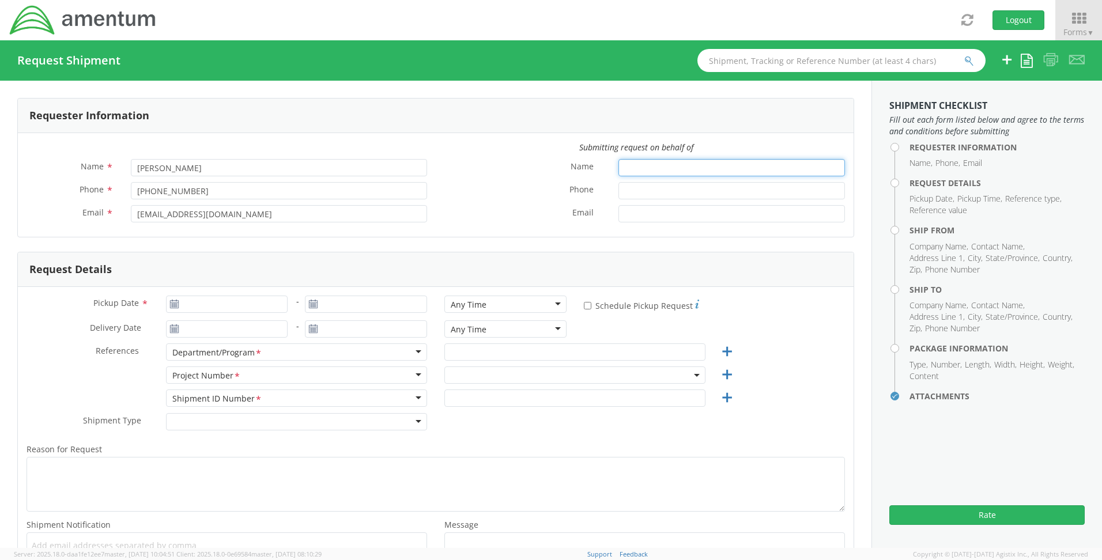
type input "[PERSON_NAME]"
type input "8035223082"
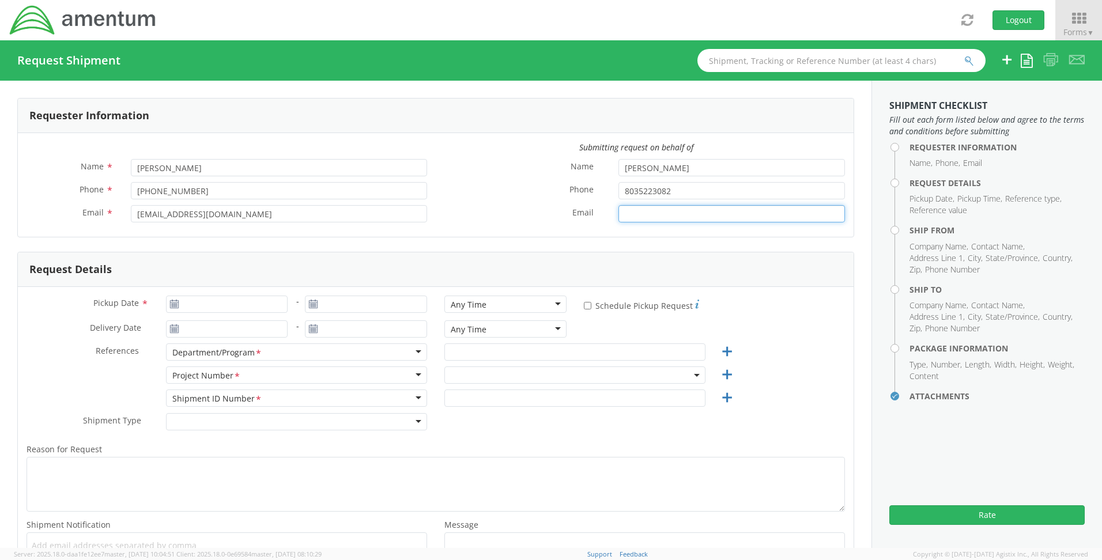
type input "[PERSON_NAME][EMAIL_ADDRESS][PERSON_NAME][DOMAIN_NAME]"
type input "[DATE]"
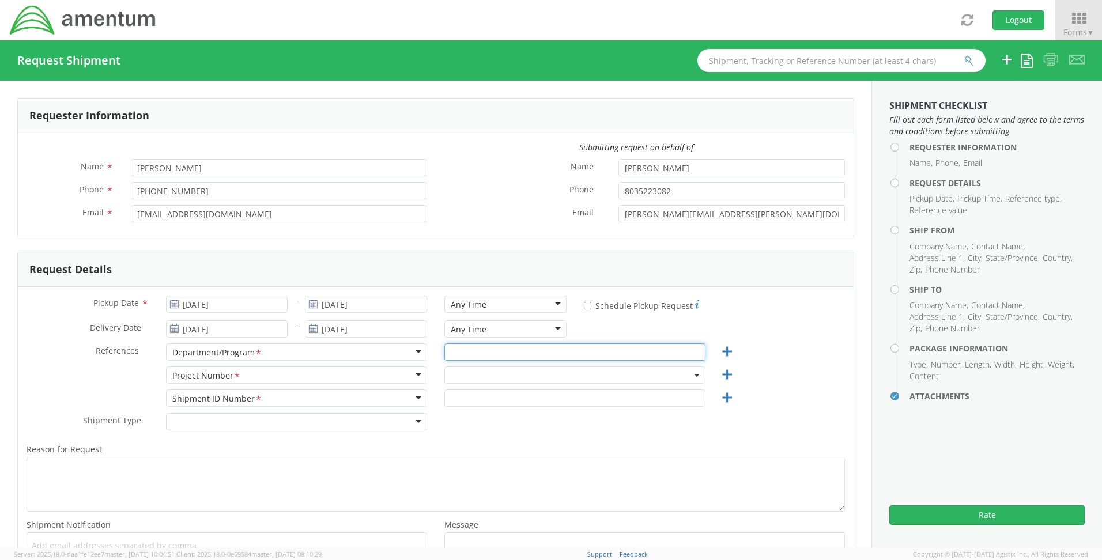
type input "E&E [GEOGRAPHIC_DATA]"
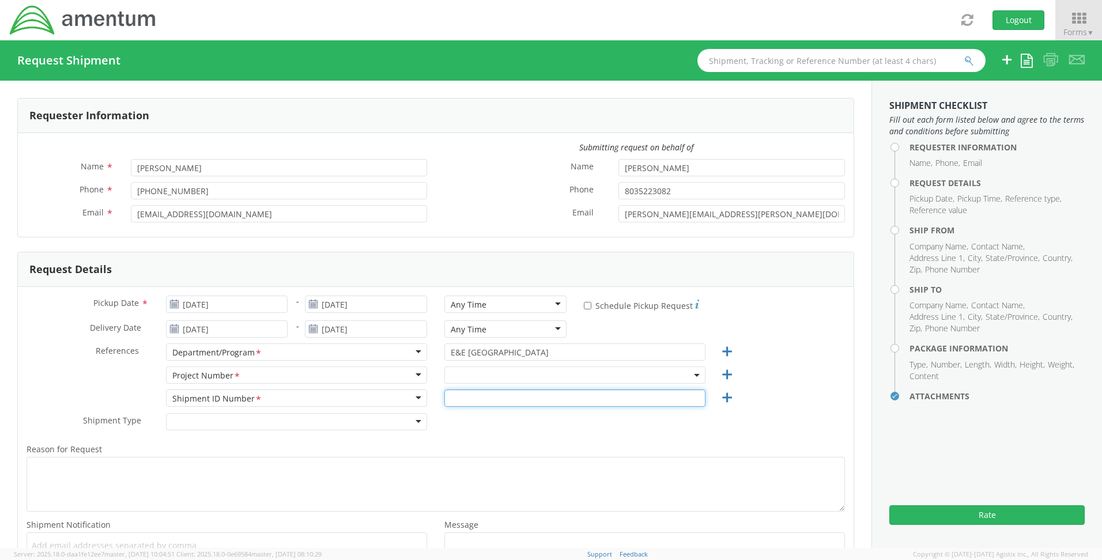
type input "1"
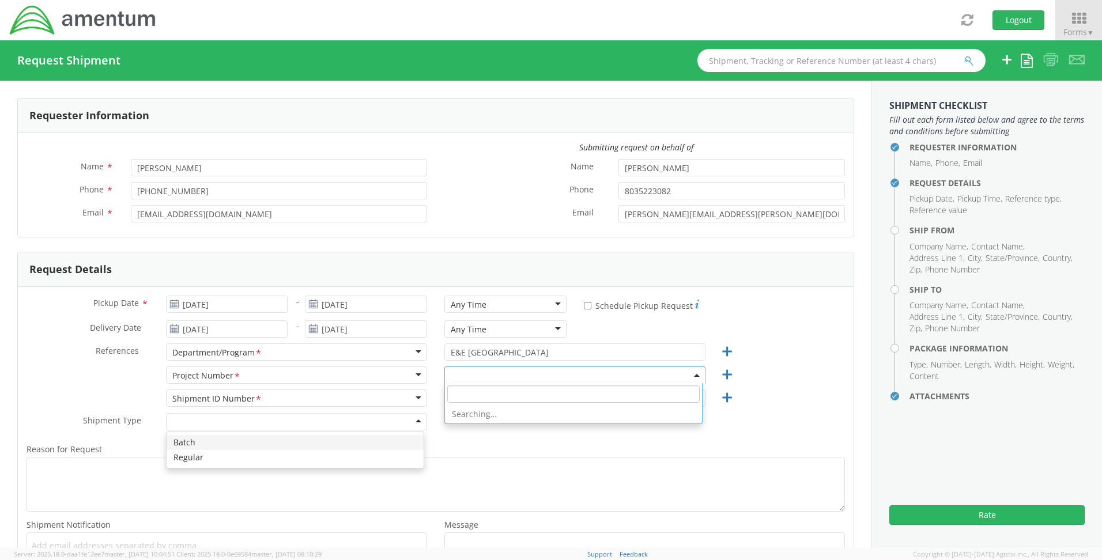
select select "OVHD.100548.OPSXX"
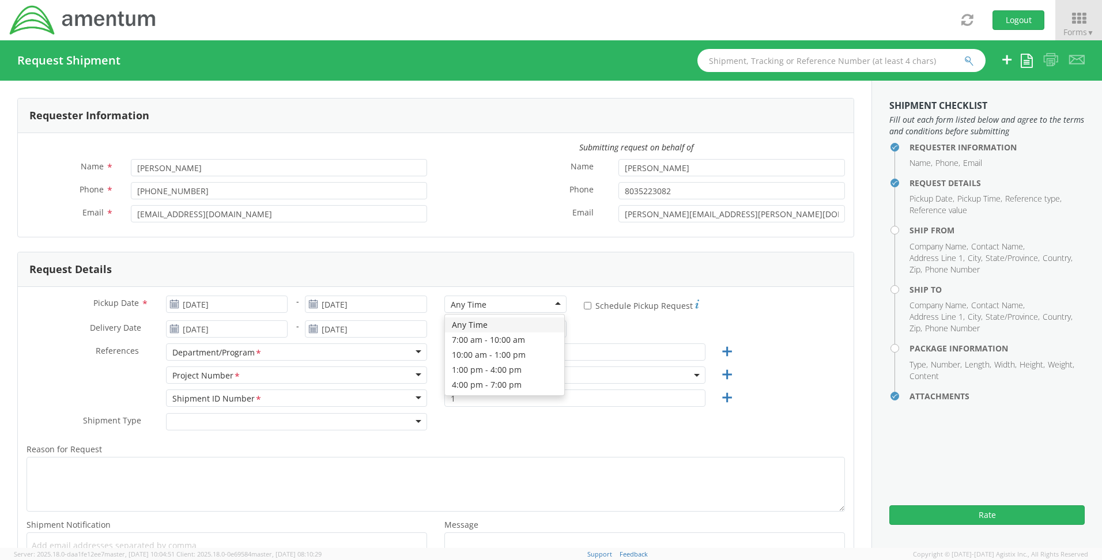
click at [551, 306] on div "Any Time" at bounding box center [506, 304] width 122 height 17
click at [584, 304] on input "* Schedule Pickup Request" at bounding box center [587, 305] width 7 height 7
checkbox input "true"
click at [531, 376] on span "OVHD.100548.OPSXX" at bounding box center [575, 375] width 249 height 11
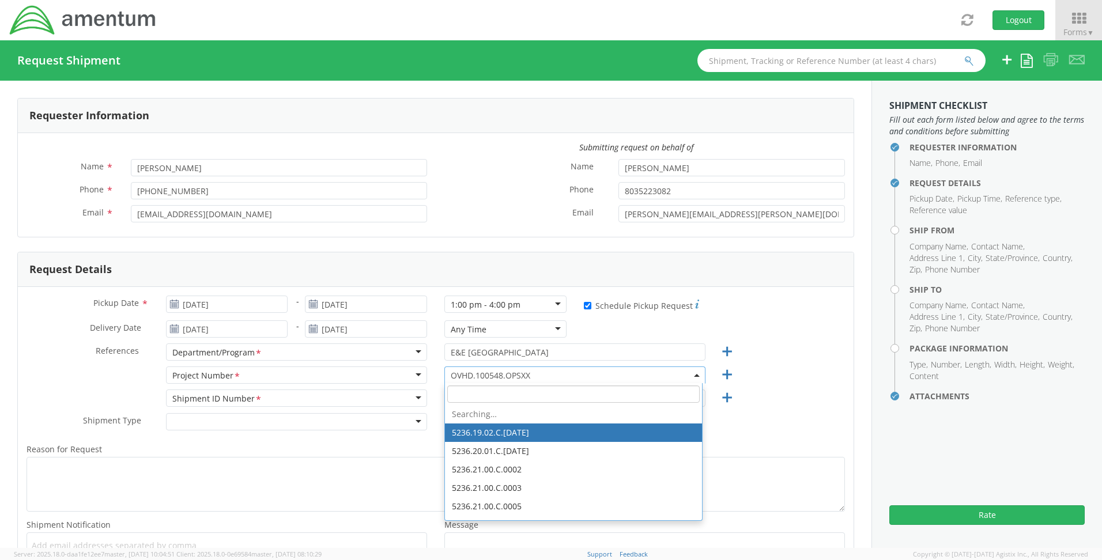
click at [483, 400] on input "search" at bounding box center [573, 394] width 253 height 17
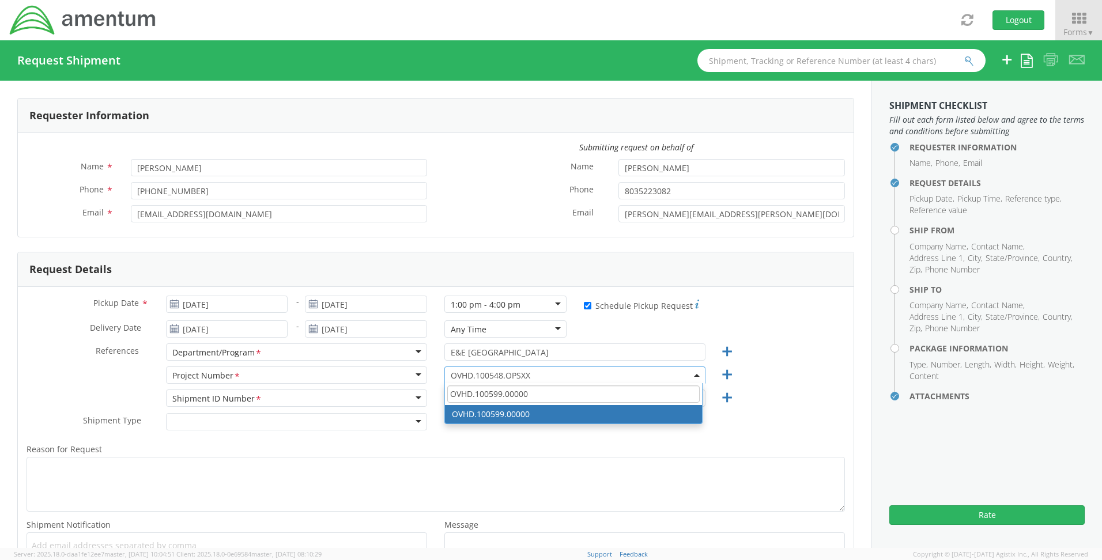
type input "OVHD.100599.00000"
select select "OVHD.100599.00000"
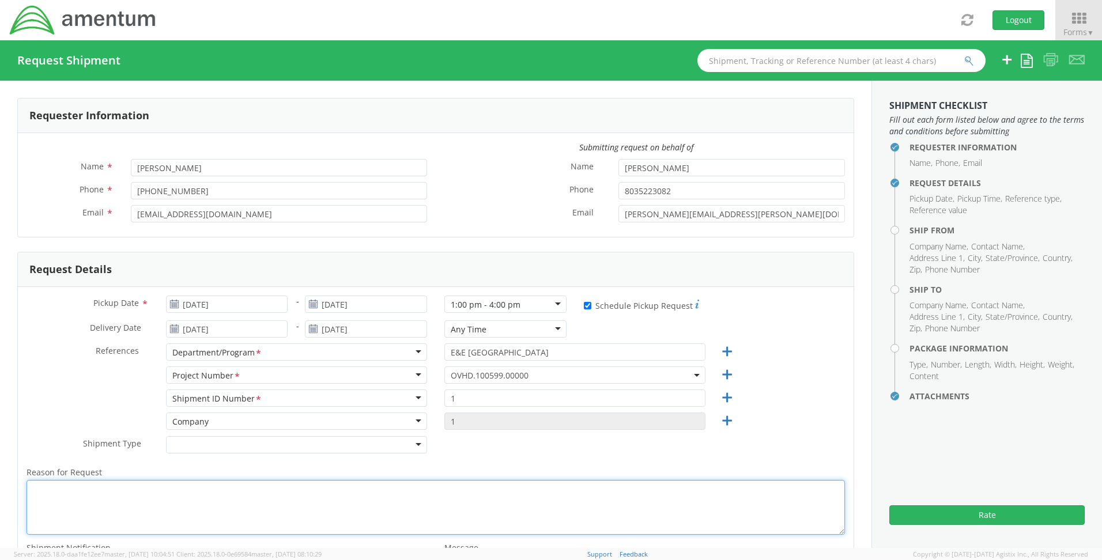
click at [88, 495] on textarea "Reason for Request *" at bounding box center [436, 507] width 819 height 55
type textarea "Returning [PERSON_NAME]'s badge"
drag, startPoint x: 629, startPoint y: 164, endPoint x: 557, endPoint y: 165, distance: 71.5
click at [557, 165] on div "Name * [PERSON_NAME]" at bounding box center [645, 167] width 418 height 17
type input "[PERSON_NAME]"
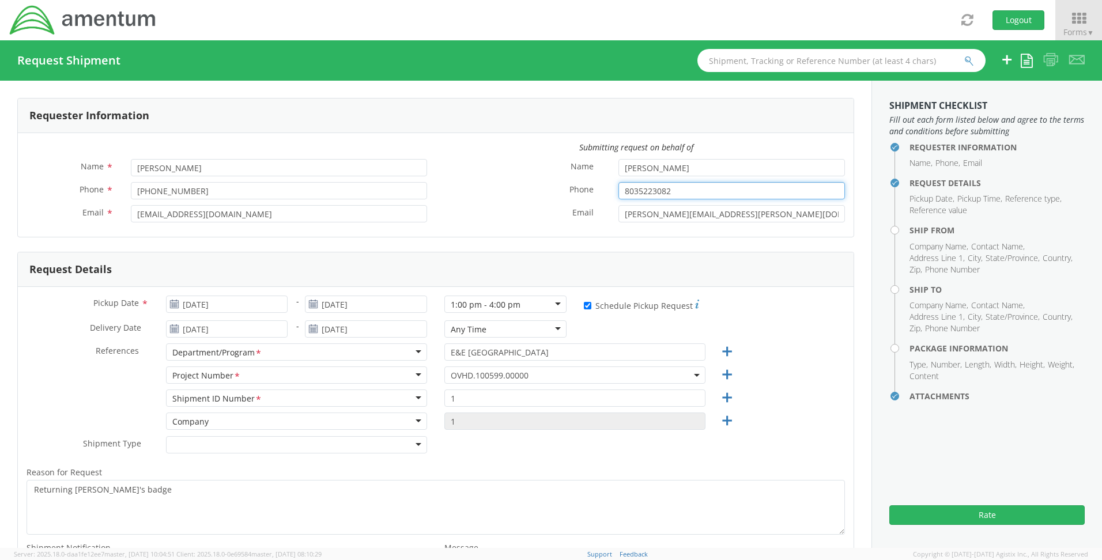
click at [684, 191] on input "8035223082" at bounding box center [732, 190] width 227 height 17
drag, startPoint x: 684, startPoint y: 191, endPoint x: 582, endPoint y: 201, distance: 102.5
click at [582, 201] on div "Phone * 8035223082" at bounding box center [645, 193] width 418 height 23
click at [685, 197] on input "8035223082" at bounding box center [732, 190] width 227 height 17
drag, startPoint x: 683, startPoint y: 193, endPoint x: 600, endPoint y: 203, distance: 83.7
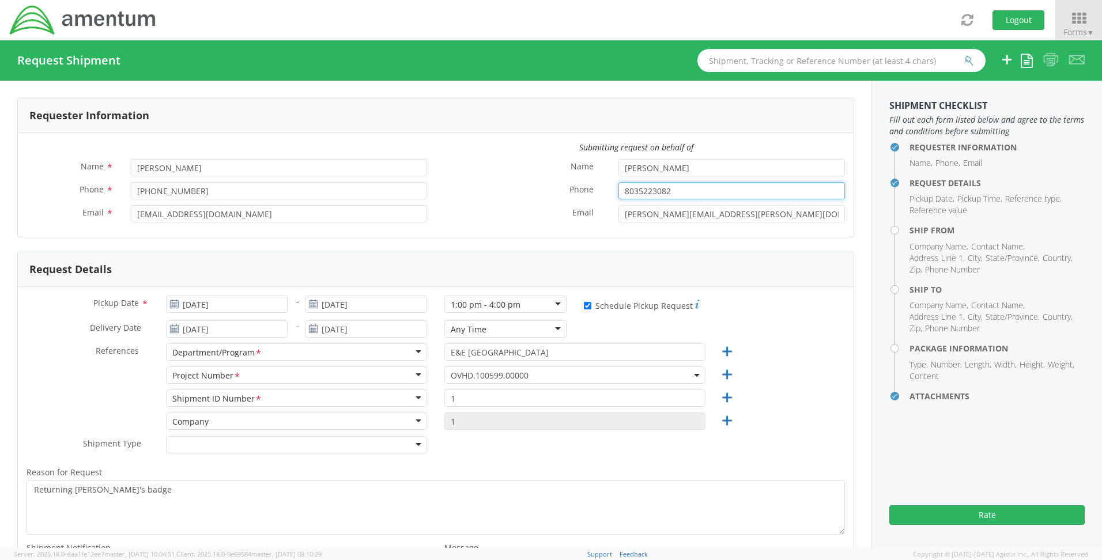
click at [619, 198] on input "8035223082" at bounding box center [732, 190] width 227 height 17
type input "[PHONE_NUMBER]"
drag, startPoint x: 713, startPoint y: 216, endPoint x: 589, endPoint y: 220, distance: 124.0
click at [589, 220] on div "Email * [PERSON_NAME][EMAIL_ADDRESS][PERSON_NAME][DOMAIN_NAME]" at bounding box center [645, 213] width 418 height 17
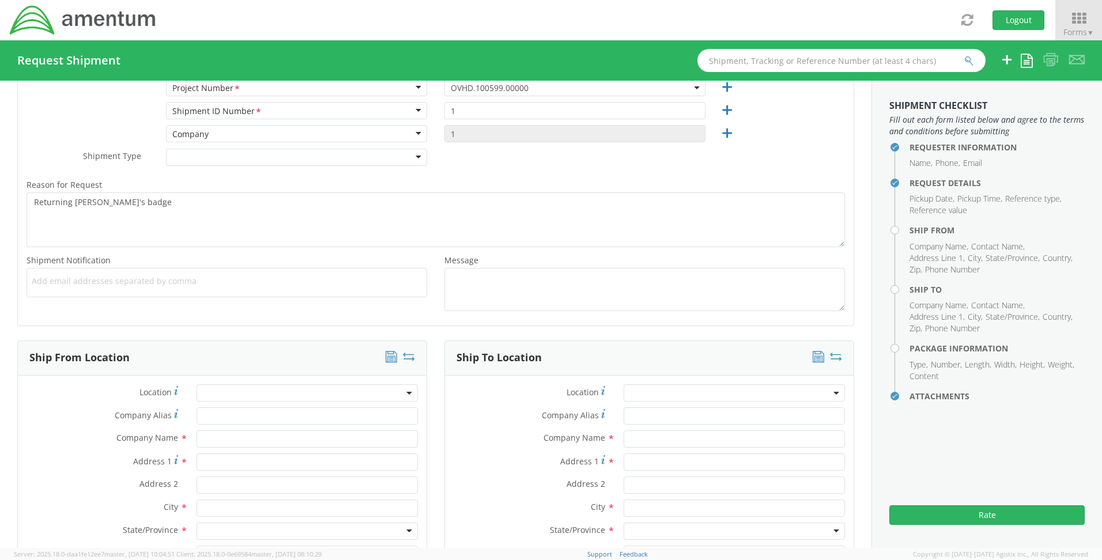
scroll to position [461, 0]
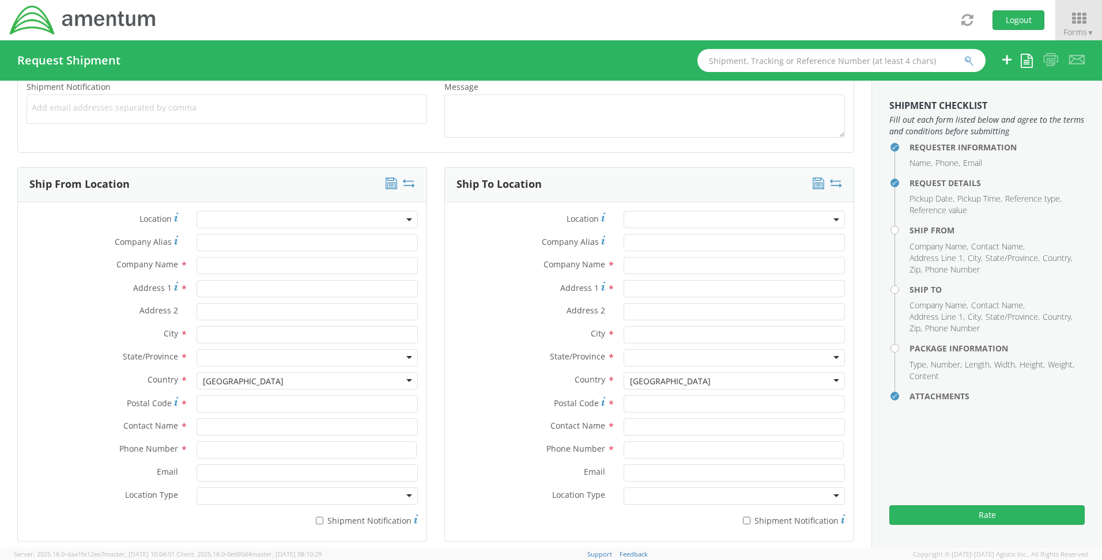
type input "[PERSON_NAME][EMAIL_ADDRESS][PERSON_NAME][DOMAIN_NAME]"
click at [231, 266] on input "text" at bounding box center [307, 265] width 221 height 17
type input "Amentum"
type input "[STREET_ADDRESS][PERSON_NAME]"
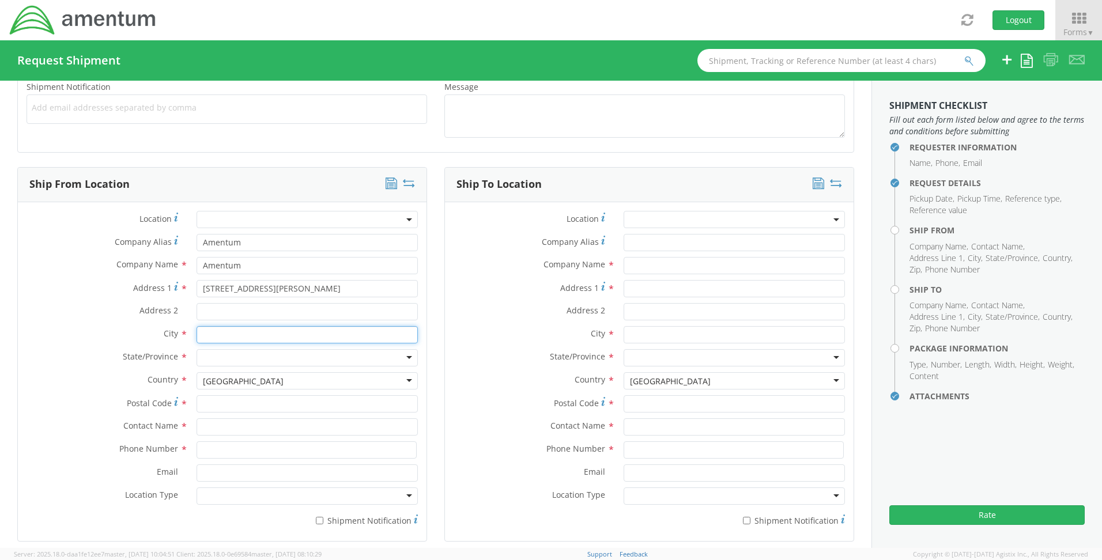
type input "Aiken"
type input "29801"
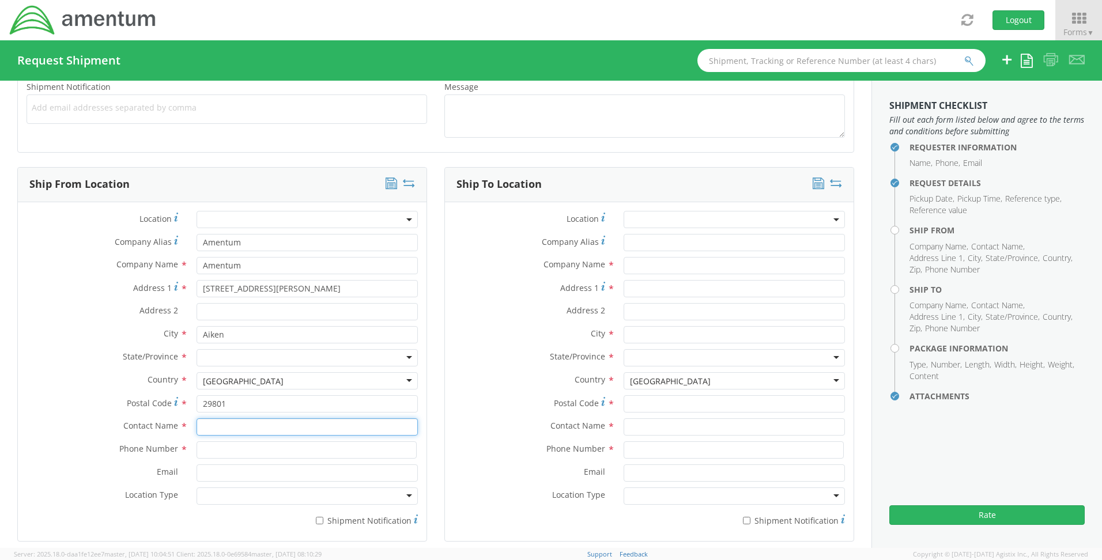
type input "[PERSON_NAME] [PERSON_NAME]"
type input "8035223082"
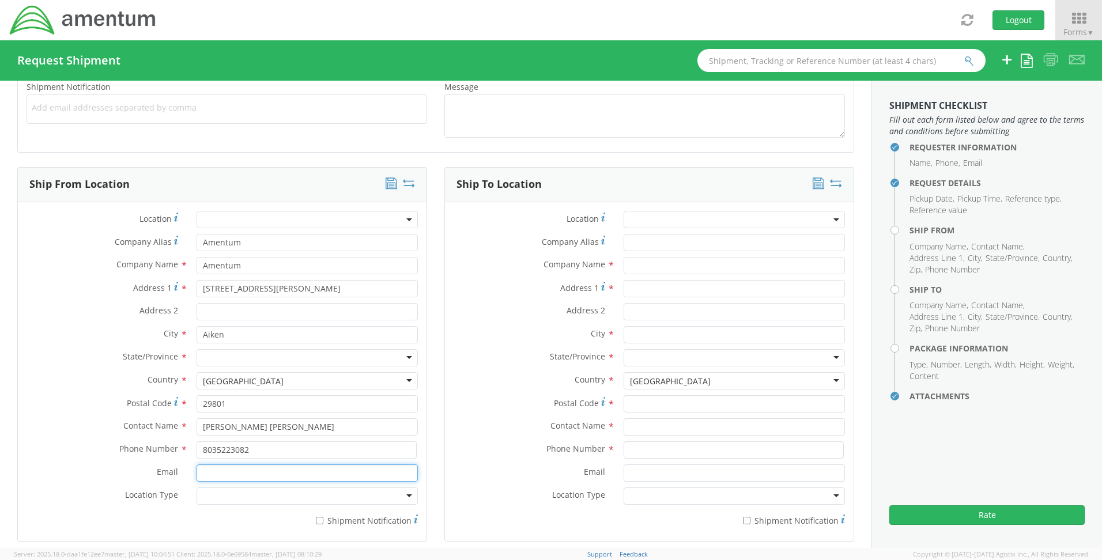
type input "[PERSON_NAME][EMAIL_ADDRESS][PERSON_NAME][DOMAIN_NAME]"
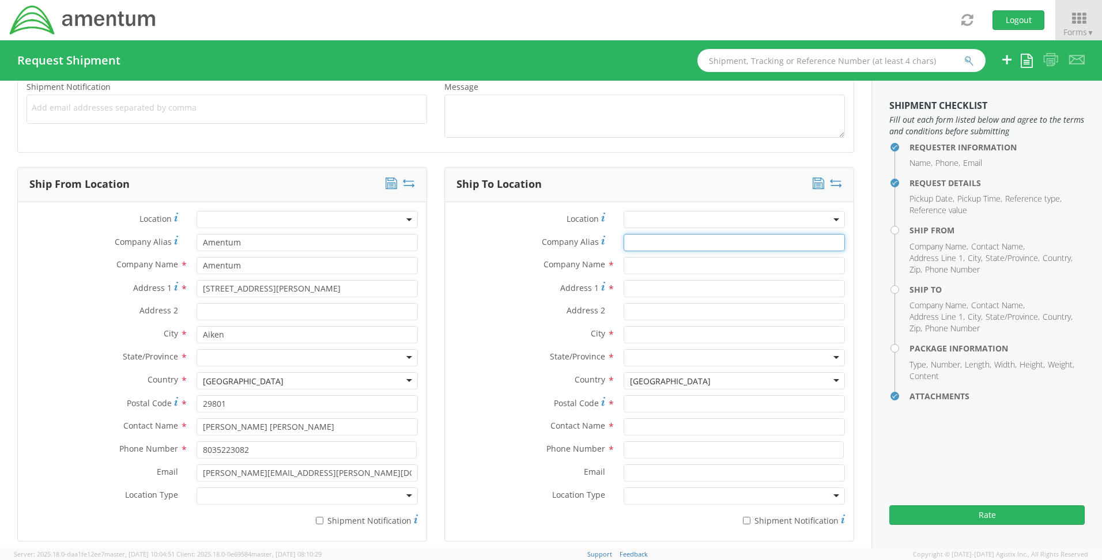
type input "Amentum"
type input "[STREET_ADDRESS]"
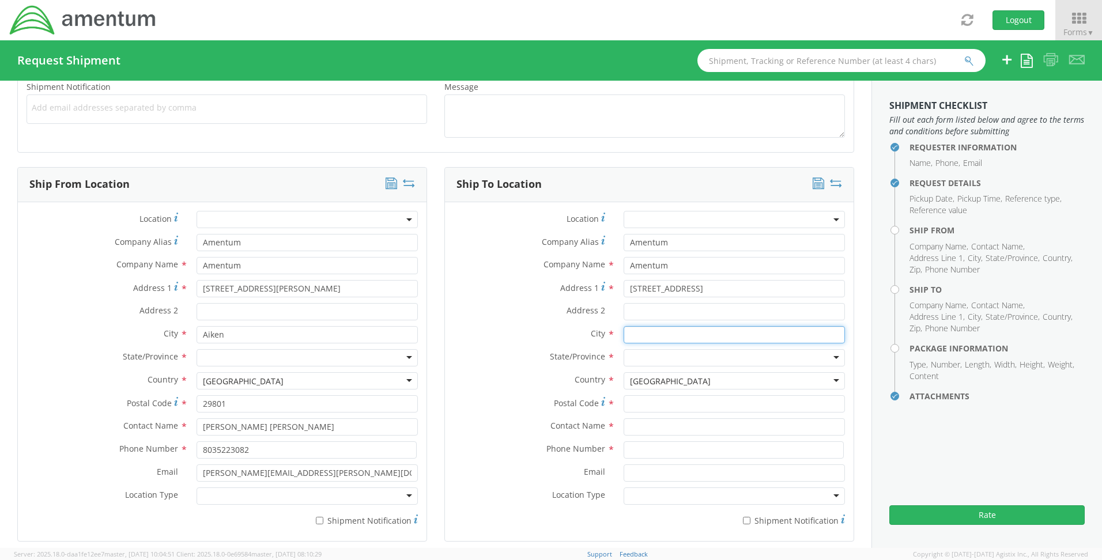
type input "Paducah"
type input "42001"
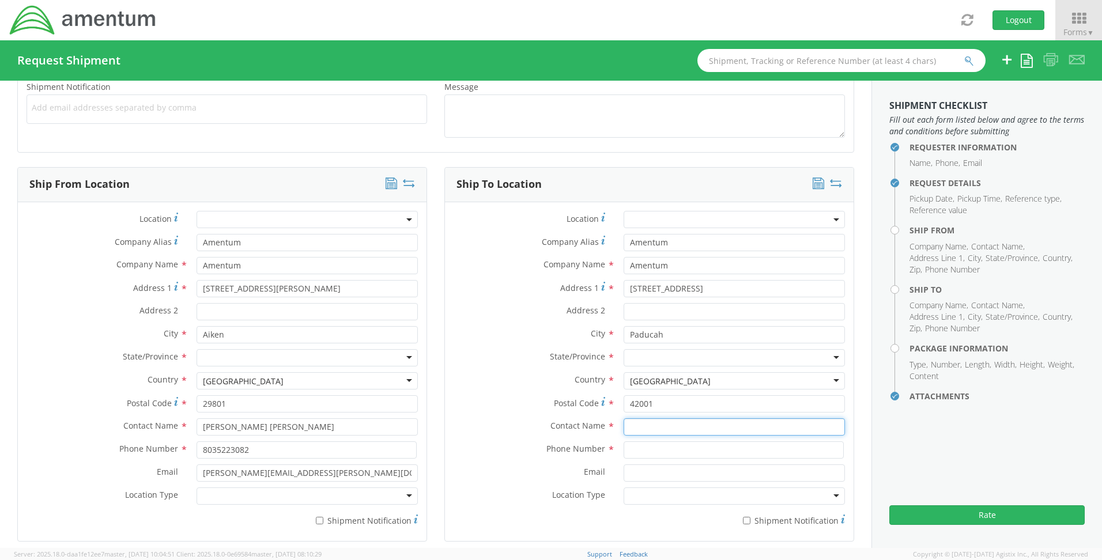
type input "[PERSON_NAME]"
type input "[PHONE_NUMBER]"
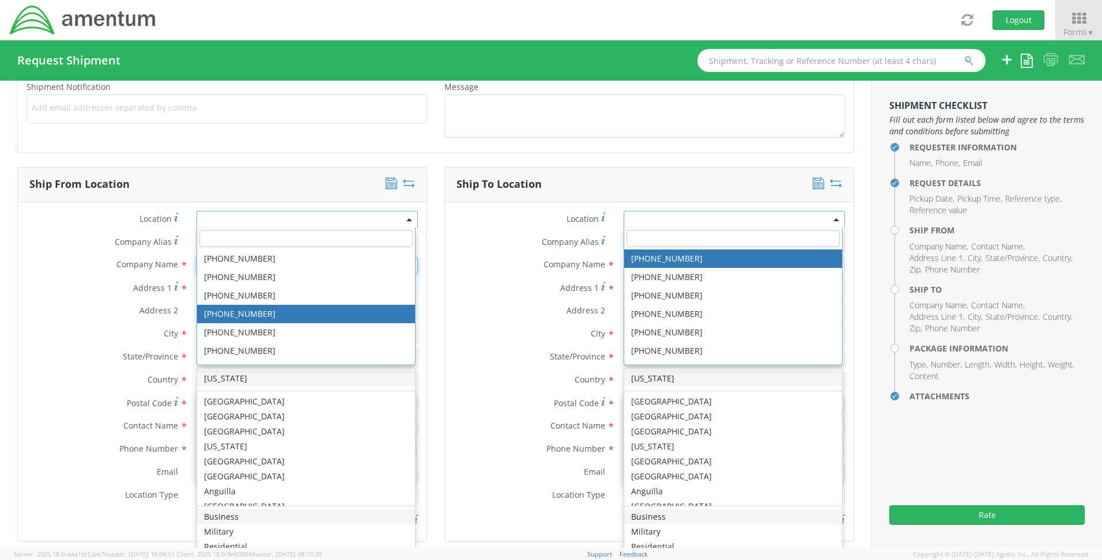
scroll to position [0, 0]
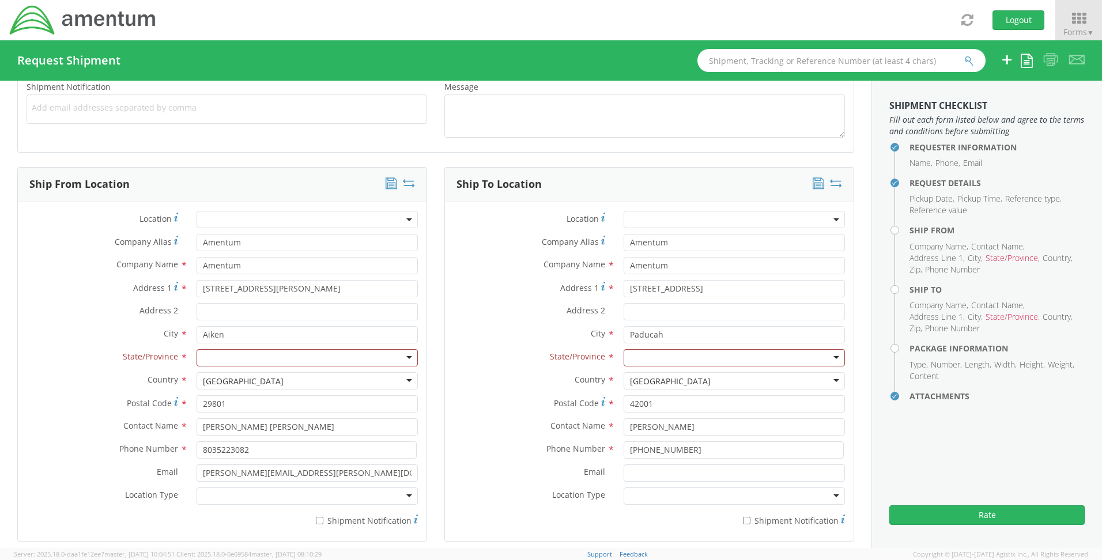
click at [86, 430] on label "Contact Name *" at bounding box center [103, 426] width 170 height 15
drag, startPoint x: 288, startPoint y: 432, endPoint x: 183, endPoint y: 428, distance: 105.0
click at [183, 428] on div "Contact Name * [PERSON_NAME] [PERSON_NAME]" at bounding box center [222, 427] width 409 height 17
type input "[PERSON_NAME]"
type input "Amentum"
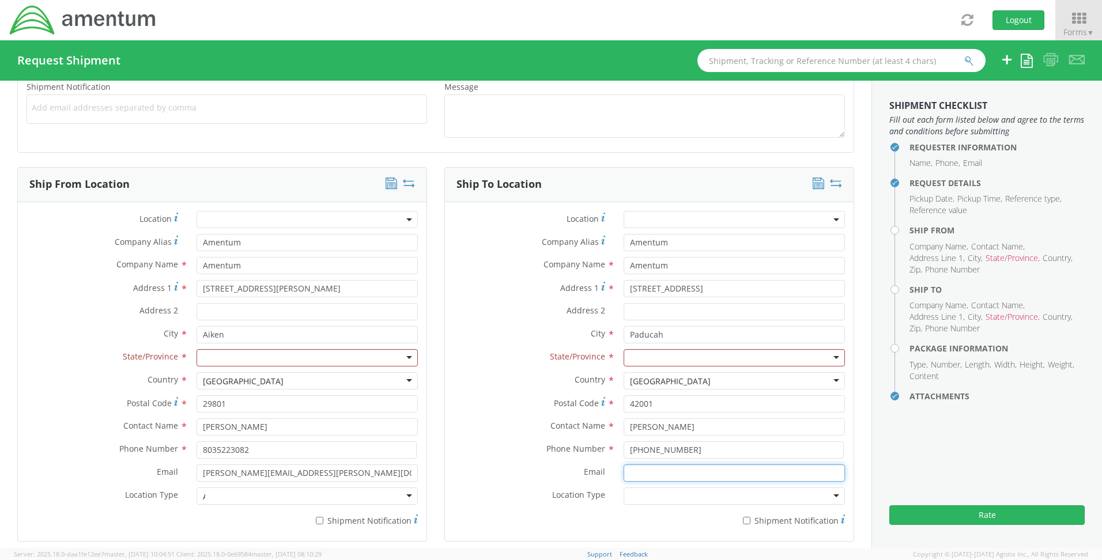
type input "[PERSON_NAME][EMAIL_ADDRESS][PERSON_NAME][DOMAIN_NAME]"
type input "Amentum"
click at [108, 460] on div "Phone Number * 8035223082" at bounding box center [222, 453] width 409 height 23
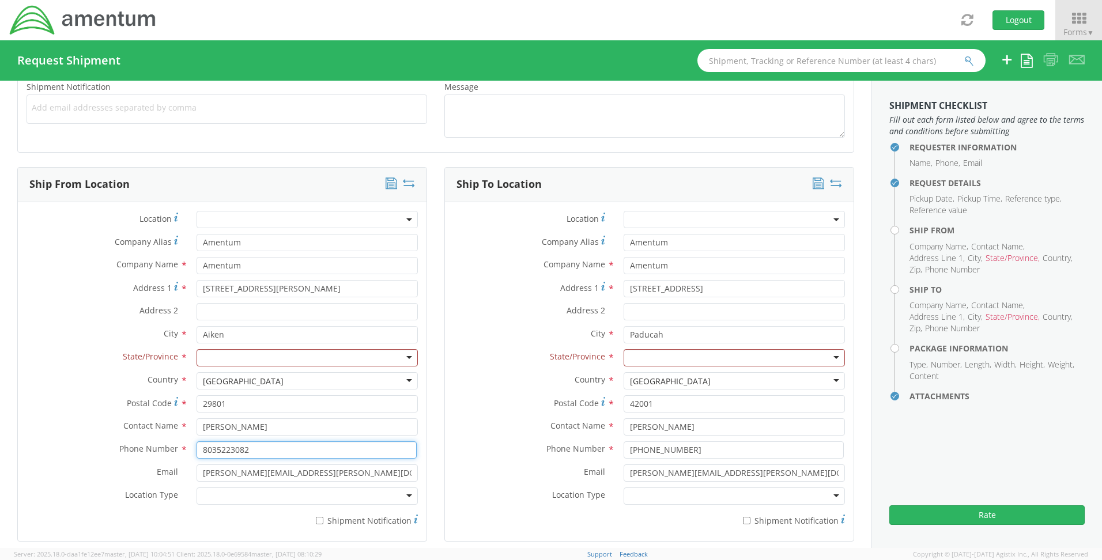
drag, startPoint x: 265, startPoint y: 449, endPoint x: 118, endPoint y: 453, distance: 146.5
click at [167, 448] on div "Phone Number * 8035223082" at bounding box center [222, 450] width 409 height 17
type input "[PHONE_NUMBER]"
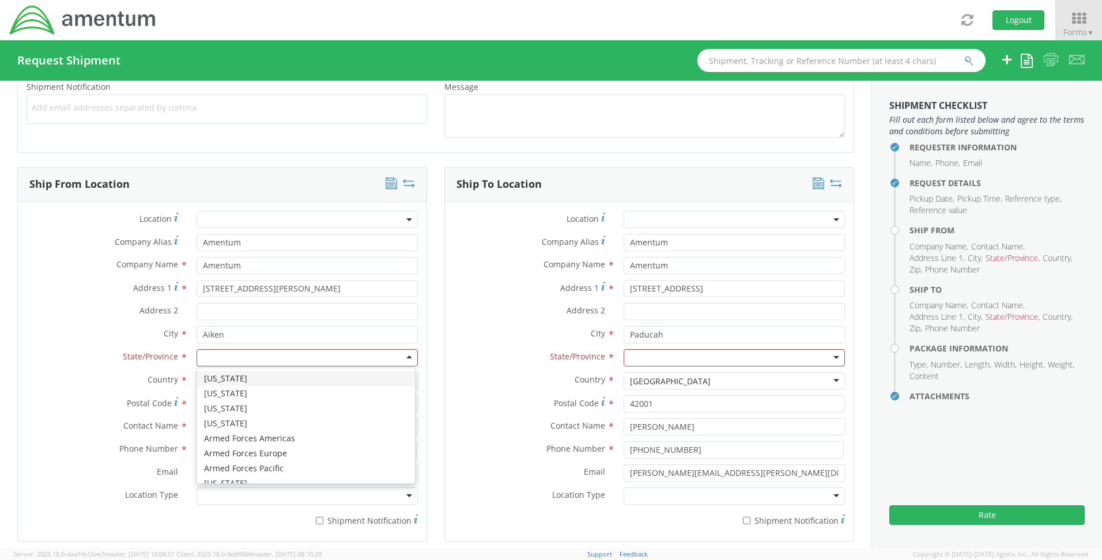
click at [238, 359] on div at bounding box center [307, 357] width 221 height 17
type input "s"
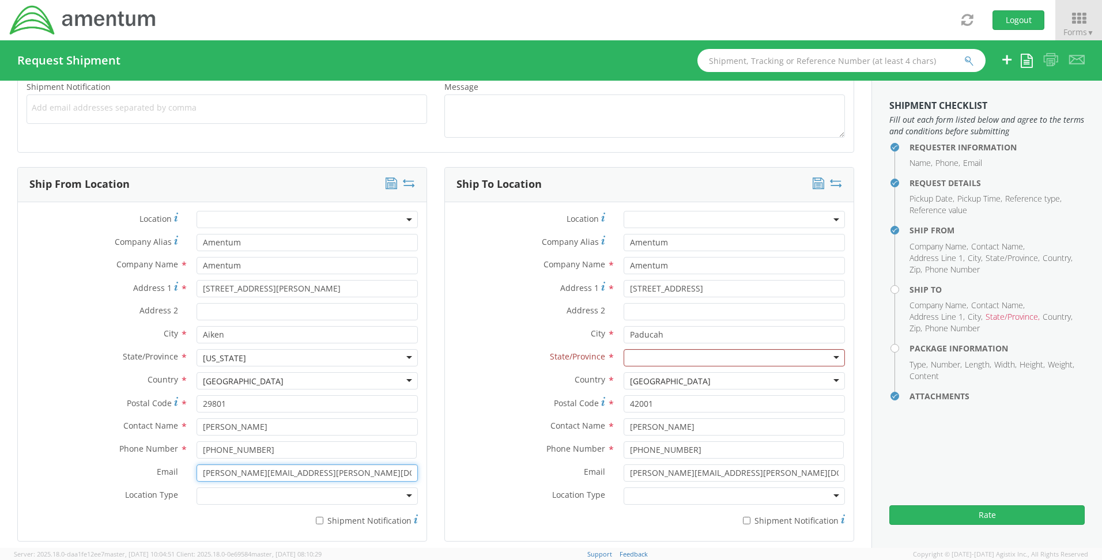
drag, startPoint x: 318, startPoint y: 477, endPoint x: 17, endPoint y: 480, distance: 301.0
click at [17, 480] on div "Ship From Location Location * Company Alias * Amentum Company Name * Amentum se…" at bounding box center [222, 354] width 410 height 375
click at [300, 473] on input "[PERSON_NAME][EMAIL_ADDRESS][PERSON_NAME][DOMAIN_NAME]" at bounding box center [307, 473] width 221 height 17
type input "[PERSON_NAME][EMAIL_ADDRESS][PERSON_NAME][DOMAIN_NAME]"
click at [209, 499] on div at bounding box center [307, 496] width 221 height 17
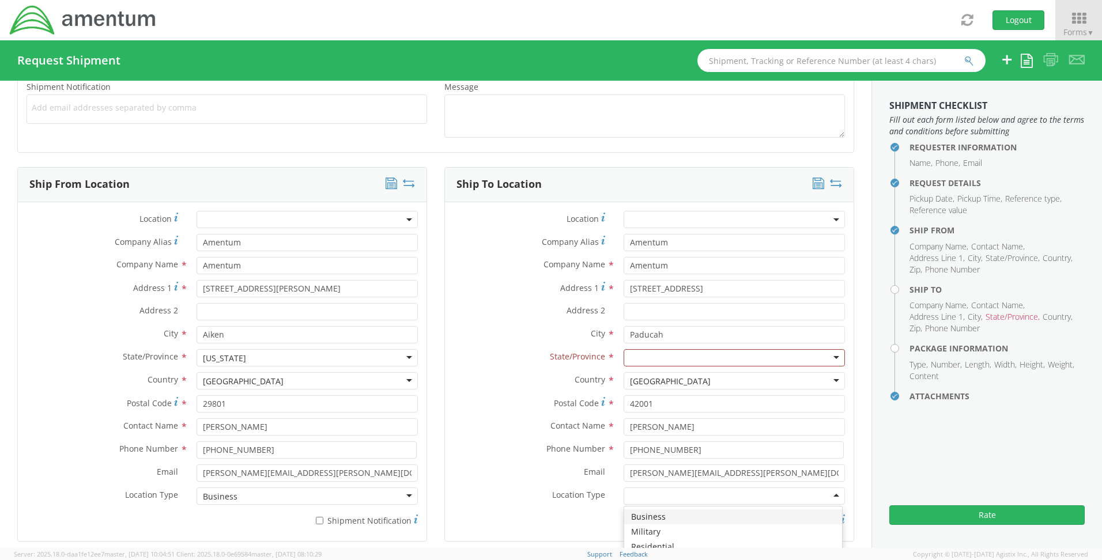
click at [726, 492] on div at bounding box center [734, 496] width 221 height 17
drag, startPoint x: 686, startPoint y: 243, endPoint x: 578, endPoint y: 243, distance: 107.3
click at [578, 243] on div "Company Alias * Amentum" at bounding box center [649, 242] width 409 height 17
click at [509, 260] on label "Company Name *" at bounding box center [530, 264] width 170 height 15
drag, startPoint x: 650, startPoint y: 264, endPoint x: 622, endPoint y: 264, distance: 27.7
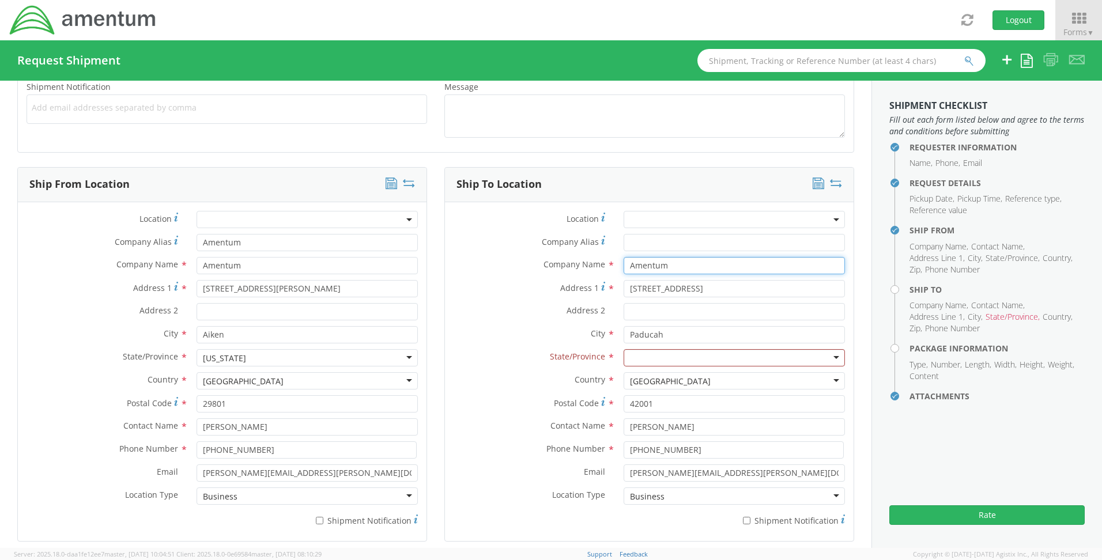
click at [606, 264] on div "Company Name * Amentum searching..." at bounding box center [649, 265] width 409 height 17
drag, startPoint x: 688, startPoint y: 264, endPoint x: 603, endPoint y: 265, distance: 84.8
click at [603, 265] on div "Company Name * Amentum searching..." at bounding box center [649, 265] width 409 height 17
type input "UCOR"
drag, startPoint x: 731, startPoint y: 287, endPoint x: 605, endPoint y: 290, distance: 125.8
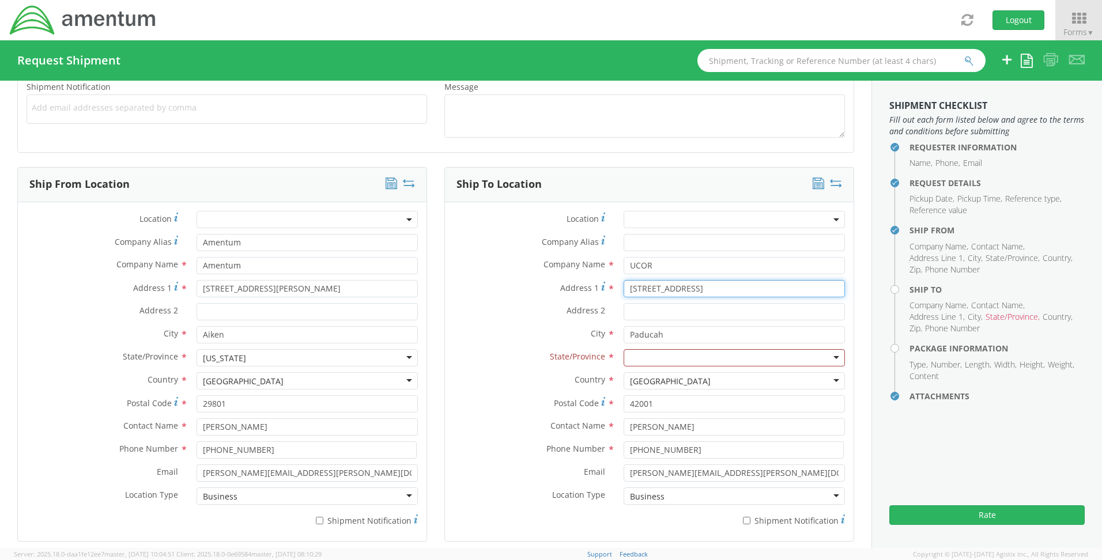
click at [605, 290] on div "Address [STREET_ADDRESS]" at bounding box center [649, 288] width 409 height 17
type input "[GEOGRAPHIC_DATA], [STREET_ADDRESS][PERSON_NAME]"
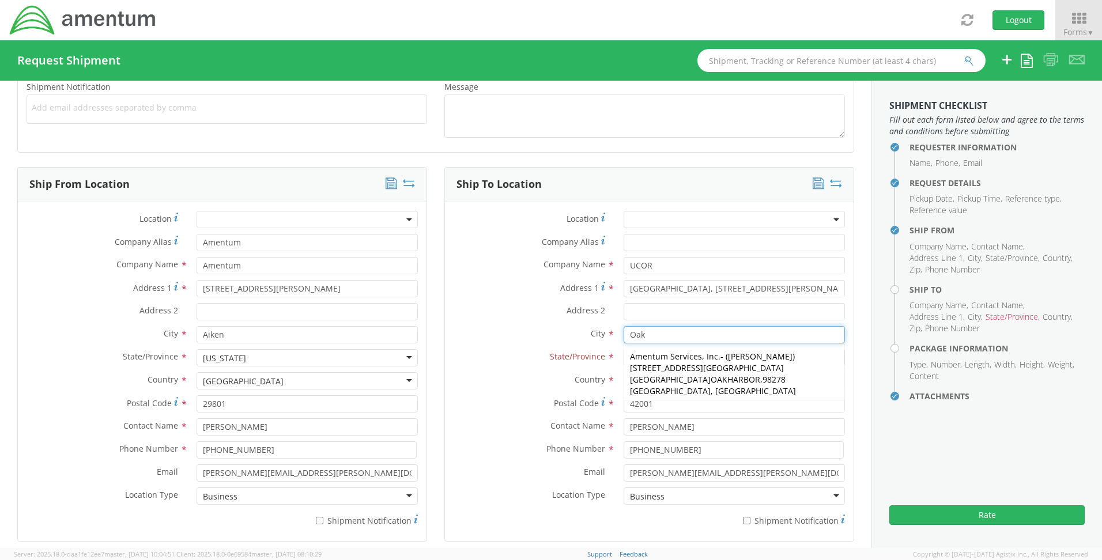
type input "[GEOGRAPHIC_DATA]"
type input "United Cleanup Oak Ridge LLC"
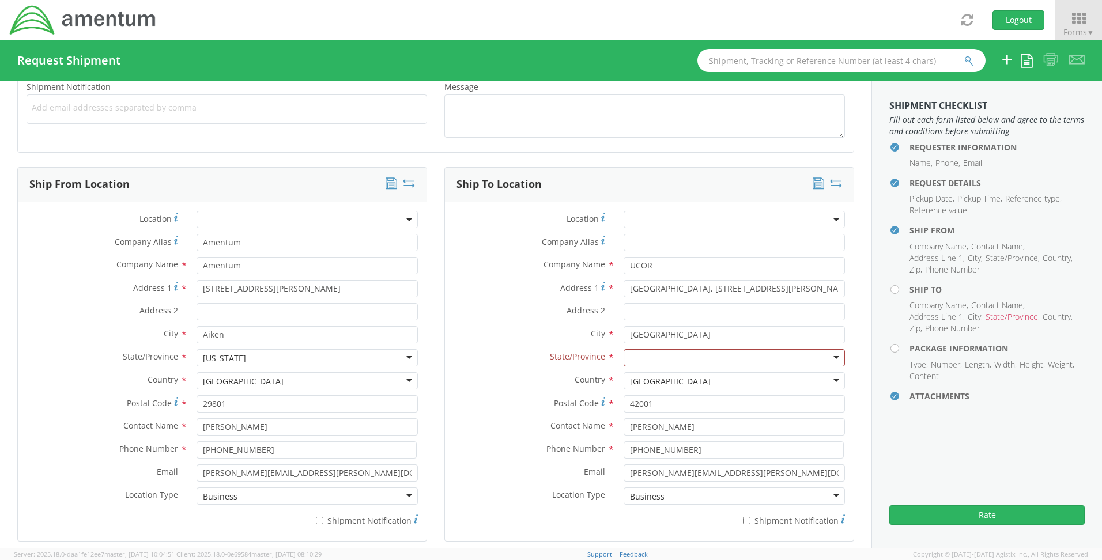
click at [494, 326] on label "City *" at bounding box center [530, 333] width 170 height 15
click at [648, 353] on div at bounding box center [734, 357] width 221 height 17
type input "te"
drag, startPoint x: 657, startPoint y: 403, endPoint x: 563, endPoint y: 400, distance: 94.6
click at [563, 400] on div "Postal Code * 42001" at bounding box center [649, 404] width 409 height 17
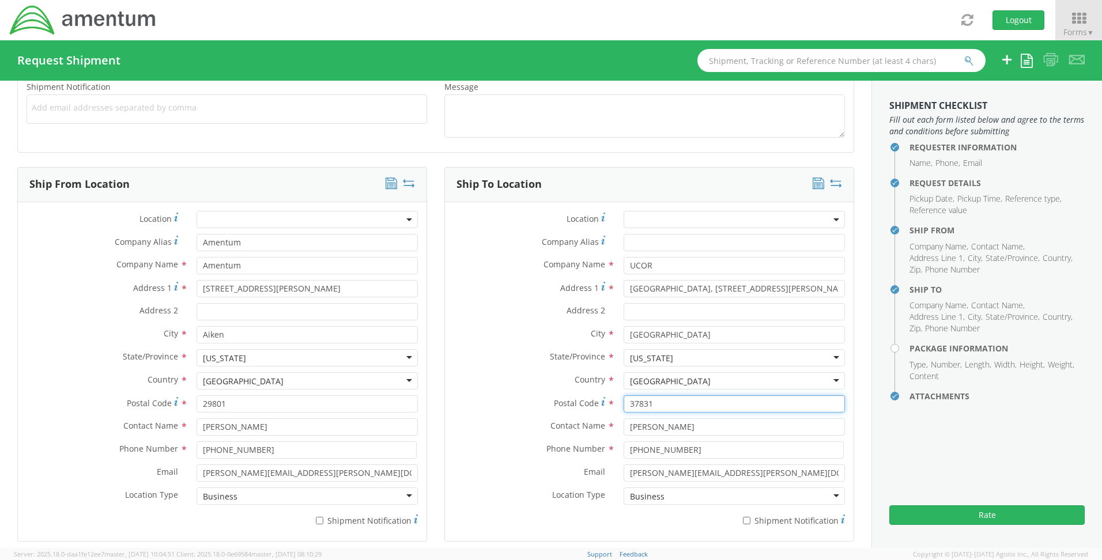
type input "37831"
drag, startPoint x: 700, startPoint y: 424, endPoint x: 581, endPoint y: 423, distance: 119.4
click at [581, 423] on div "Contact Name * [PERSON_NAME]" at bounding box center [649, 427] width 409 height 17
type input "Badging"
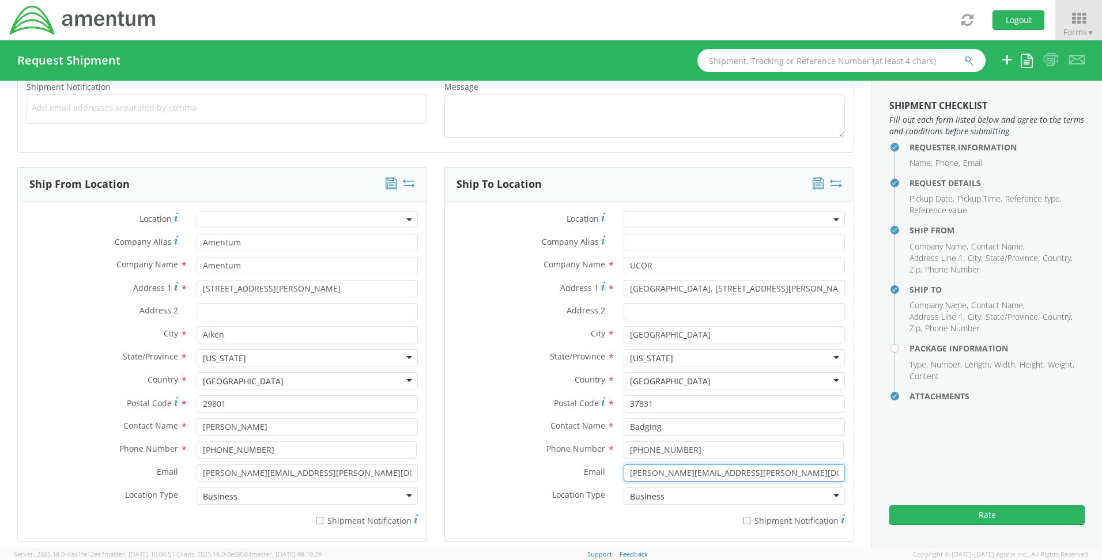
drag, startPoint x: 748, startPoint y: 476, endPoint x: 592, endPoint y: 472, distance: 156.3
click at [592, 472] on div "Email * [PERSON_NAME][EMAIL_ADDRESS][PERSON_NAME][DOMAIN_NAME]" at bounding box center [649, 473] width 409 height 17
drag, startPoint x: 681, startPoint y: 452, endPoint x: 596, endPoint y: 449, distance: 85.4
click at [596, 449] on div "Phone Number * [PHONE_NUMBER]" at bounding box center [649, 450] width 409 height 17
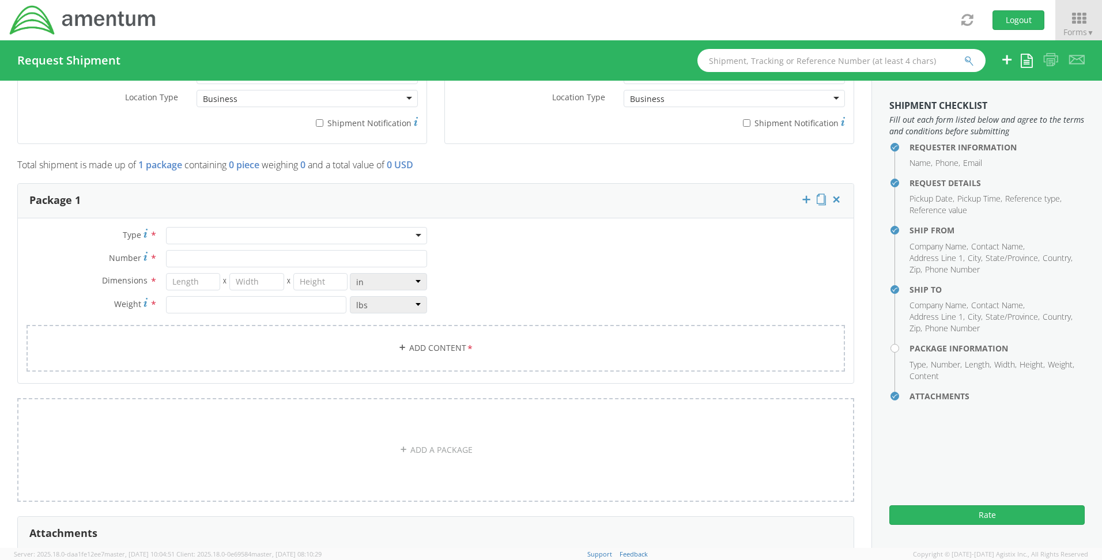
scroll to position [865, 0]
type input "[PHONE_NUMBER]"
click at [189, 234] on div at bounding box center [296, 229] width 261 height 17
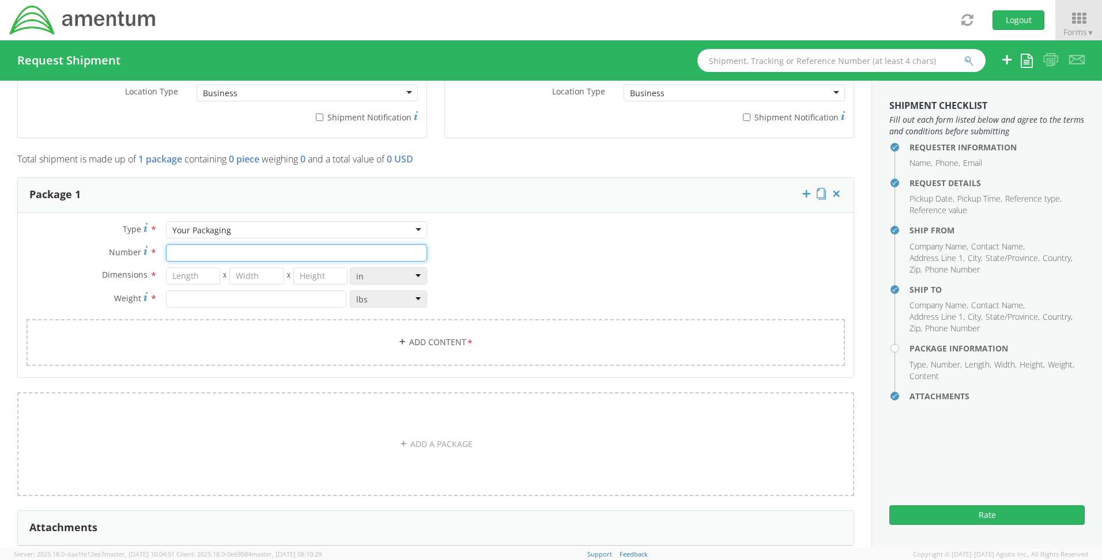
click at [182, 255] on input "Number *" at bounding box center [296, 252] width 261 height 17
type input "1"
click at [185, 281] on input "number" at bounding box center [193, 276] width 55 height 17
click at [183, 294] on input "number" at bounding box center [256, 299] width 180 height 17
type input "1"
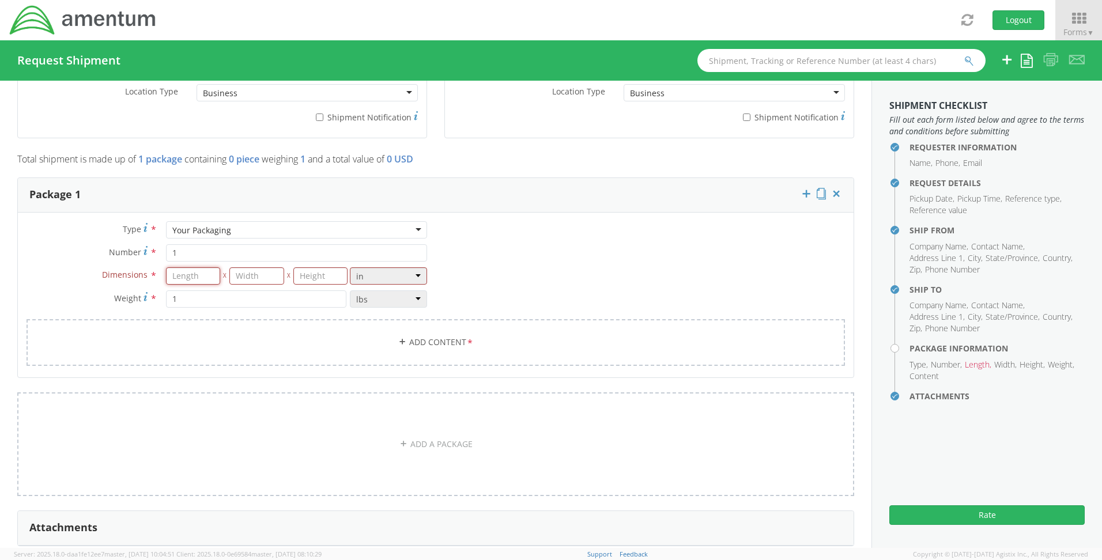
click at [180, 275] on input "number" at bounding box center [193, 276] width 55 height 17
type input "12.5"
click at [220, 274] on span "X" at bounding box center [224, 276] width 9 height 17
click at [232, 276] on input "number" at bounding box center [256, 276] width 55 height 17
type input "9.5"
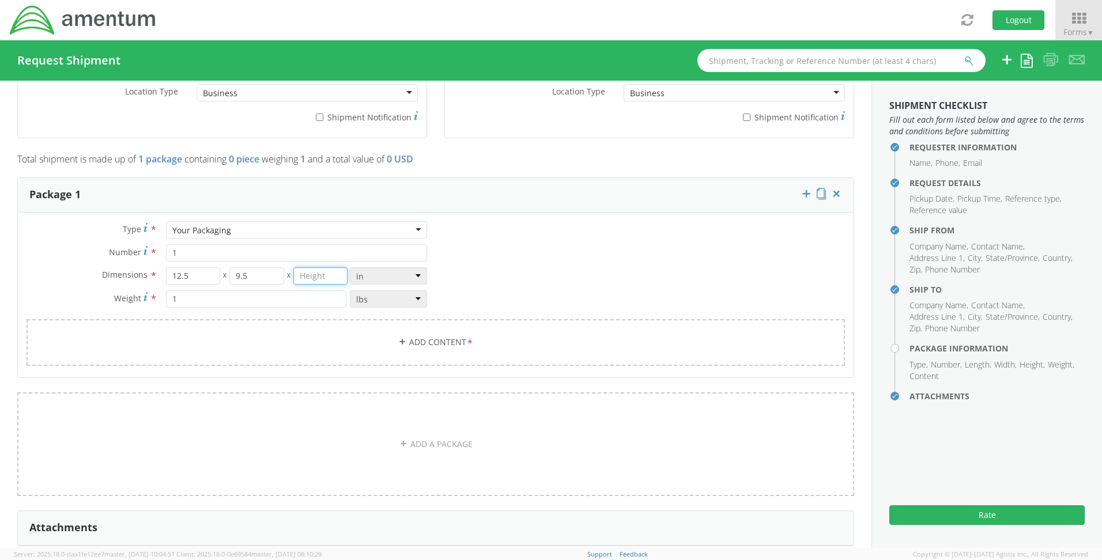
click at [311, 275] on input "number" at bounding box center [320, 276] width 55 height 17
click at [249, 274] on input "9.5" at bounding box center [256, 276] width 55 height 17
drag, startPoint x: 249, startPoint y: 274, endPoint x: 220, endPoint y: 273, distance: 28.9
click at [220, 273] on div "12.5 X 9.5 X" at bounding box center [257, 276] width 182 height 17
click at [313, 278] on input "number" at bounding box center [320, 276] width 55 height 17
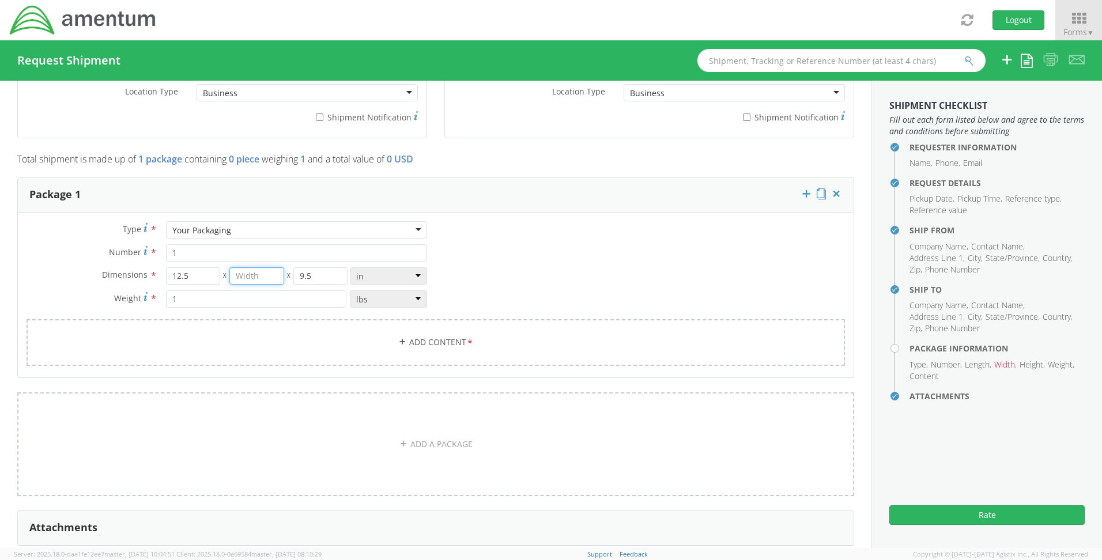
click at [269, 275] on input "number" at bounding box center [256, 276] width 55 height 17
click at [197, 330] on link "Add Content *" at bounding box center [436, 342] width 819 height 47
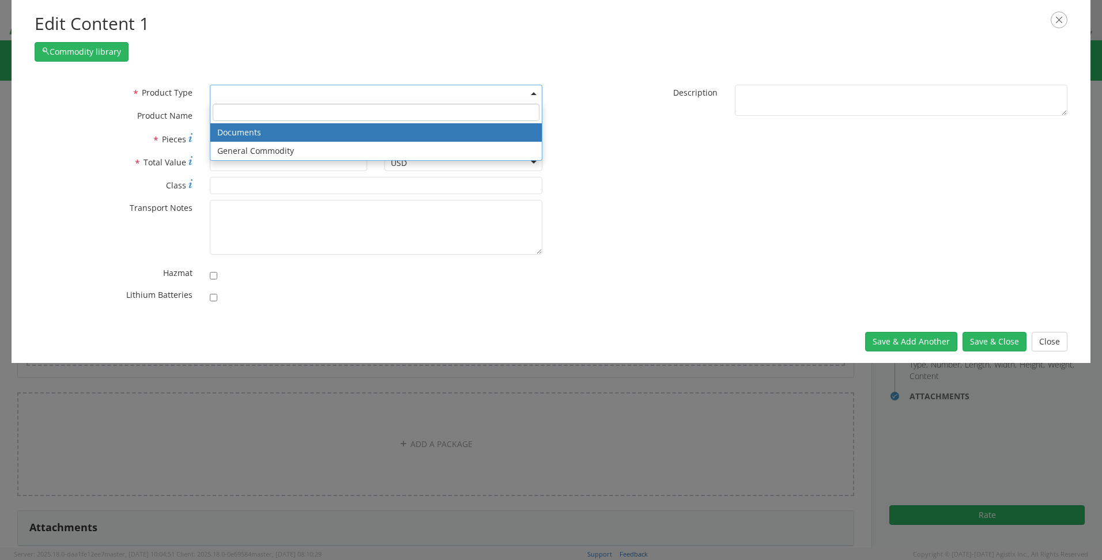
click at [239, 94] on span at bounding box center [376, 93] width 333 height 17
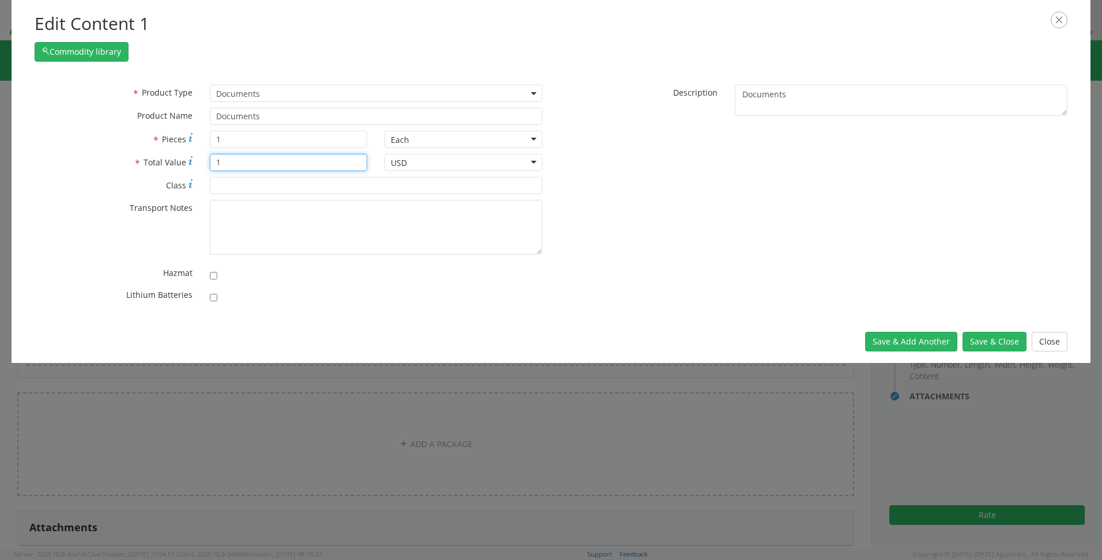
drag, startPoint x: 234, startPoint y: 159, endPoint x: 88, endPoint y: 163, distance: 146.0
click at [88, 163] on div "* Total Value Total value of all the pieces 1" at bounding box center [201, 162] width 350 height 17
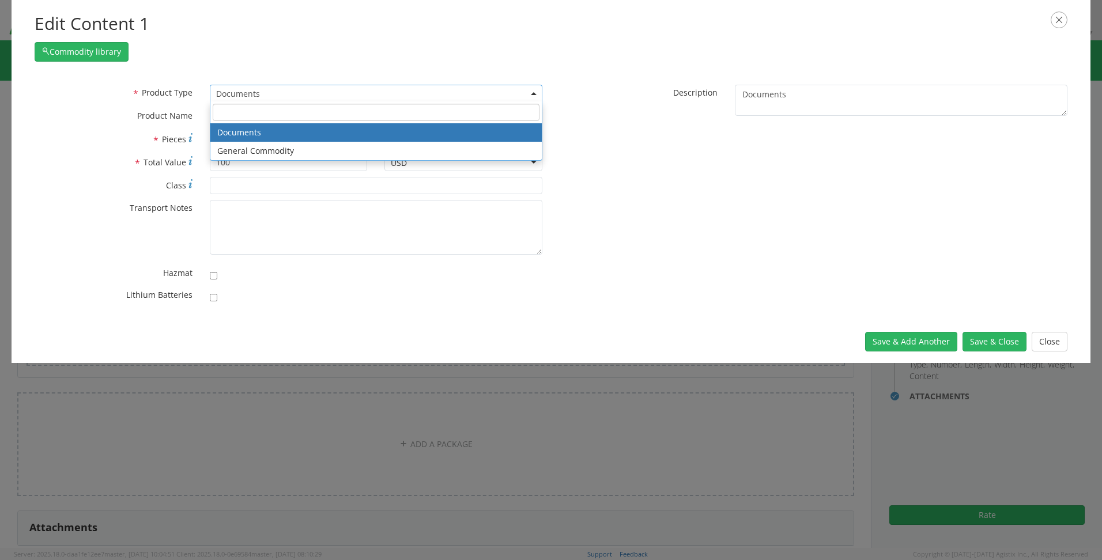
click at [272, 91] on span "Documents" at bounding box center [376, 93] width 320 height 11
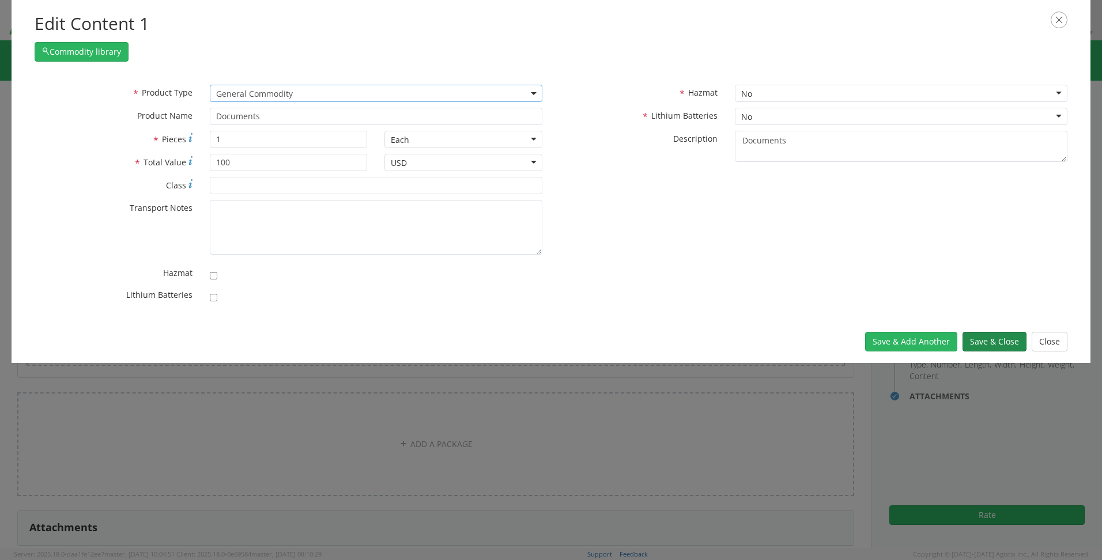
click at [980, 337] on button "Save & Close" at bounding box center [995, 342] width 64 height 20
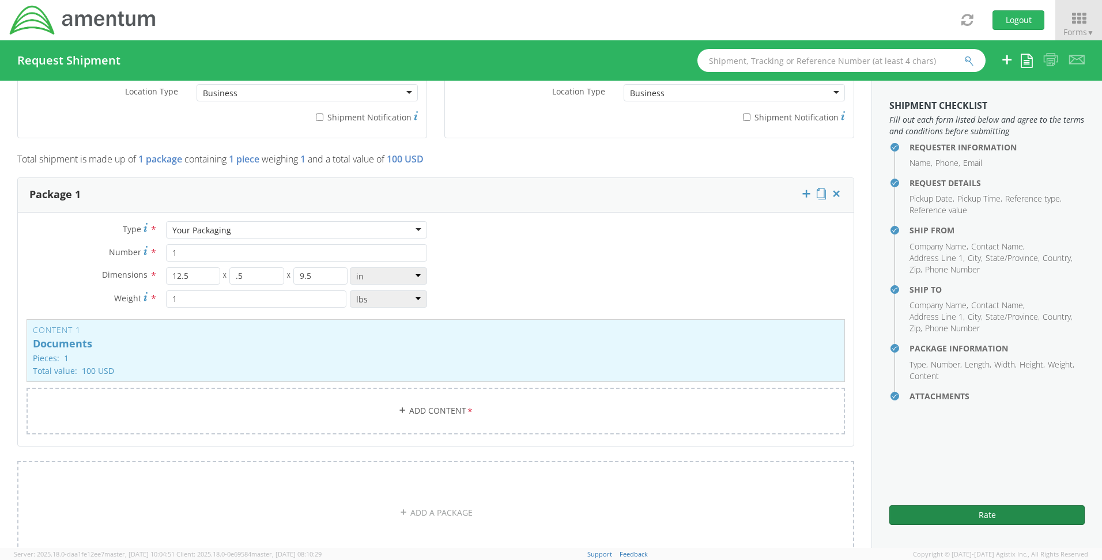
click at [955, 520] on button "Rate" at bounding box center [987, 516] width 195 height 20
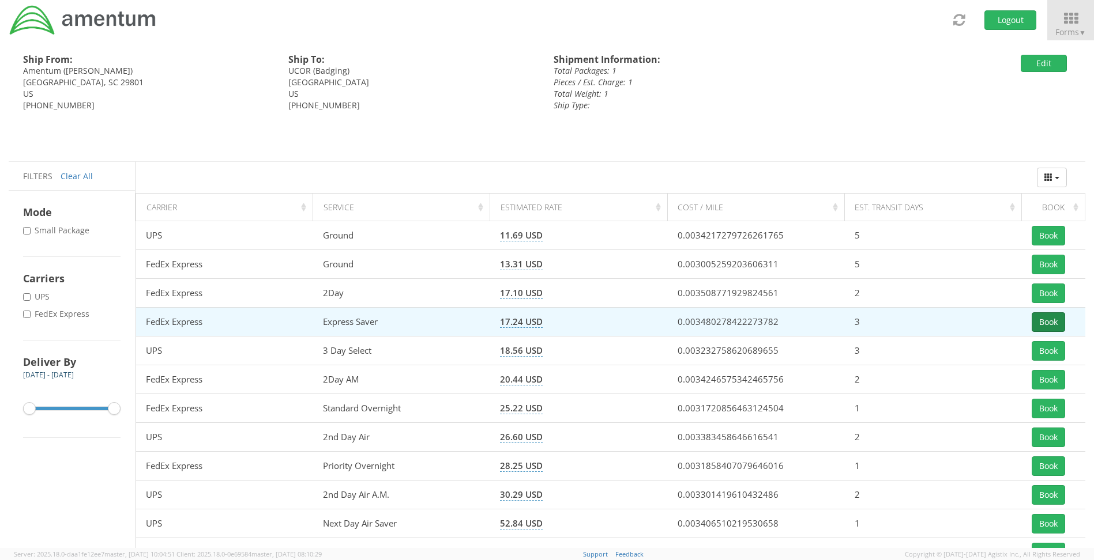
click at [1044, 317] on button "Book" at bounding box center [1048, 323] width 33 height 20
